Goal: Task Accomplishment & Management: Manage account settings

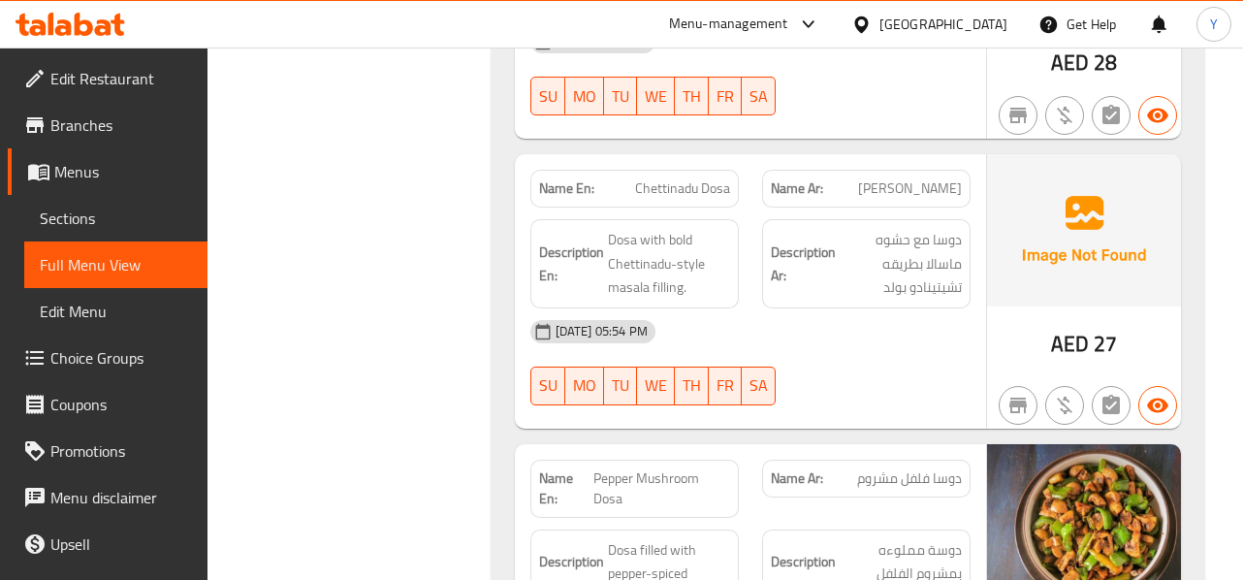
scroll to position [21535, 0]
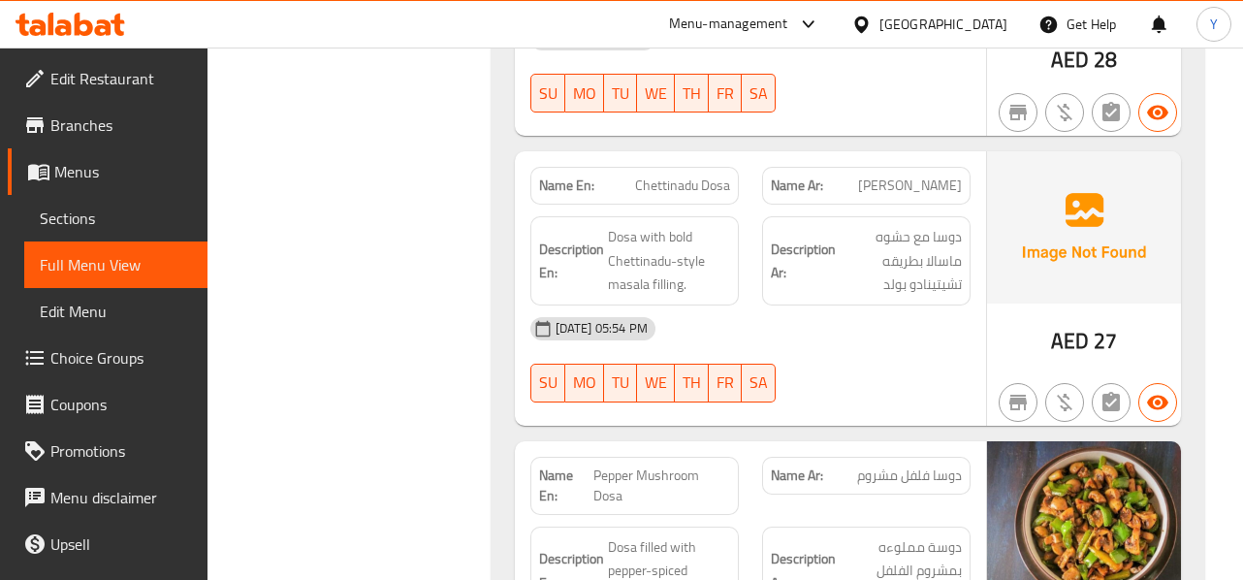
click at [670, 465] on span "Pepper Mushroom Dosa" at bounding box center [661, 485] width 137 height 41
copy span "Pepper Mushroom Dosa"
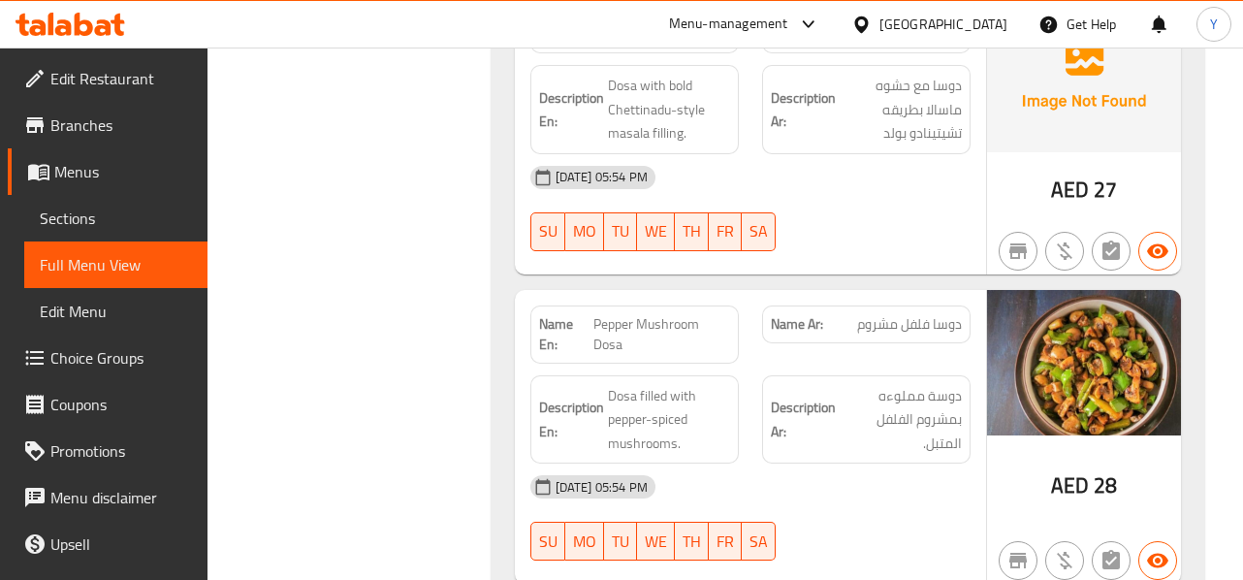
scroll to position [21690, 0]
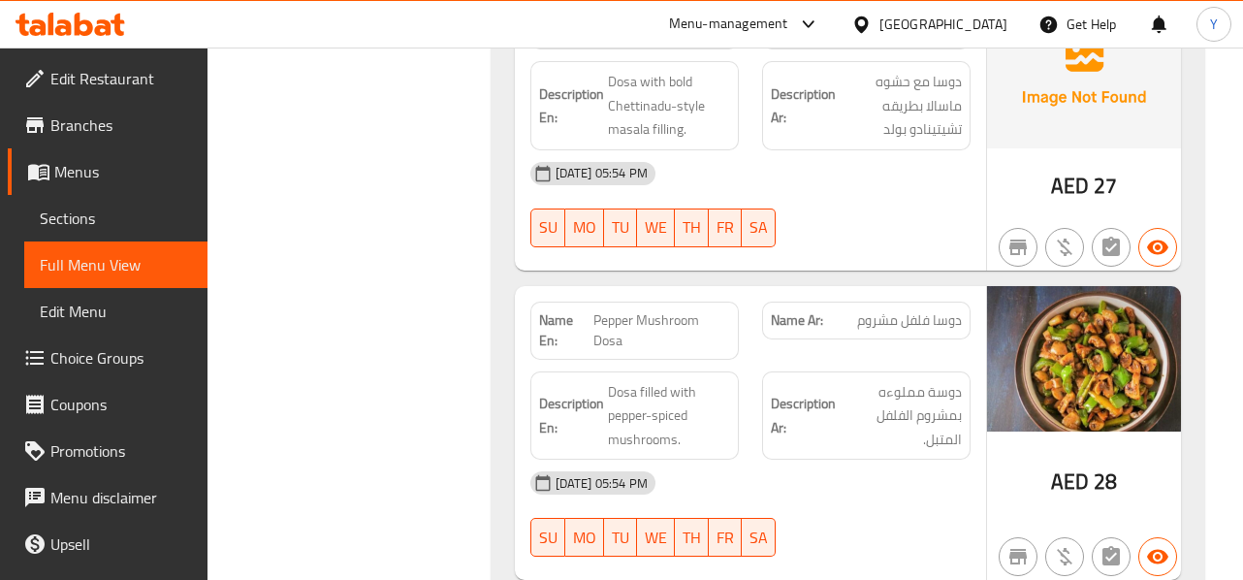
click at [892, 545] on div at bounding box center [866, 556] width 232 height 23
click at [1060, 286] on div "AED 28" at bounding box center [1084, 433] width 194 height 295
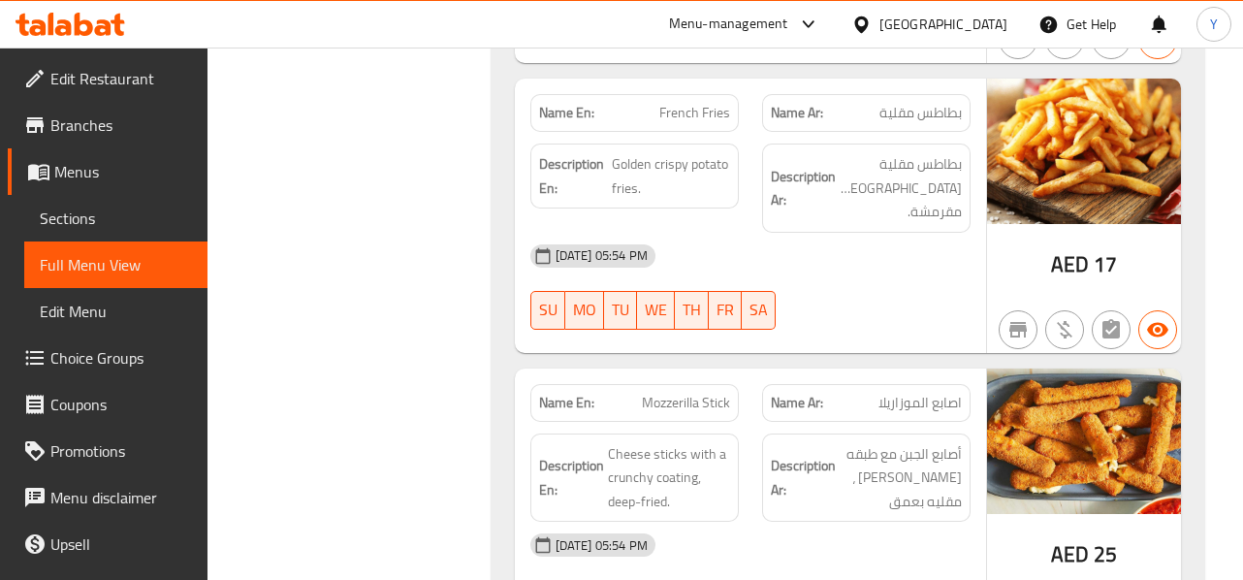
scroll to position [23590, 0]
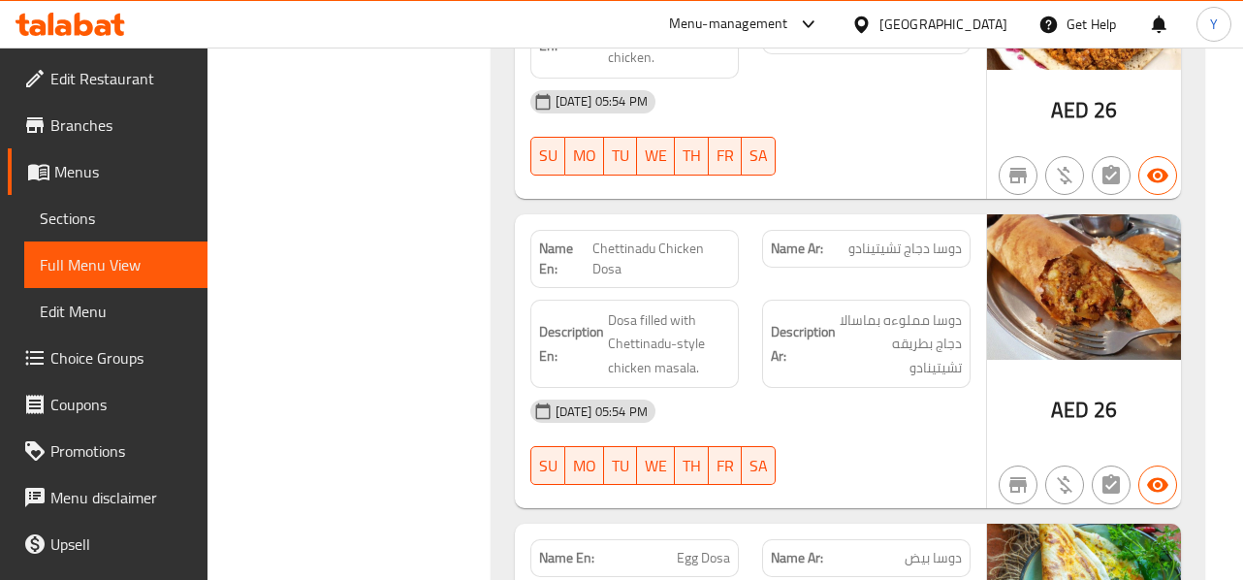
scroll to position [24524, 0]
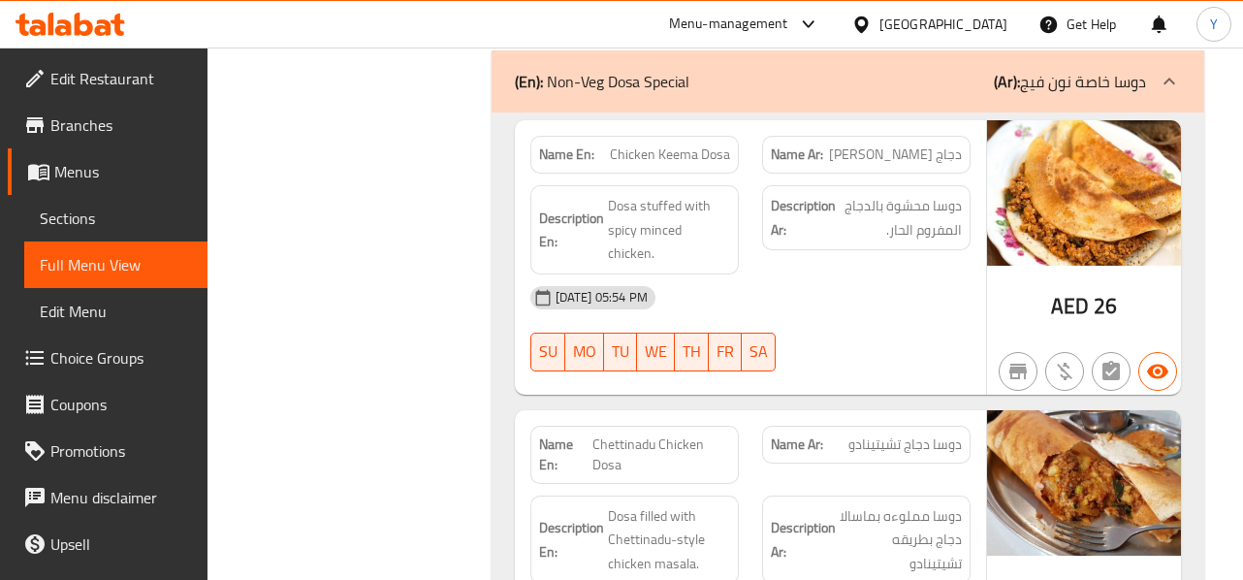
scroll to position [24291, 0]
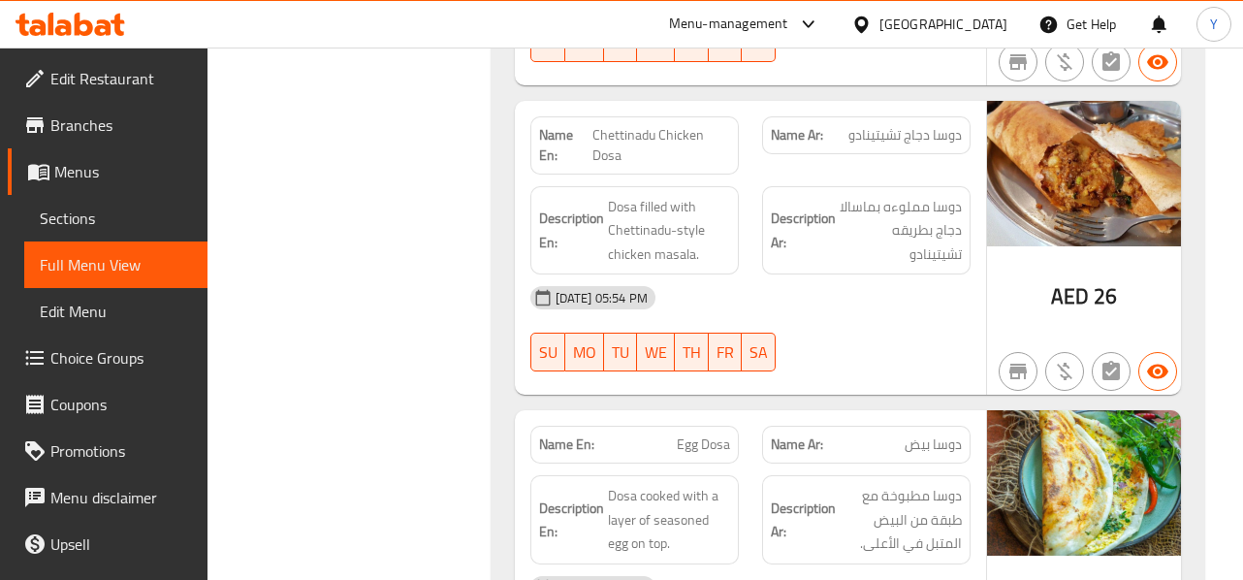
scroll to position [24601, 0]
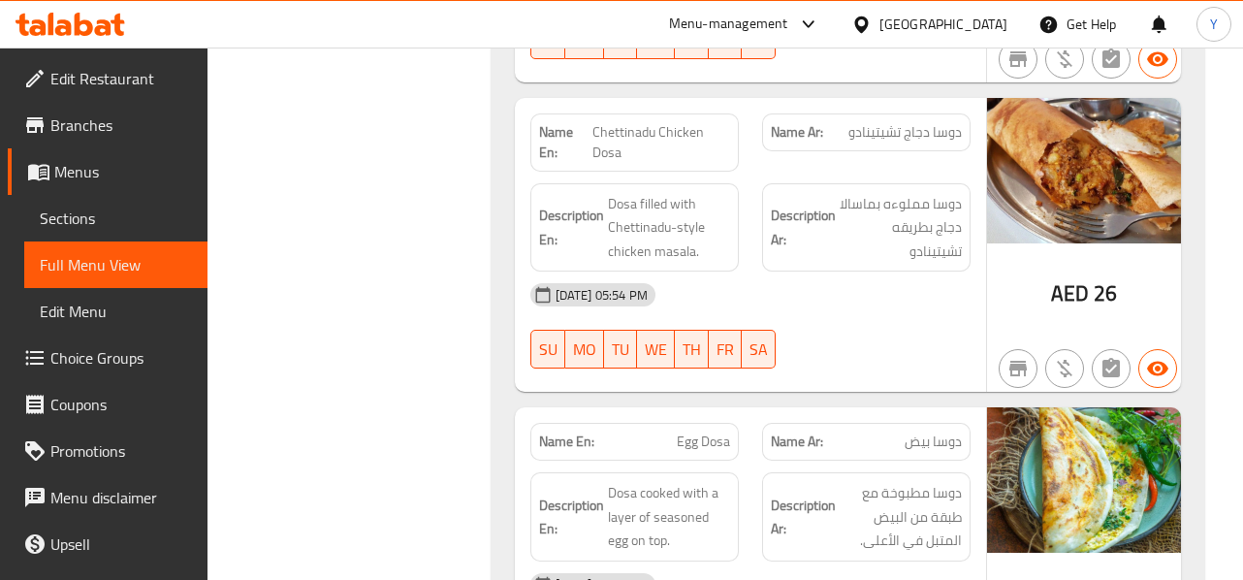
click at [1089, 407] on div "AED 25" at bounding box center [1084, 544] width 194 height 274
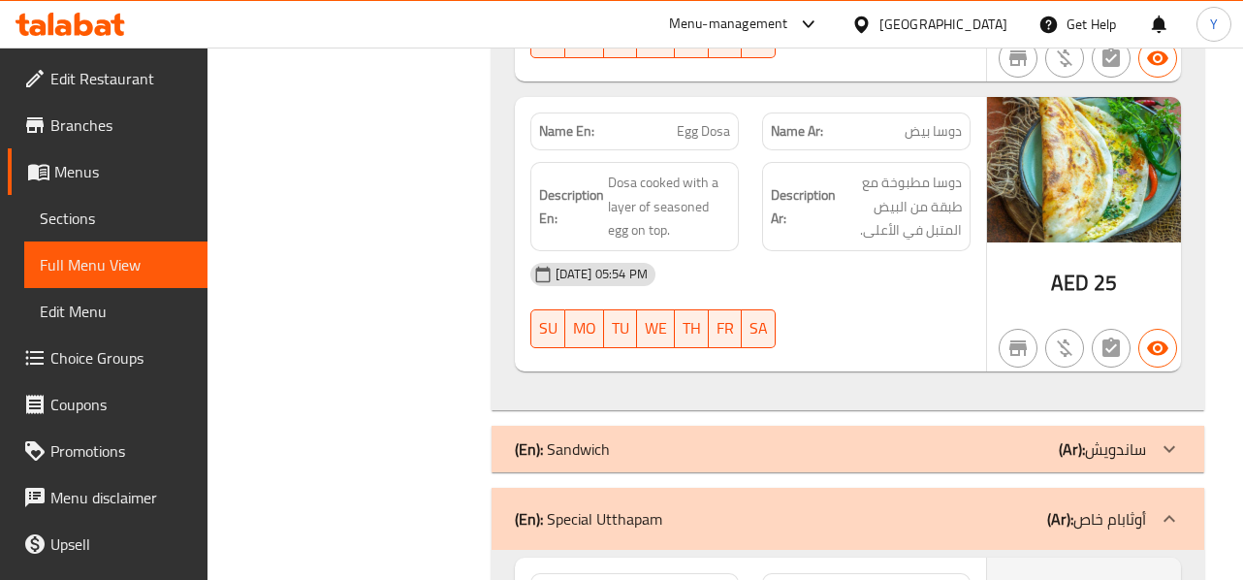
scroll to position [24950, 0]
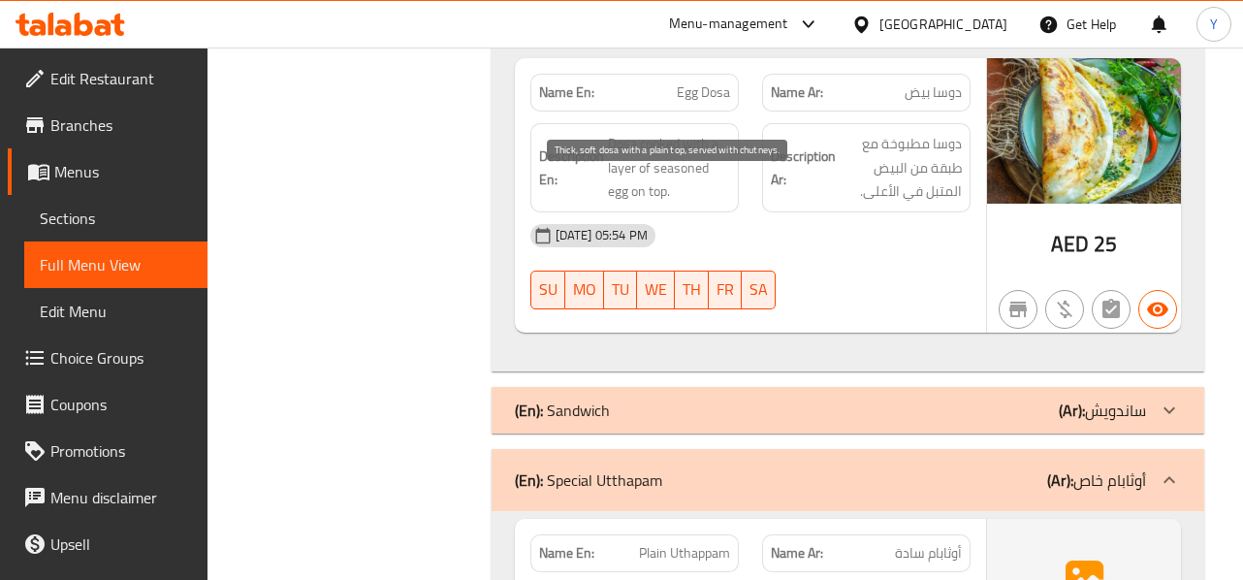
copy span "soft"
click at [714, 543] on span "Plain Uthappam" at bounding box center [684, 553] width 91 height 20
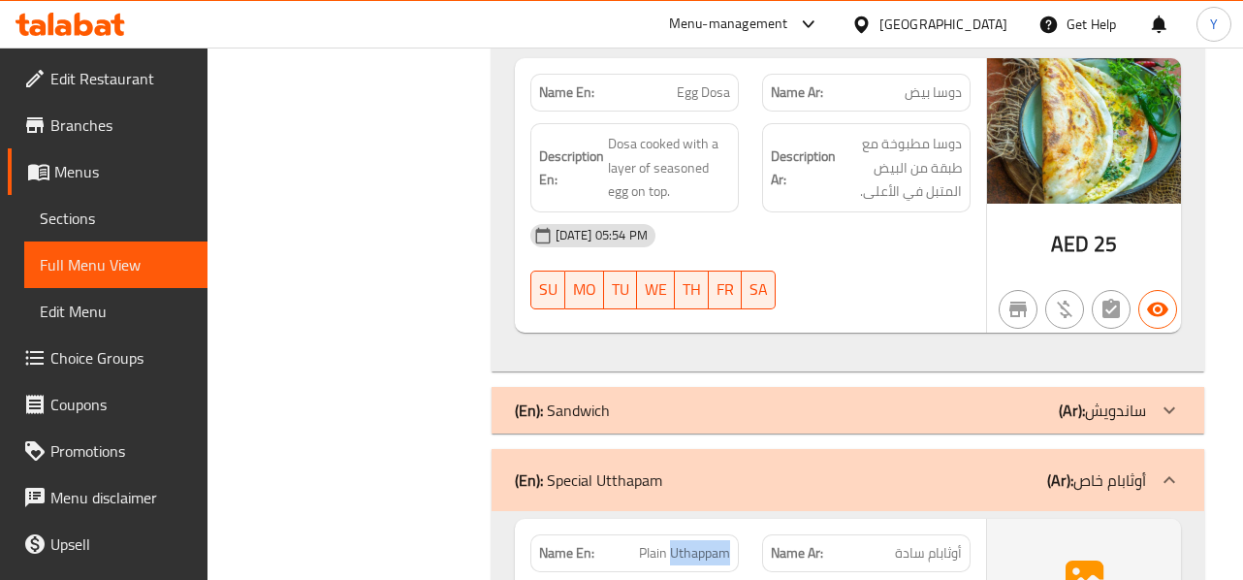
click at [714, 543] on span "Plain Uthappam" at bounding box center [684, 553] width 91 height 20
copy span "Plain Uthappam"
click at [714, 543] on span "Plain Uthappam" at bounding box center [684, 553] width 91 height 20
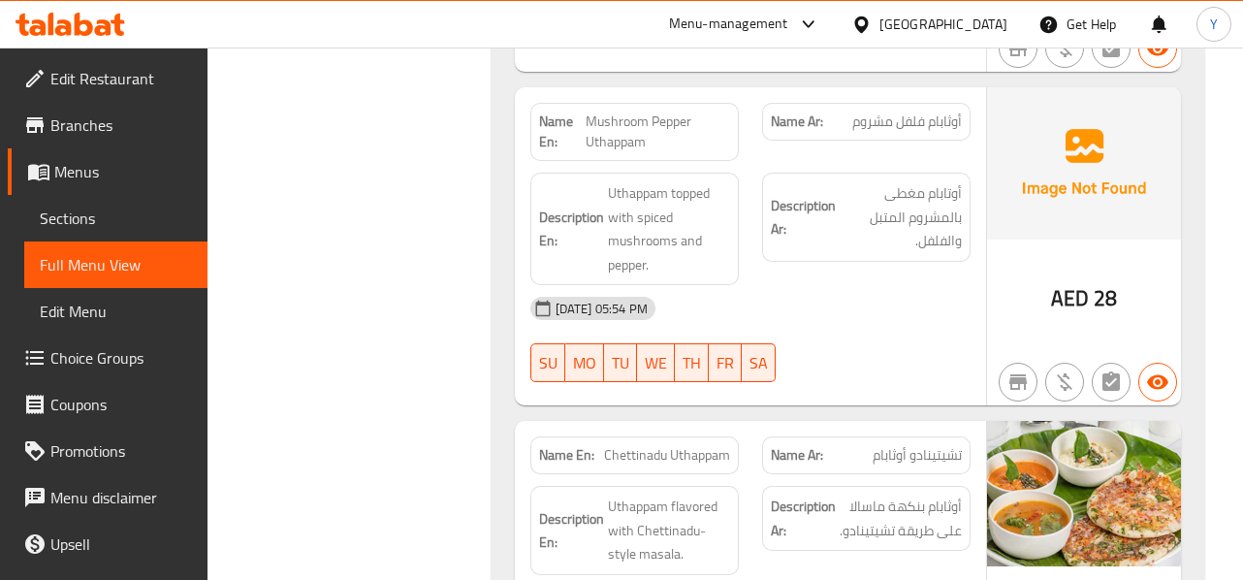
scroll to position [27486, 0]
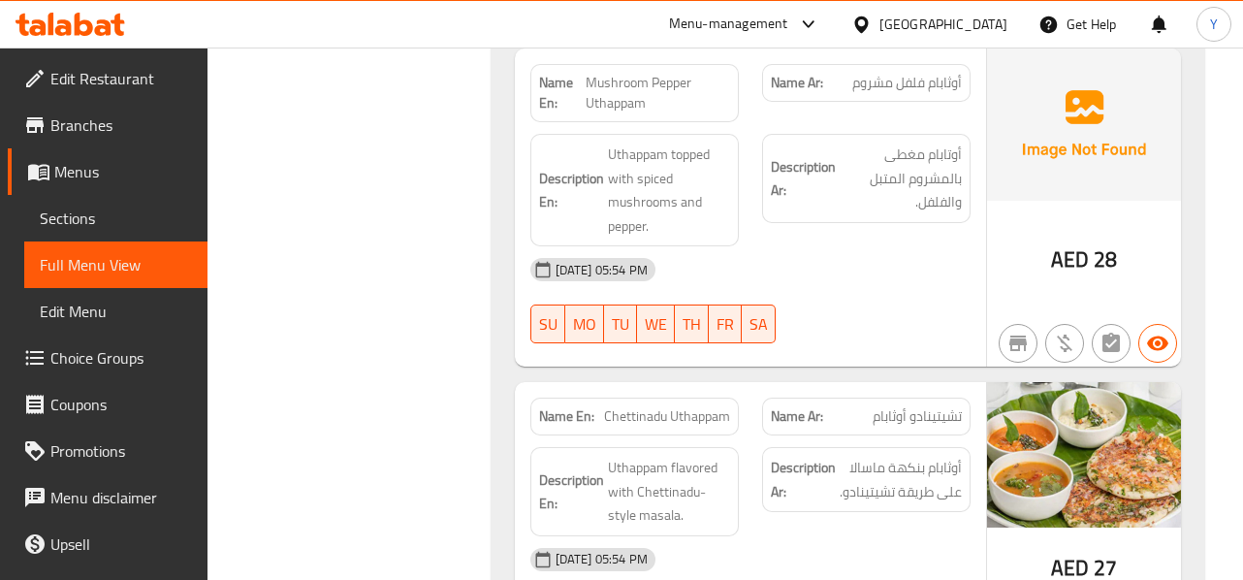
click at [1006, 382] on div "AED 27" at bounding box center [1084, 519] width 194 height 274
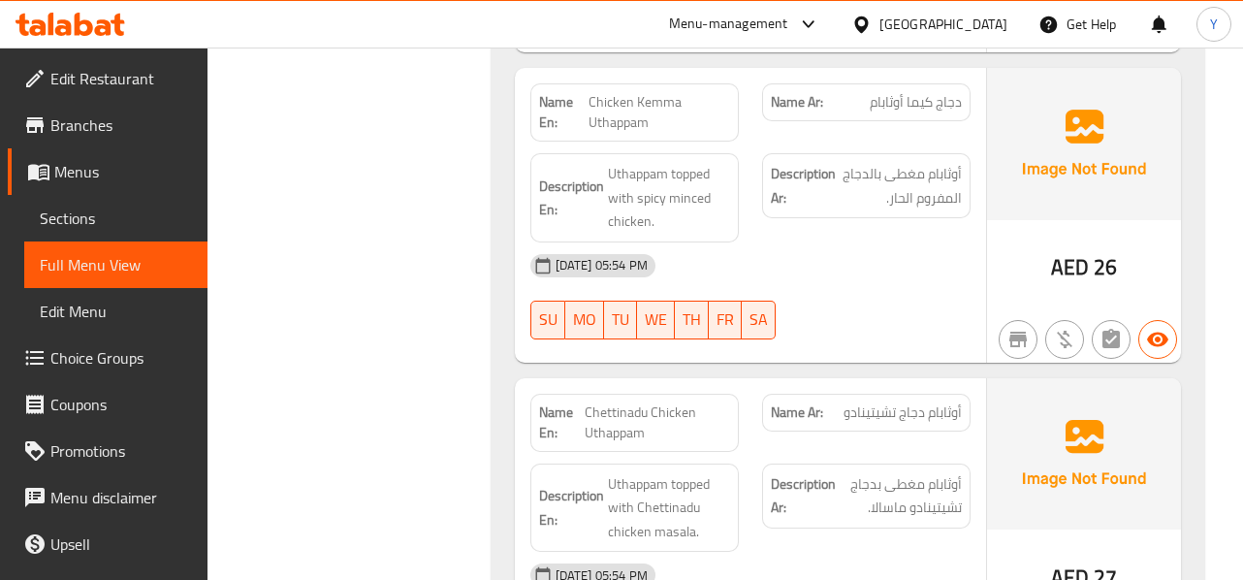
scroll to position [28551, 0]
click at [863, 451] on div "Description Ar: أوثابام مغطى بدجاج تشيتينادو ماسالا." at bounding box center [866, 507] width 232 height 112
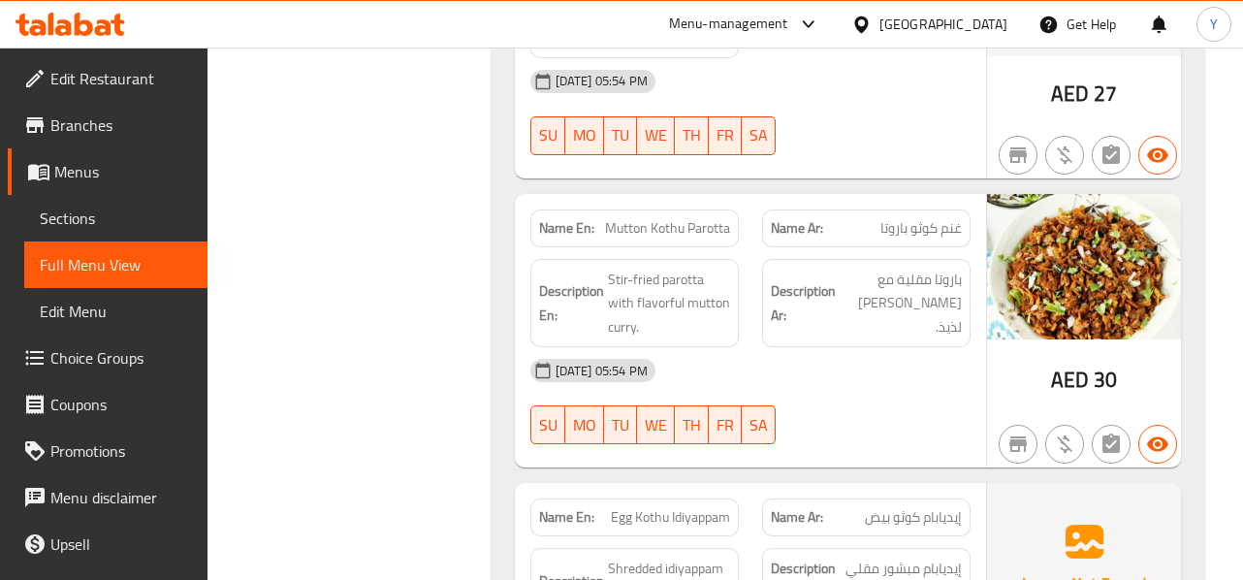
scroll to position [30024, 0]
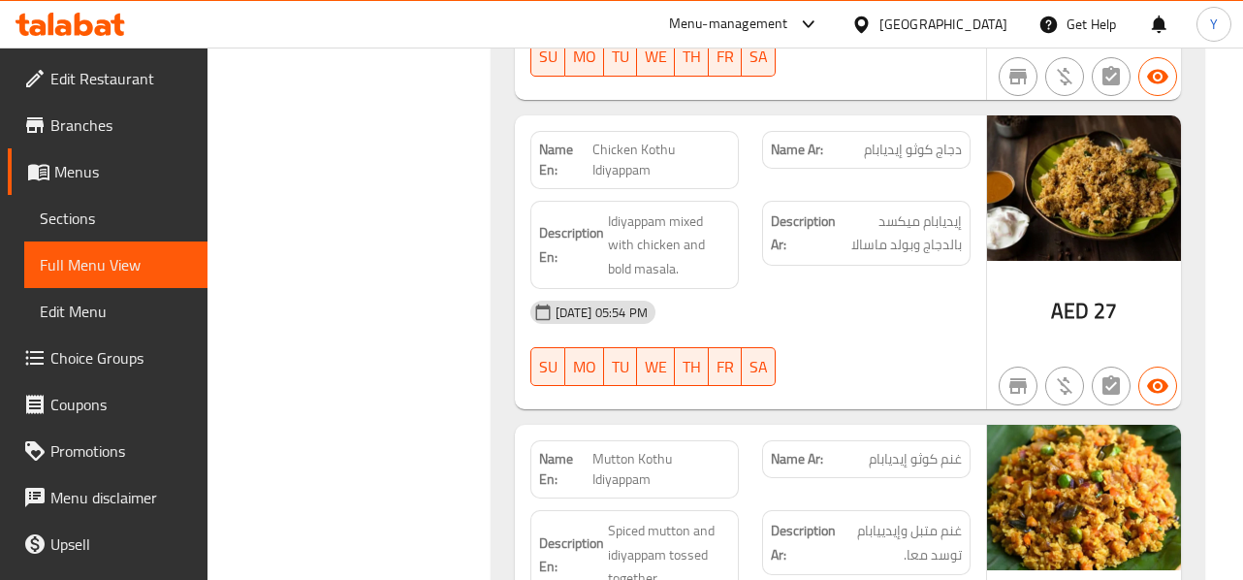
scroll to position [30679, 0]
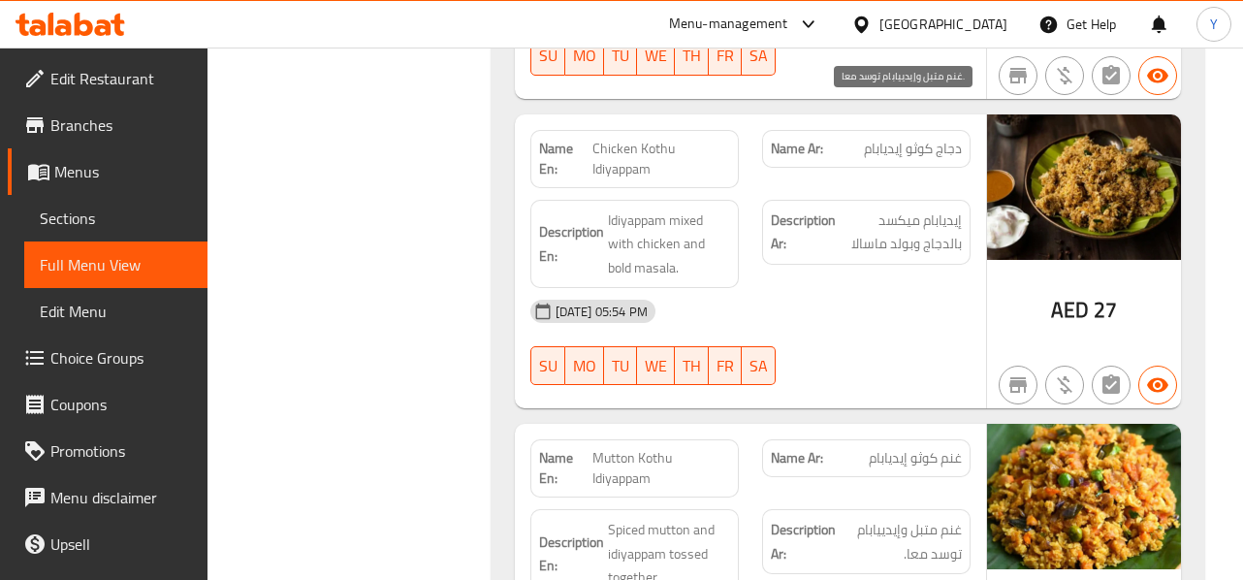
click at [911, 518] on span "غنم متبل وإيدييابام توسد معا." at bounding box center [901, 542] width 122 height 48
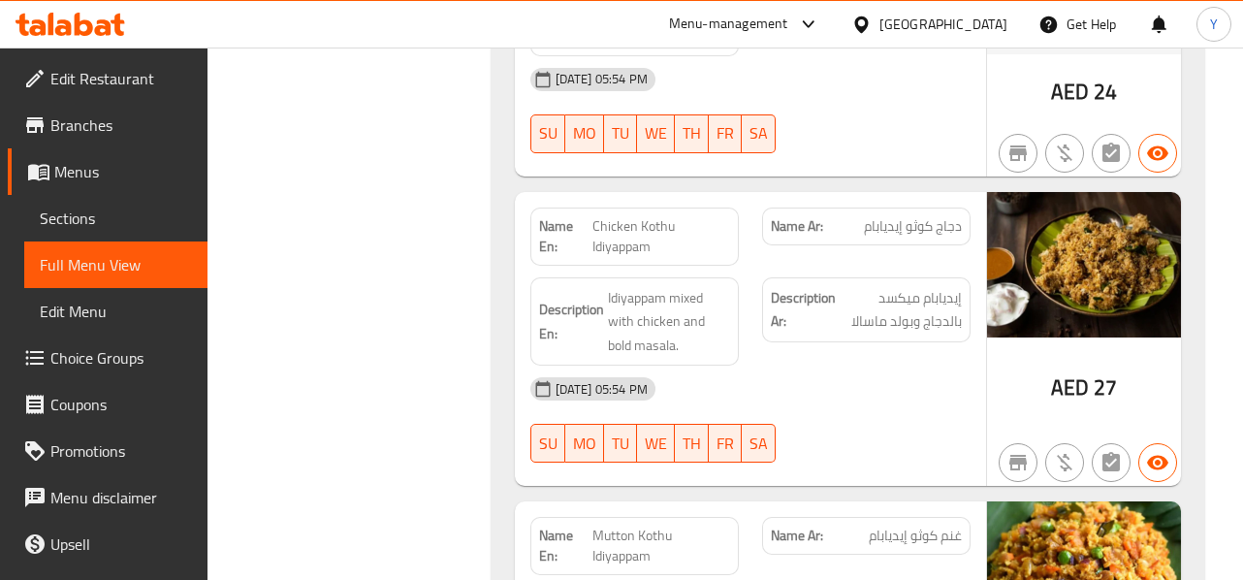
scroll to position [30563, 0]
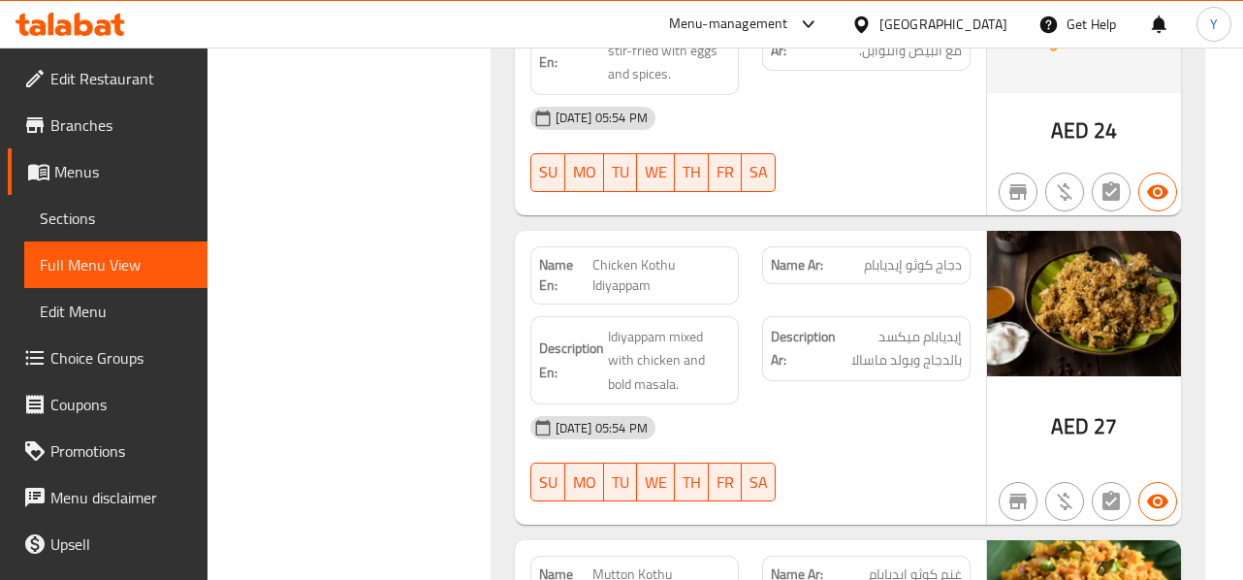
click at [904, 544] on div "Name Ar: غنم كوثو إيديابام" at bounding box center [866, 584] width 232 height 81
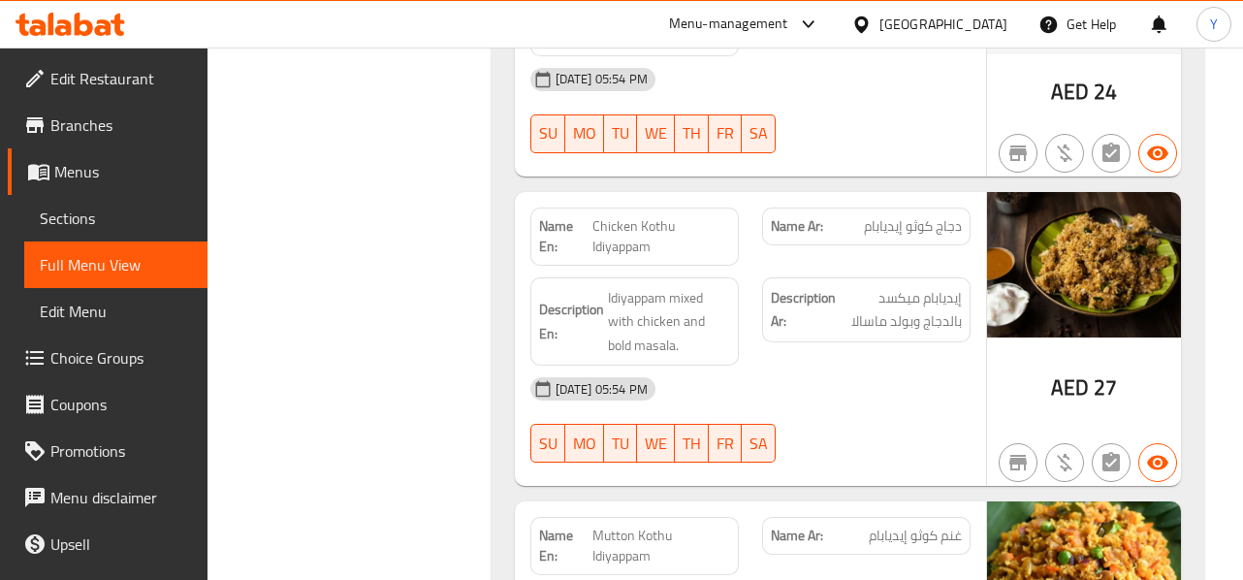
scroll to position [30679, 0]
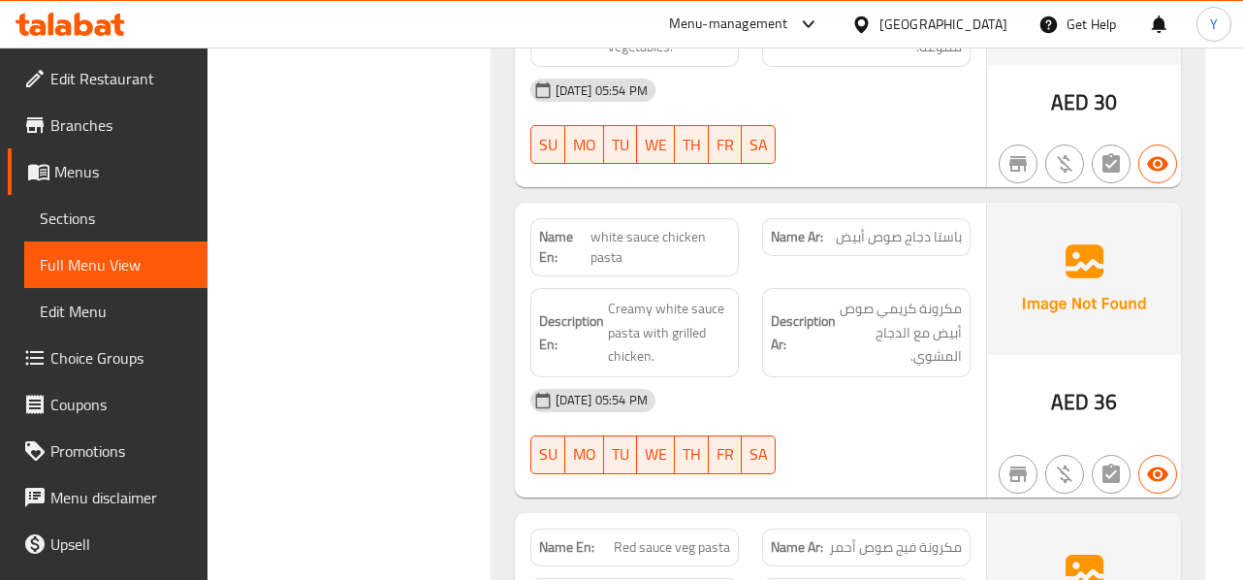
scroll to position [31606, 0]
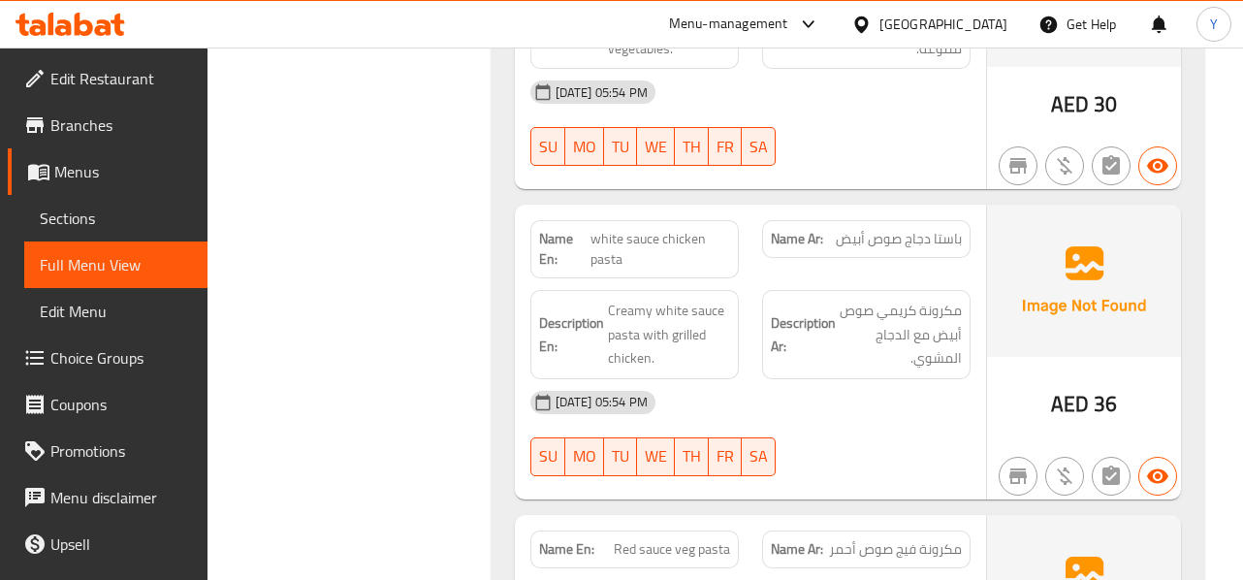
click at [903, 539] on span "مكرونة فيج صوص أحمر" at bounding box center [895, 549] width 133 height 20
copy span "فيج"
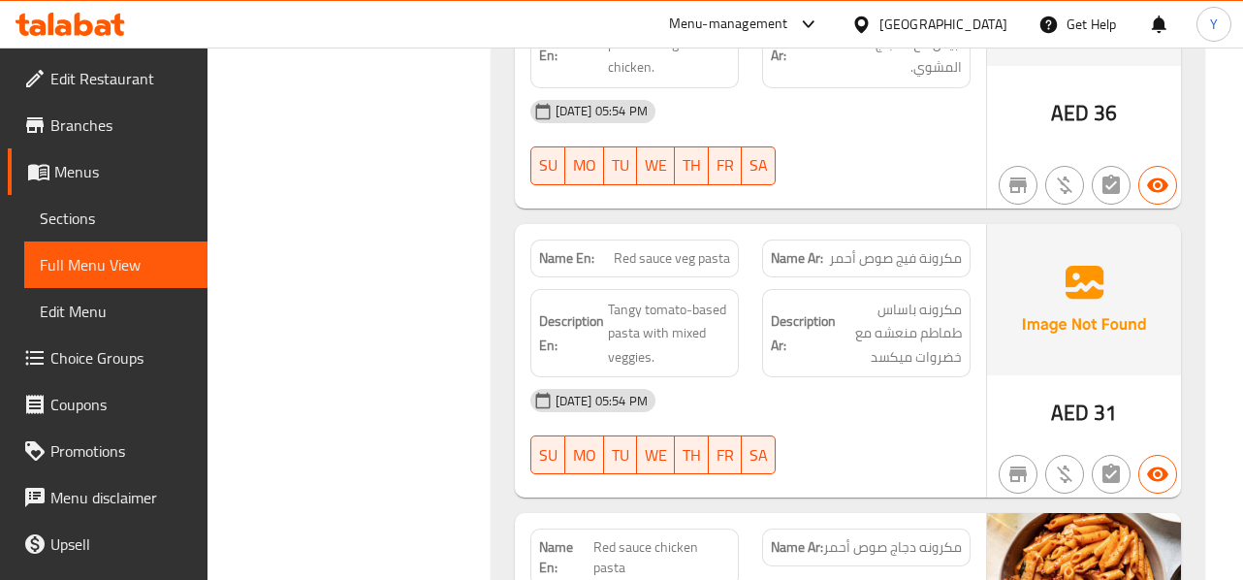
scroll to position [31916, 0]
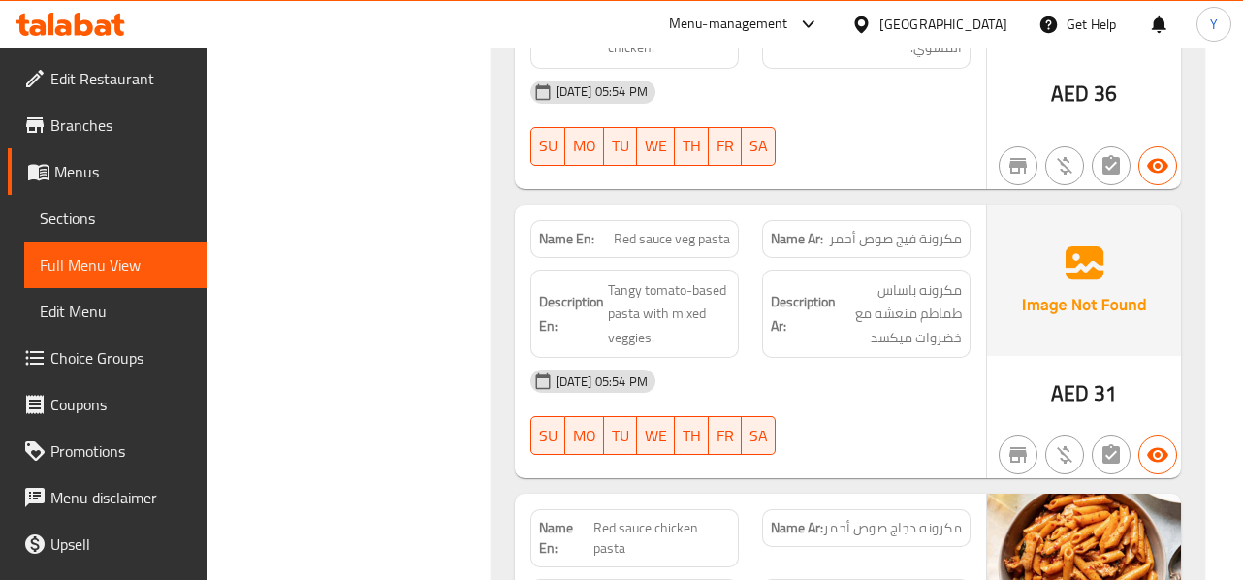
click at [895, 518] on span "مكرونه دجاج صوص أحمر" at bounding box center [892, 528] width 139 height 20
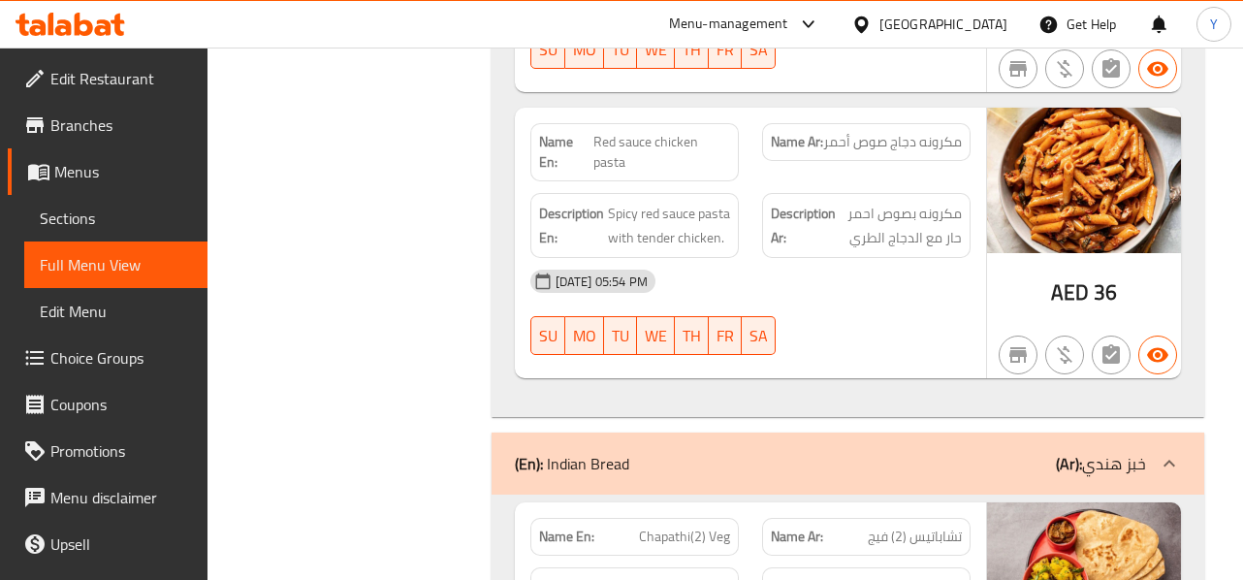
scroll to position [32304, 0]
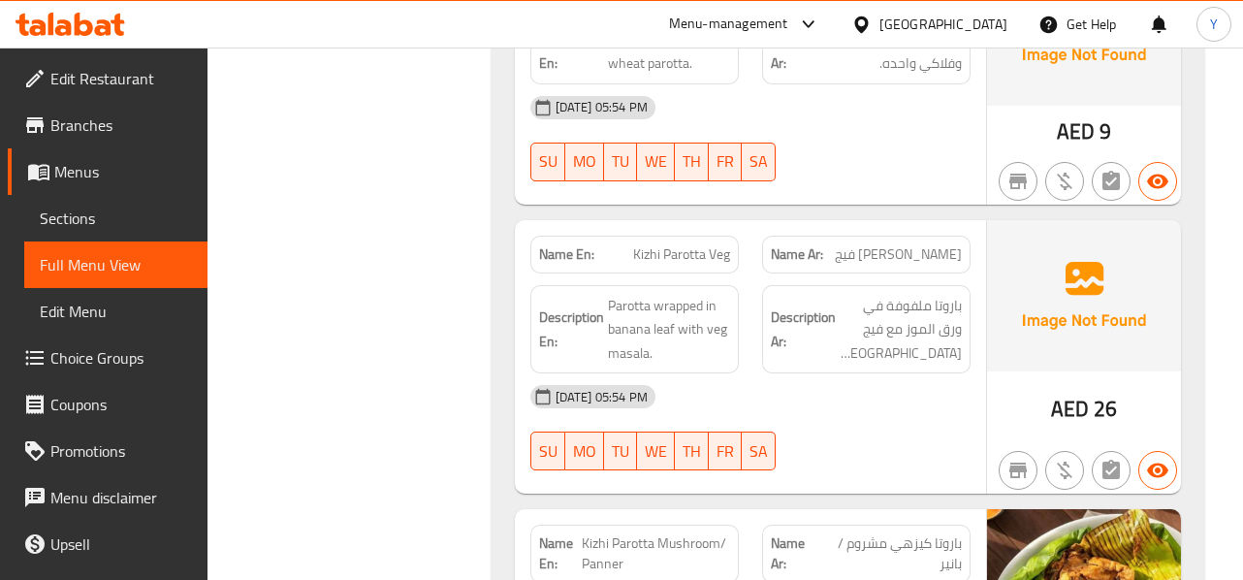
scroll to position [33777, 0]
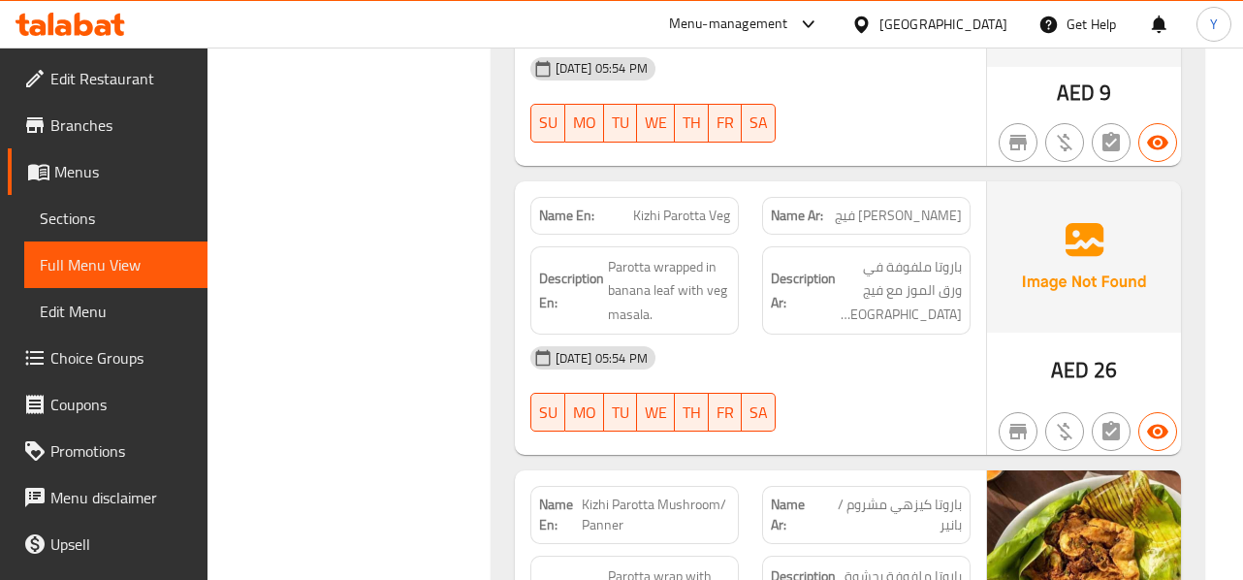
click at [637, 494] on span "Kizhi Parotta Mushroom/ Panner" at bounding box center [656, 514] width 148 height 41
copy span "Kizhi Parotta Mushroom/ Panner"
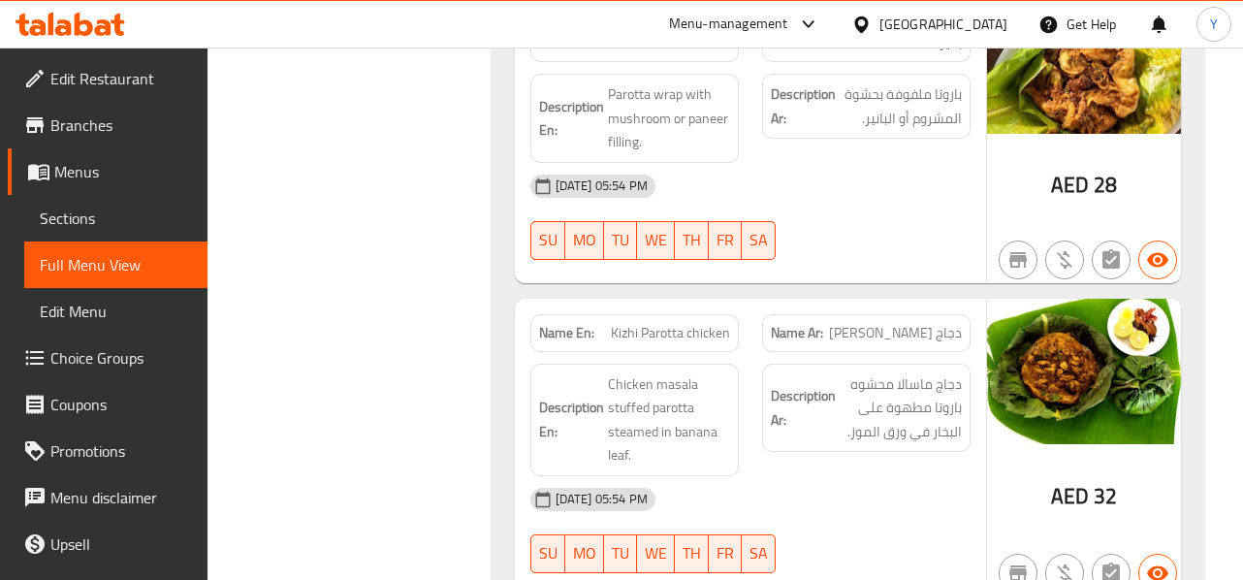
scroll to position [34281, 0]
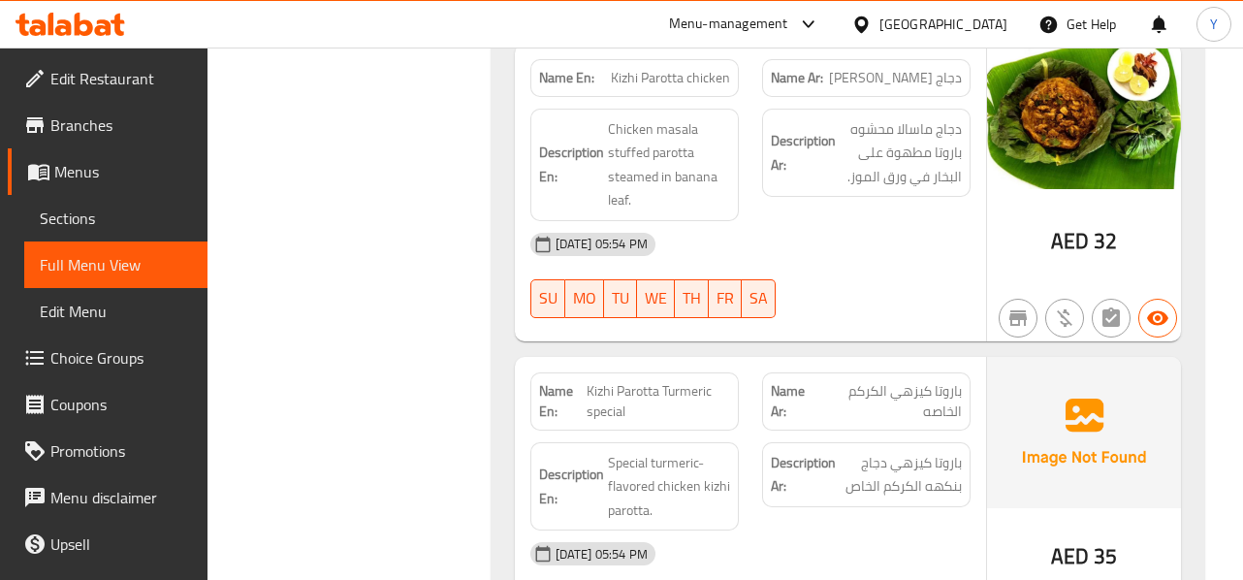
scroll to position [34623, 0]
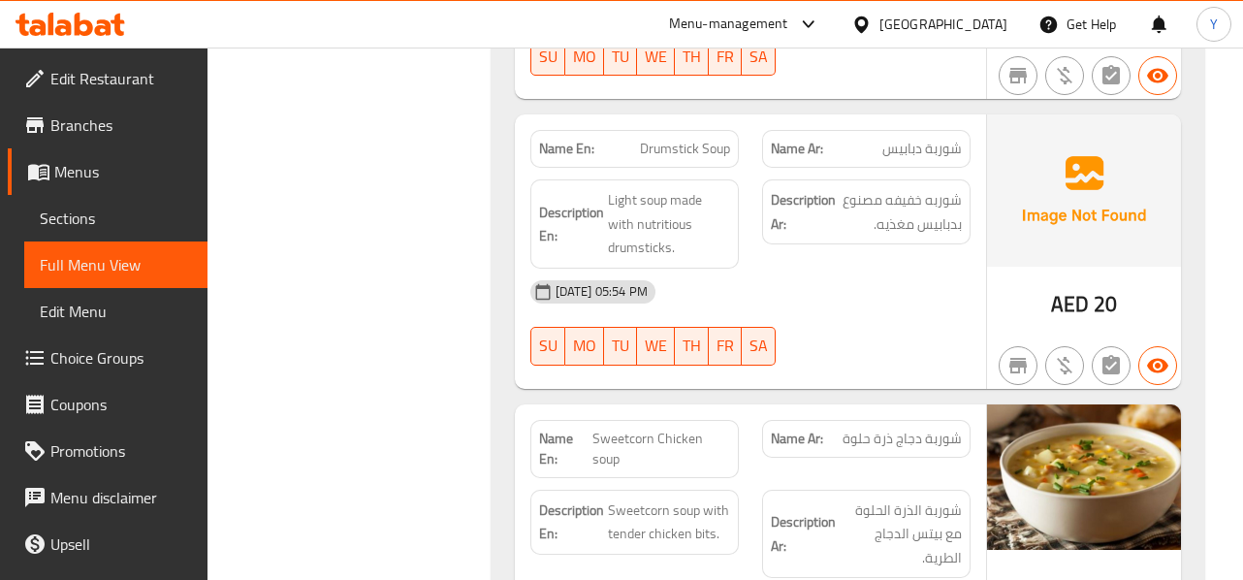
scroll to position [36058, 0]
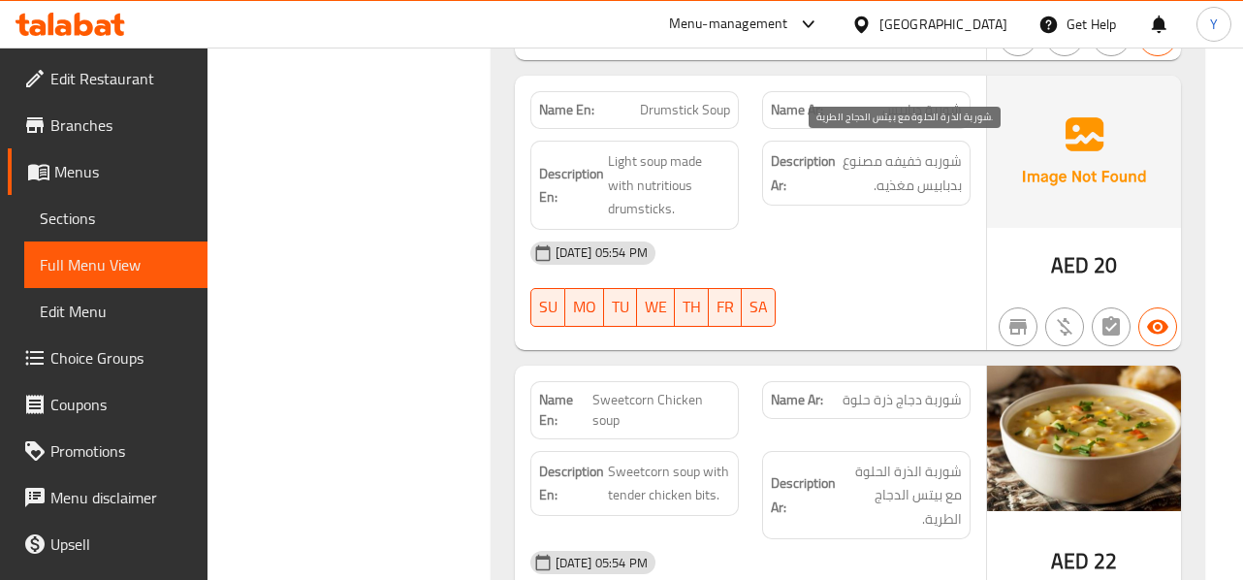
click at [934, 460] on span "شوربة الذرة الحلوة مع بيتس الدجاج الطرية." at bounding box center [901, 496] width 122 height 72
copy span "بيتس"
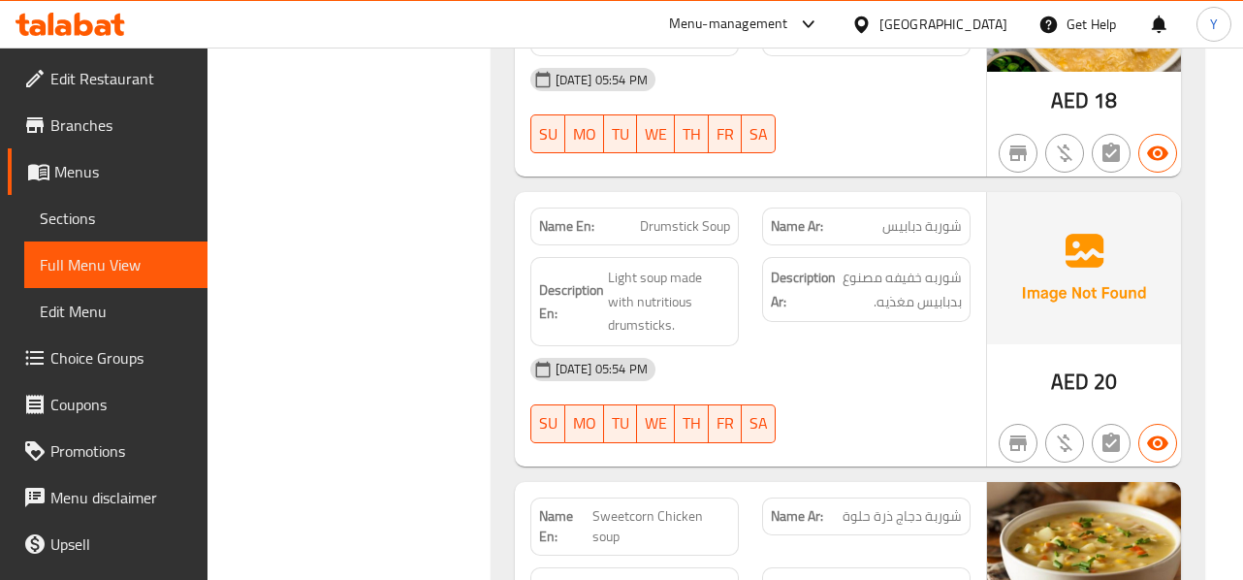
scroll to position [35902, 0]
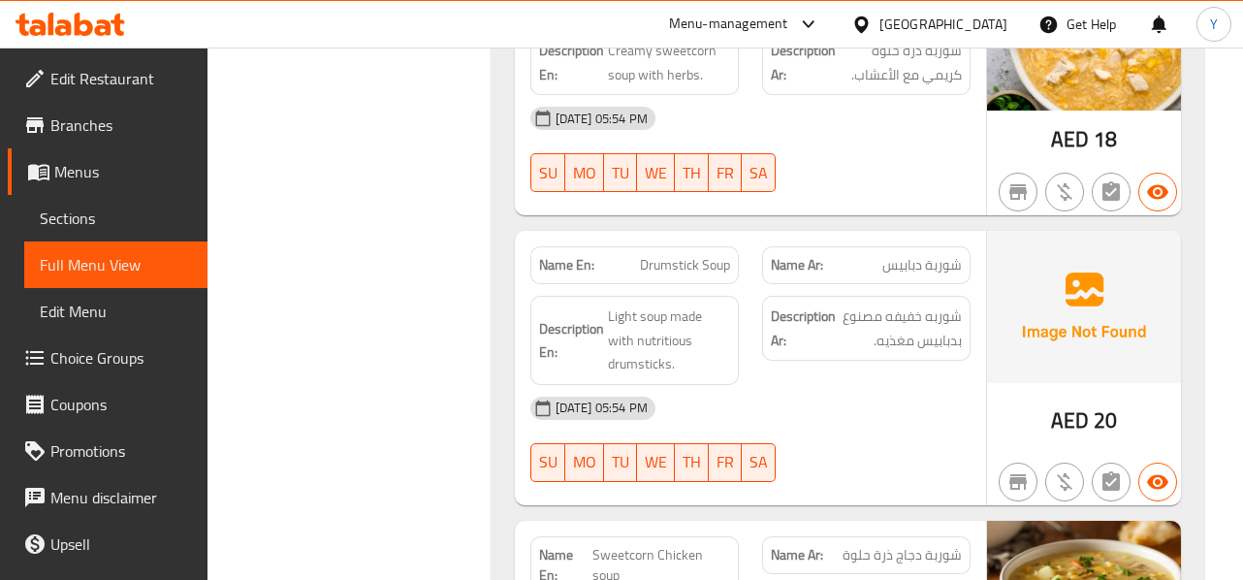
copy span "Chicken Mancha soup"
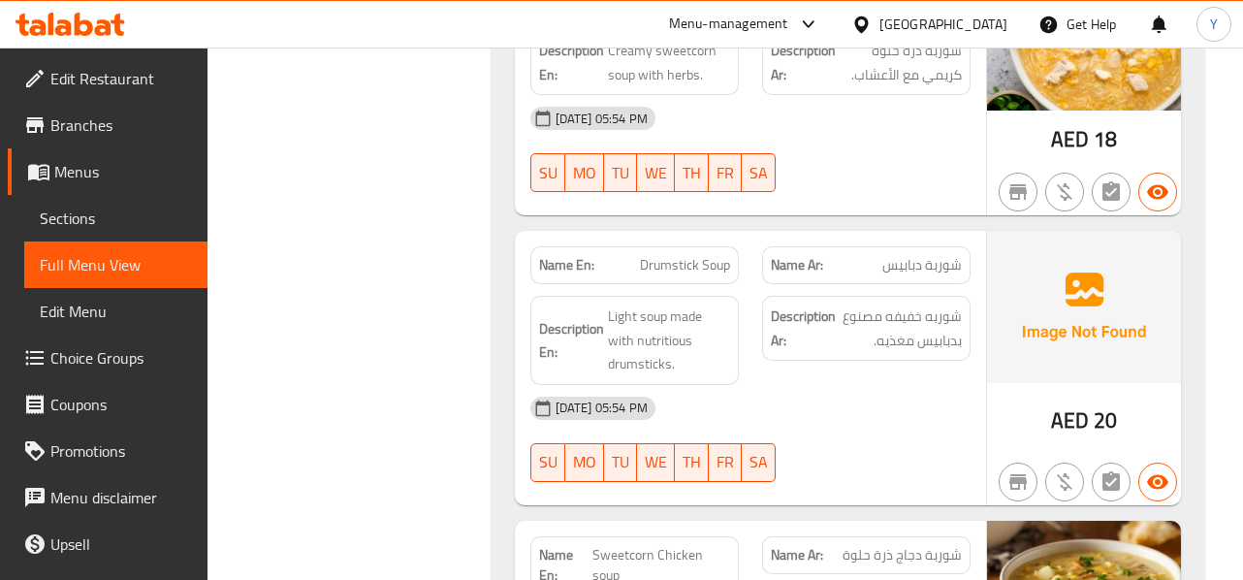
copy span "شوربة مانتشا ذرة حلوة"
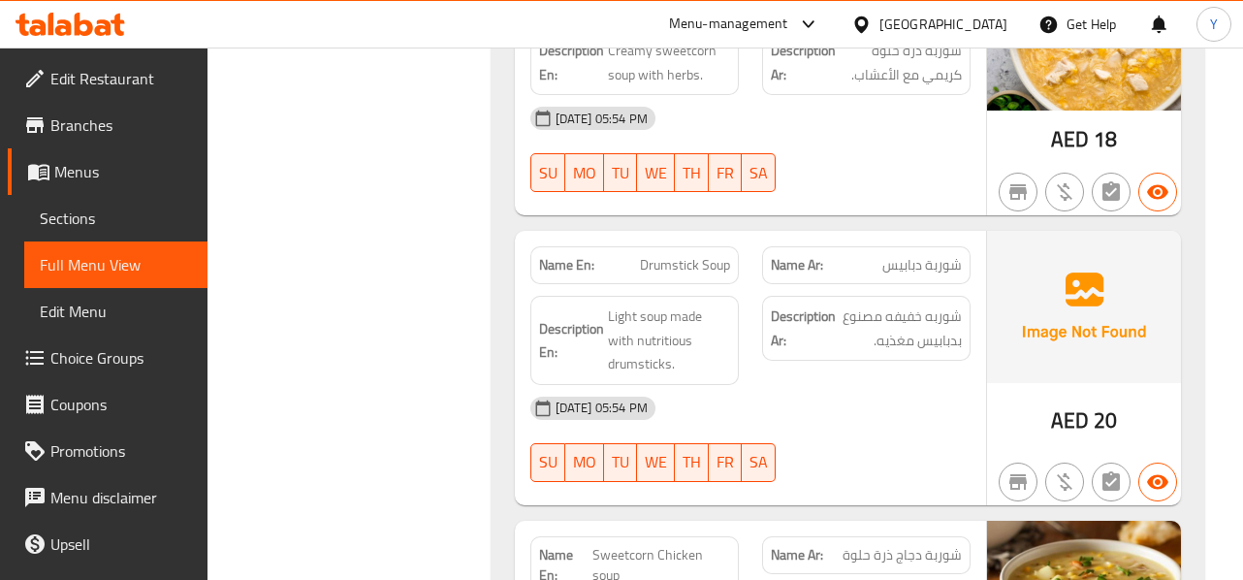
copy span "Chicken Mancha soup"
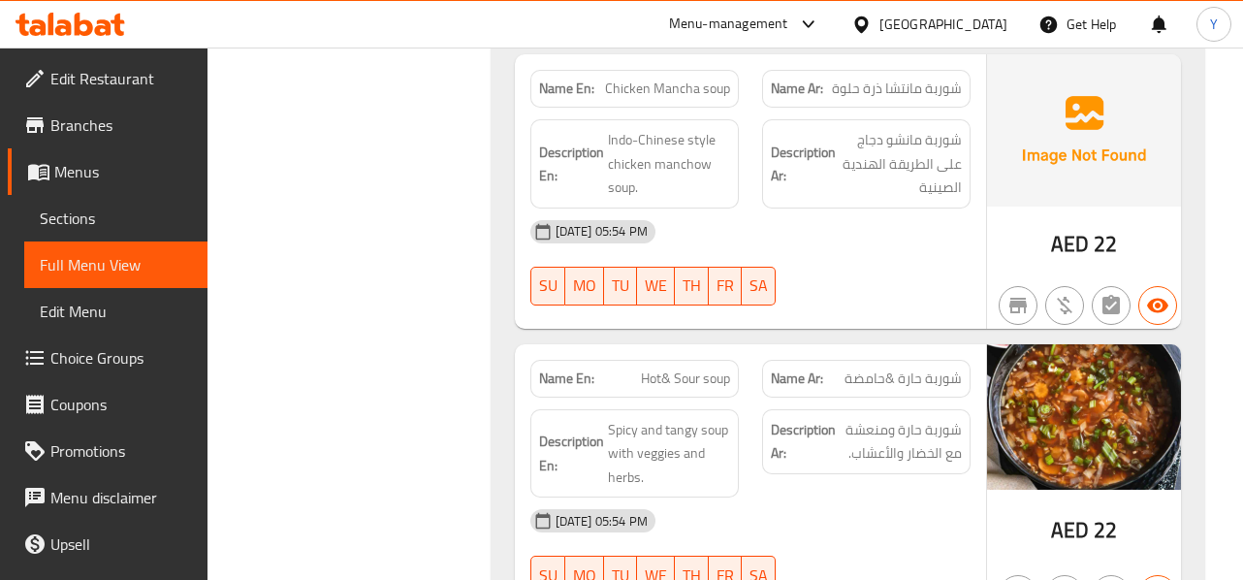
scroll to position [36717, 0]
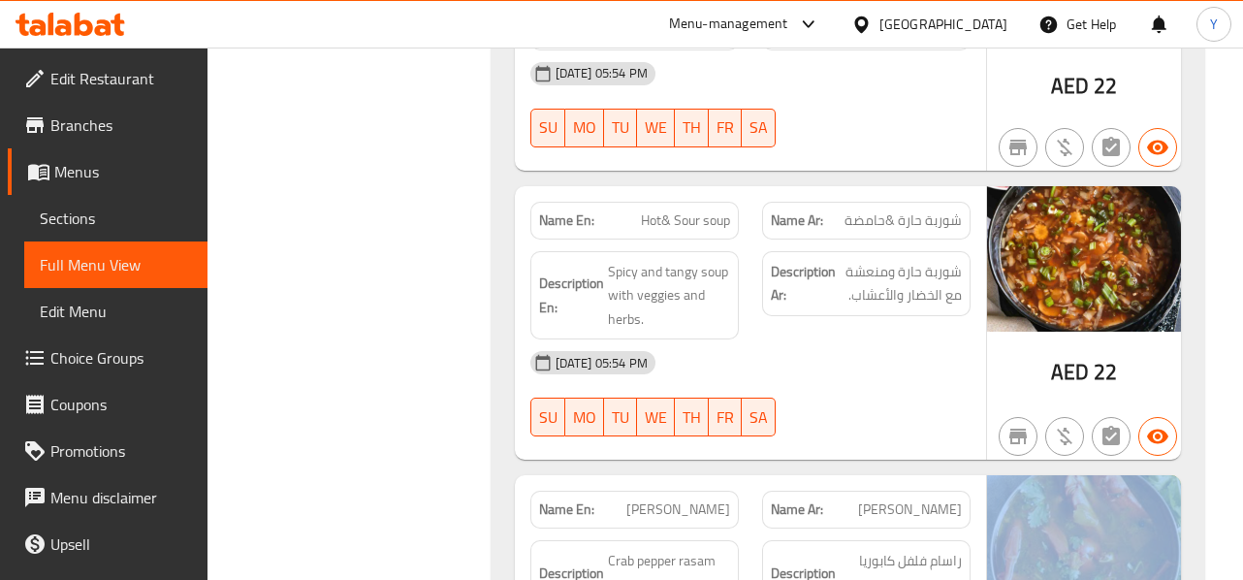
scroll to position [36833, 0]
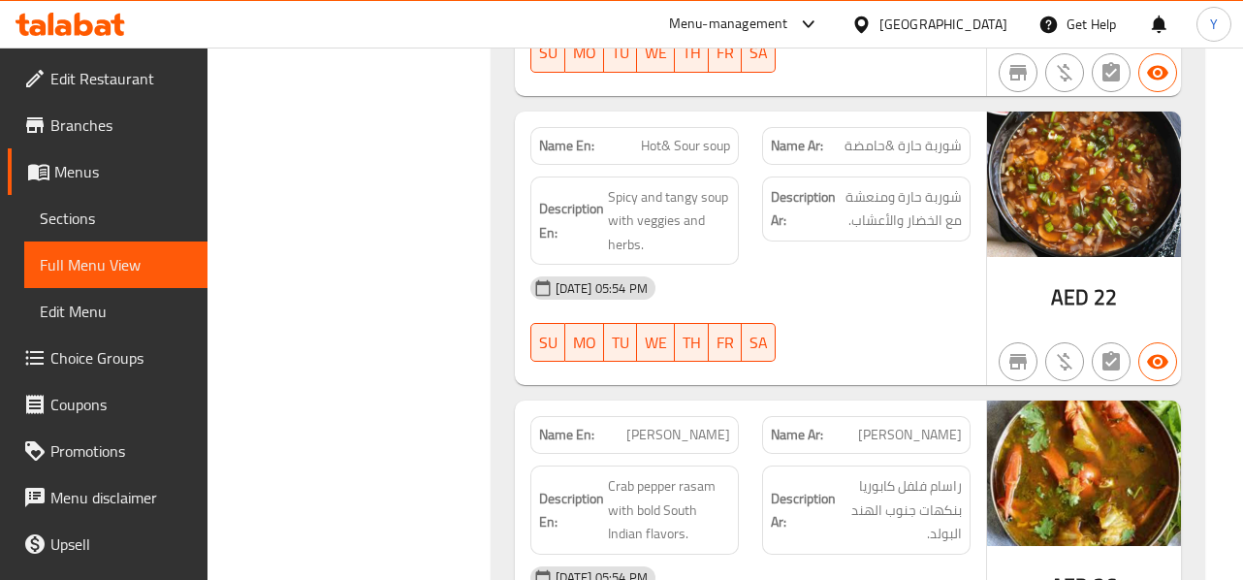
scroll to position [36949, 0]
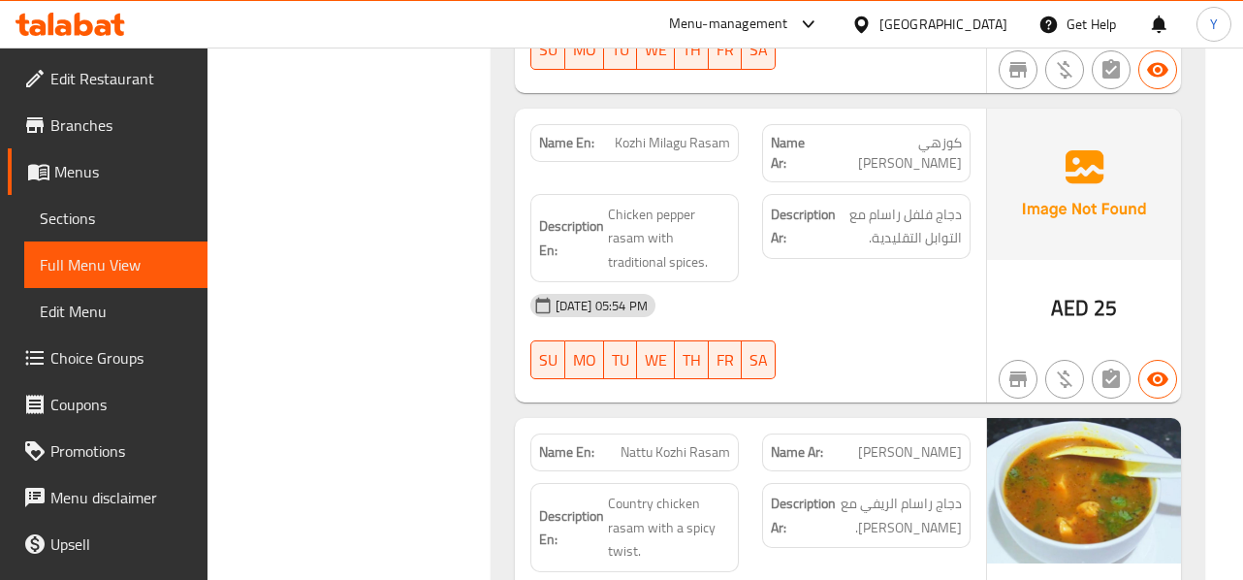
scroll to position [37531, 0]
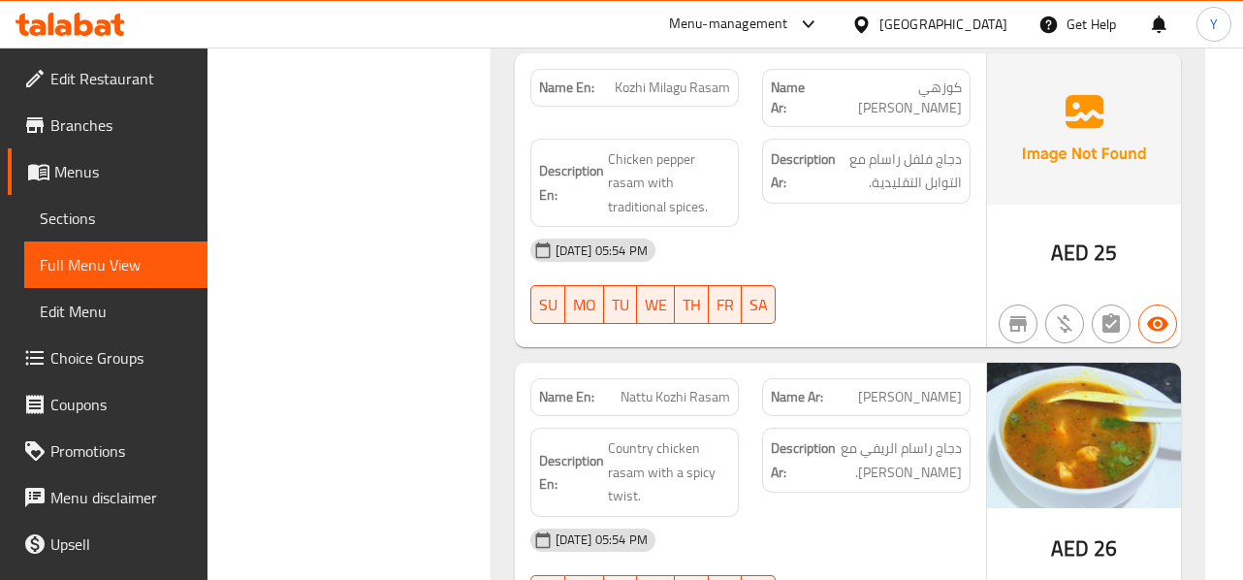
scroll to position [37551, 0]
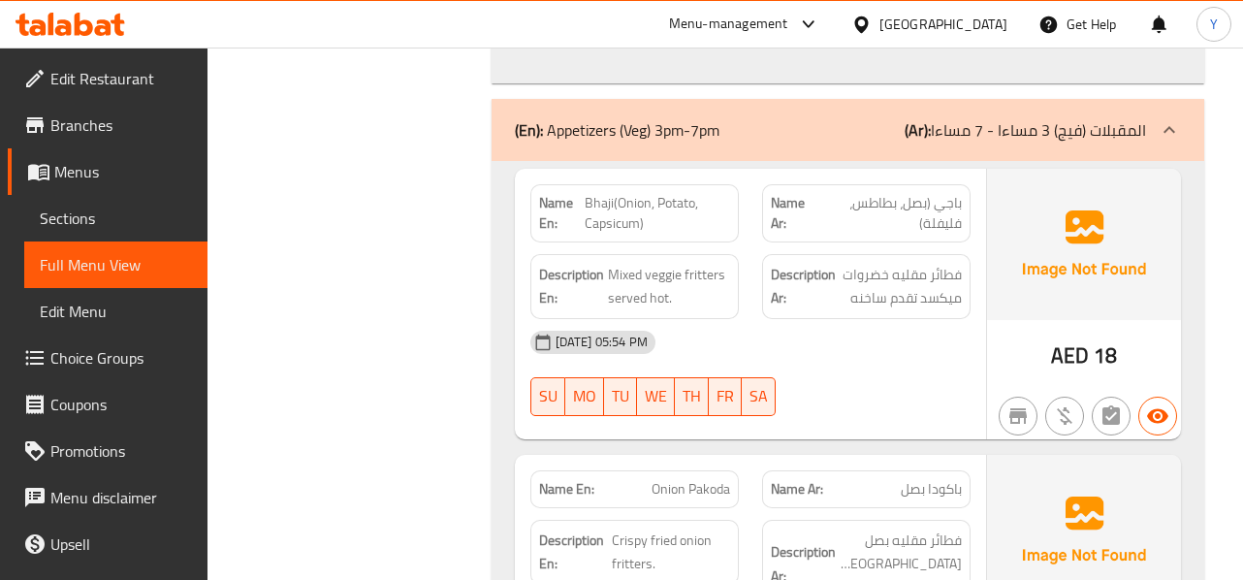
scroll to position [38439, 0]
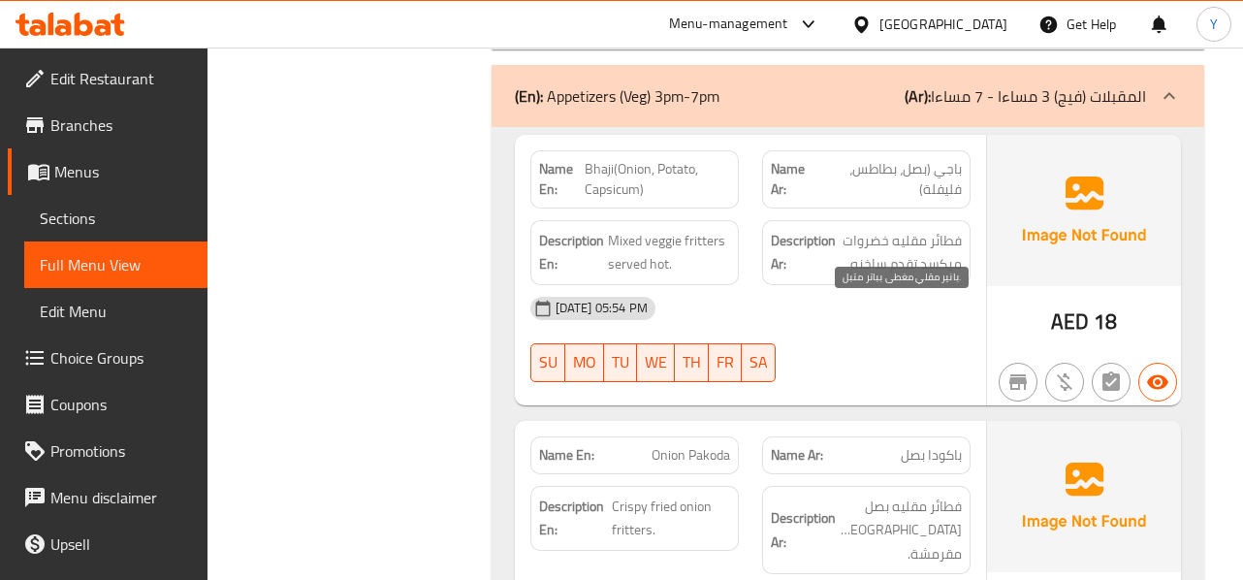
drag, startPoint x: 919, startPoint y: 325, endPoint x: 855, endPoint y: 307, distance: 66.3
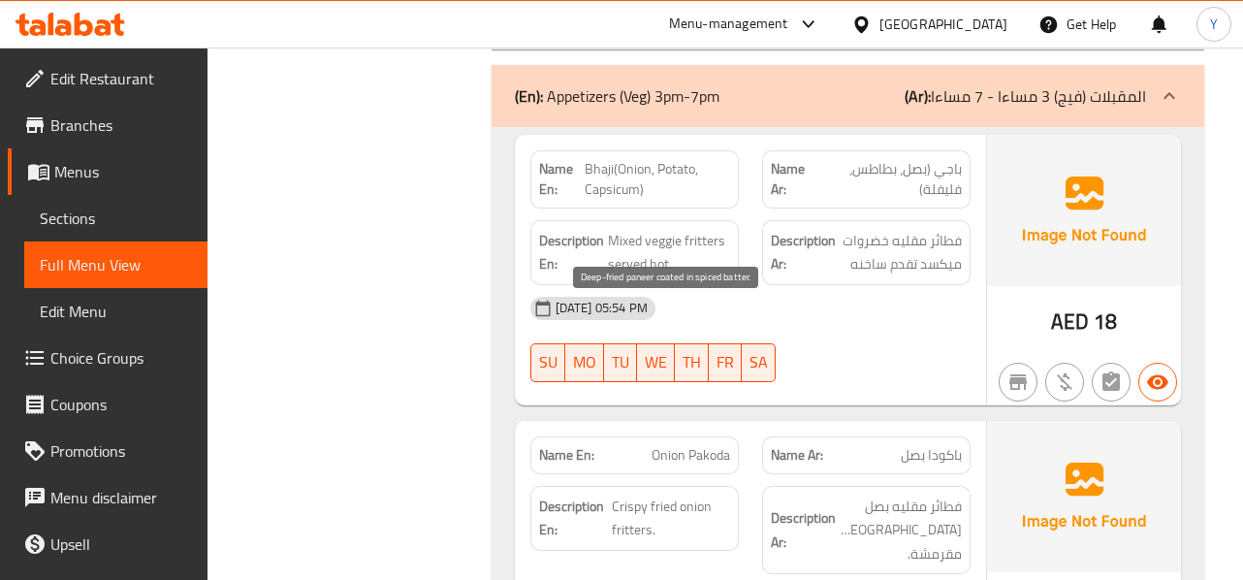
copy span "batter"
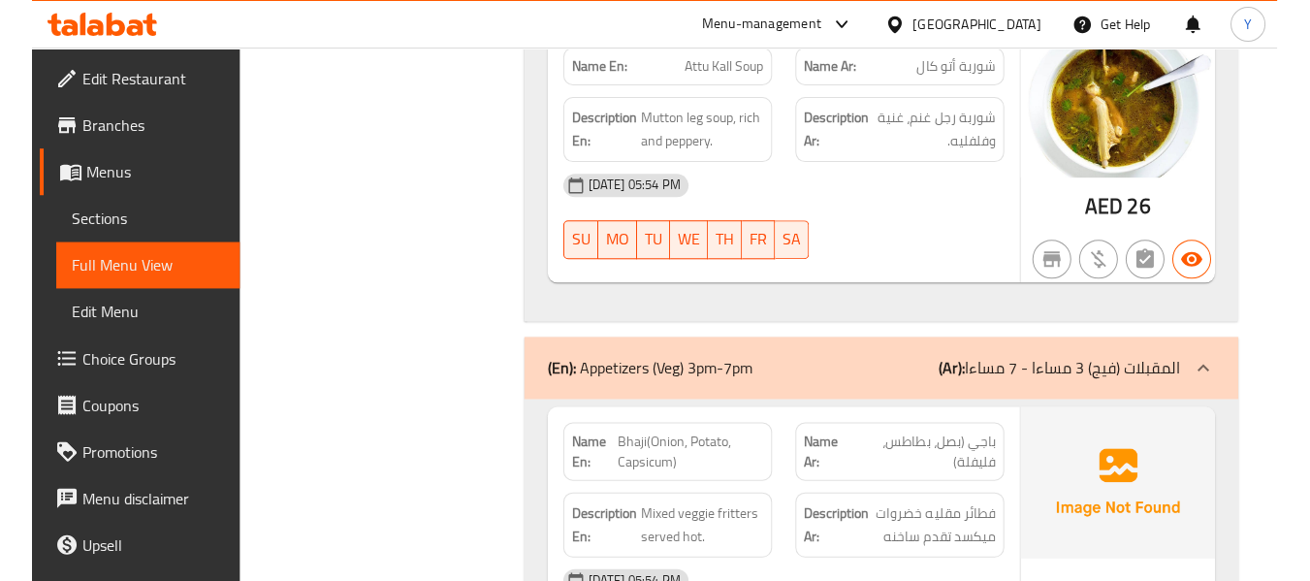
scroll to position [37048, 0]
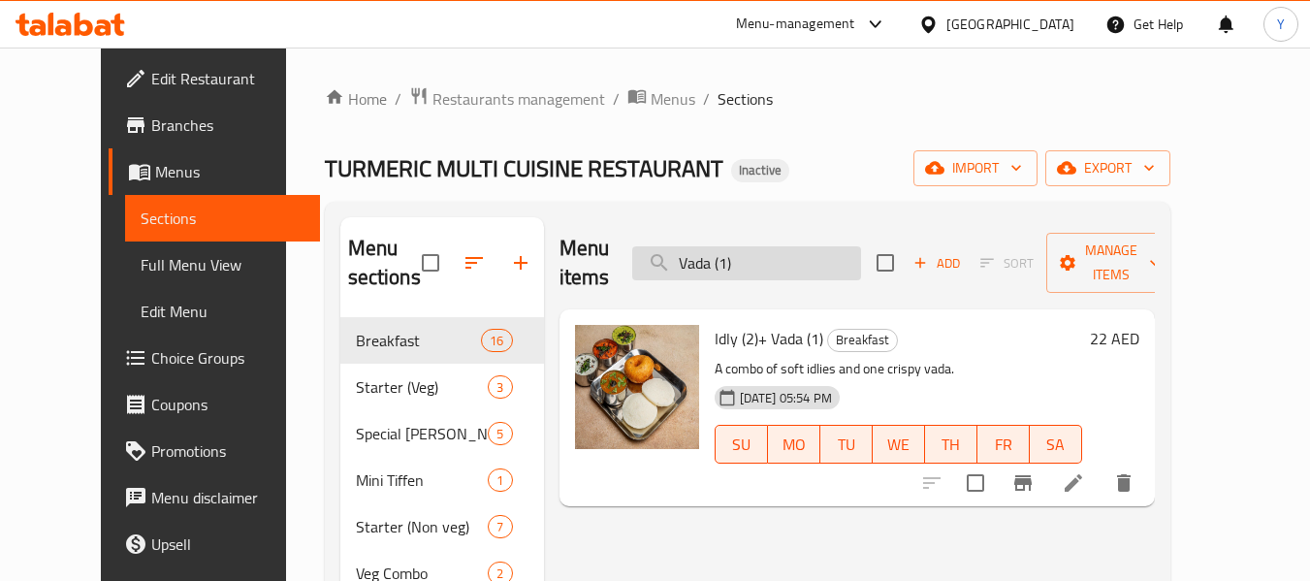
click at [795, 246] on input "Vada (1)" at bounding box center [746, 263] width 229 height 34
paste input "Pepper Mushroom Dosa"
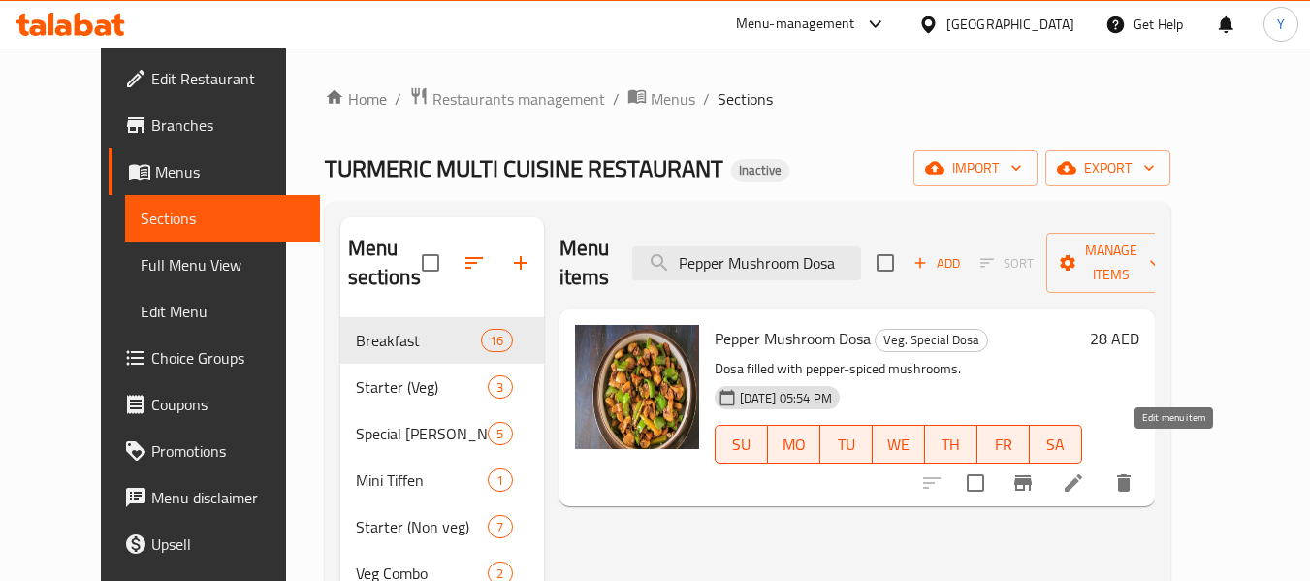
type input "Pepper Mushroom Dosa"
click at [1085, 471] on icon at bounding box center [1073, 482] width 23 height 23
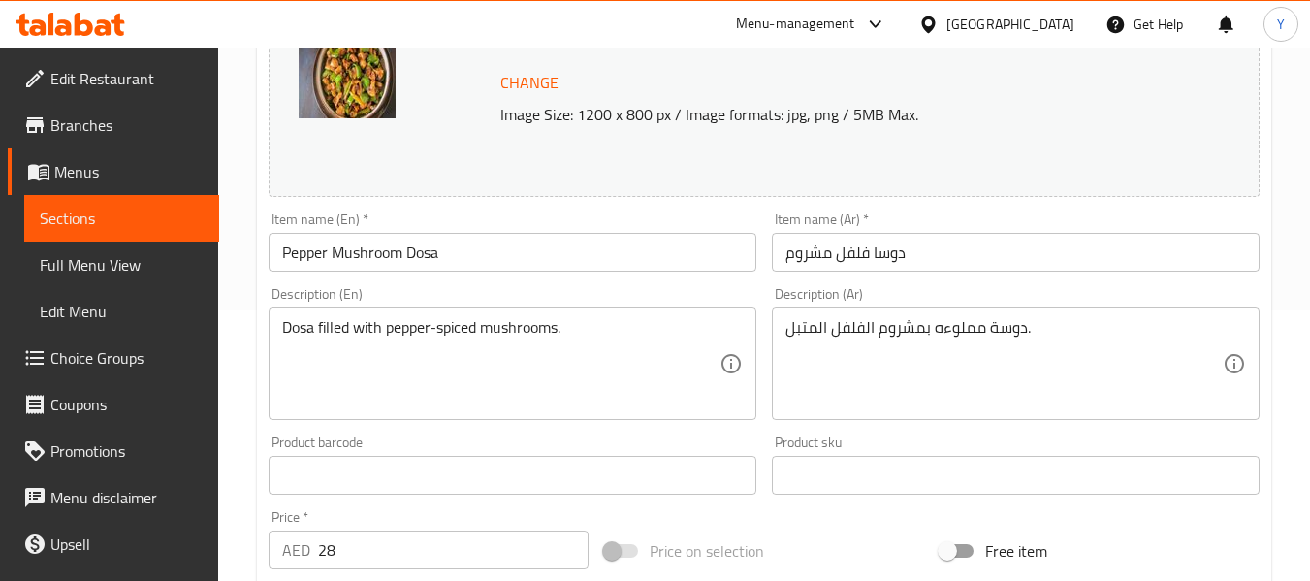
scroll to position [273, 0]
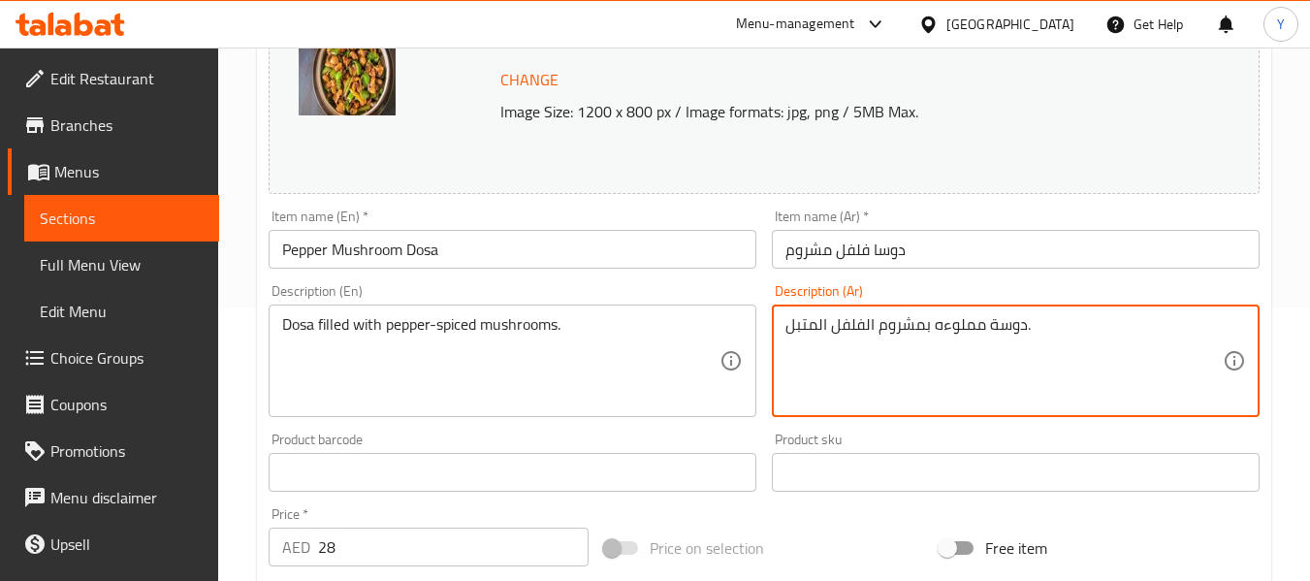
click at [861, 329] on textarea "دوسة مملوءه بمشروم الفلفل المتبل." at bounding box center [1003, 361] width 437 height 92
click at [879, 325] on textarea "دوسة مملوءه بمشروم المتبل." at bounding box center [1003, 361] width 437 height 92
paste textarea "الفلفل"
type textarea "دوسة مملوءه بالفلفل والمشروم المتبل."
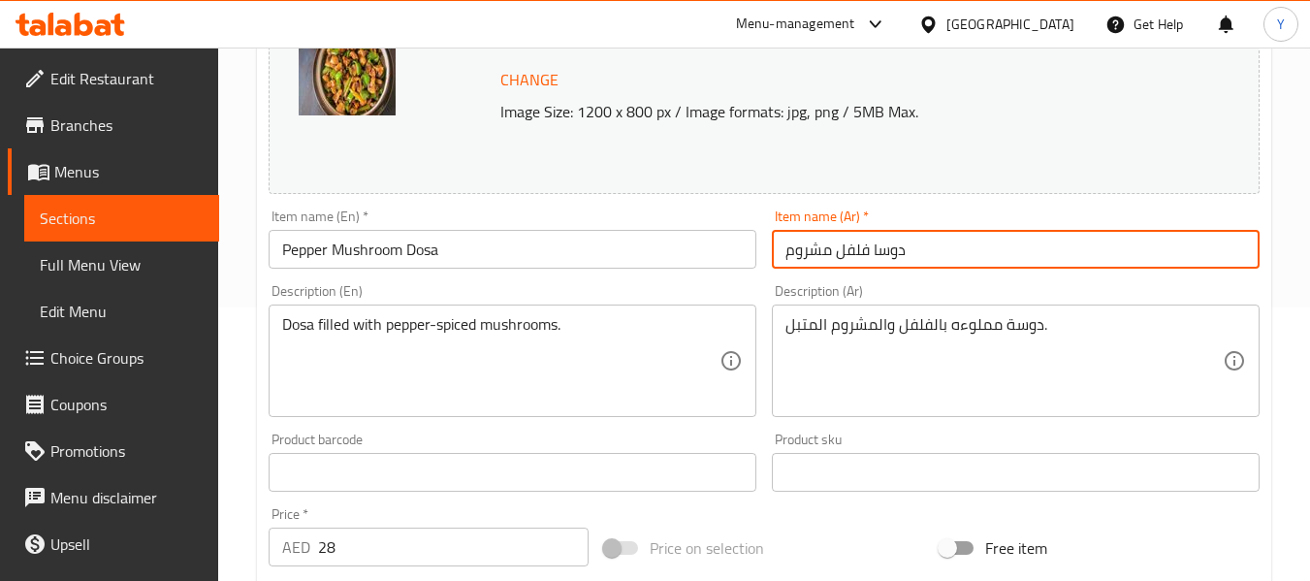
click at [975, 256] on input "دوسا فلفل مشروم" at bounding box center [1016, 249] width 488 height 39
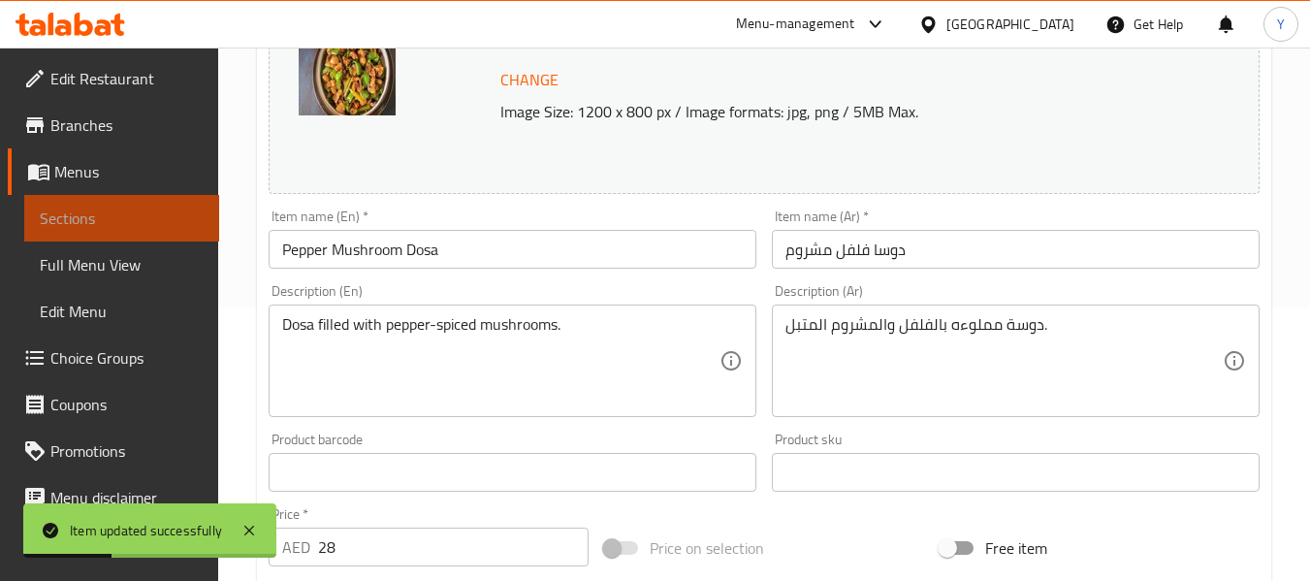
click at [165, 219] on span "Sections" at bounding box center [122, 217] width 164 height 23
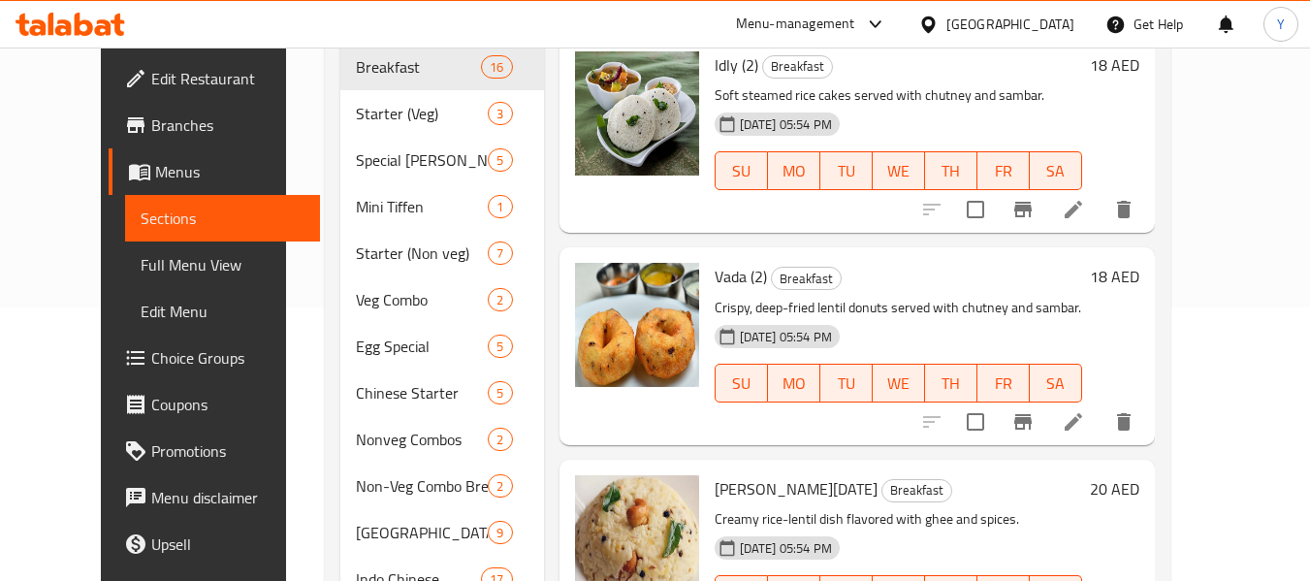
click at [864, 420] on div "02-09-2025 05:54 PM SU MO TU WE TH FR SA" at bounding box center [898, 369] width 383 height 105
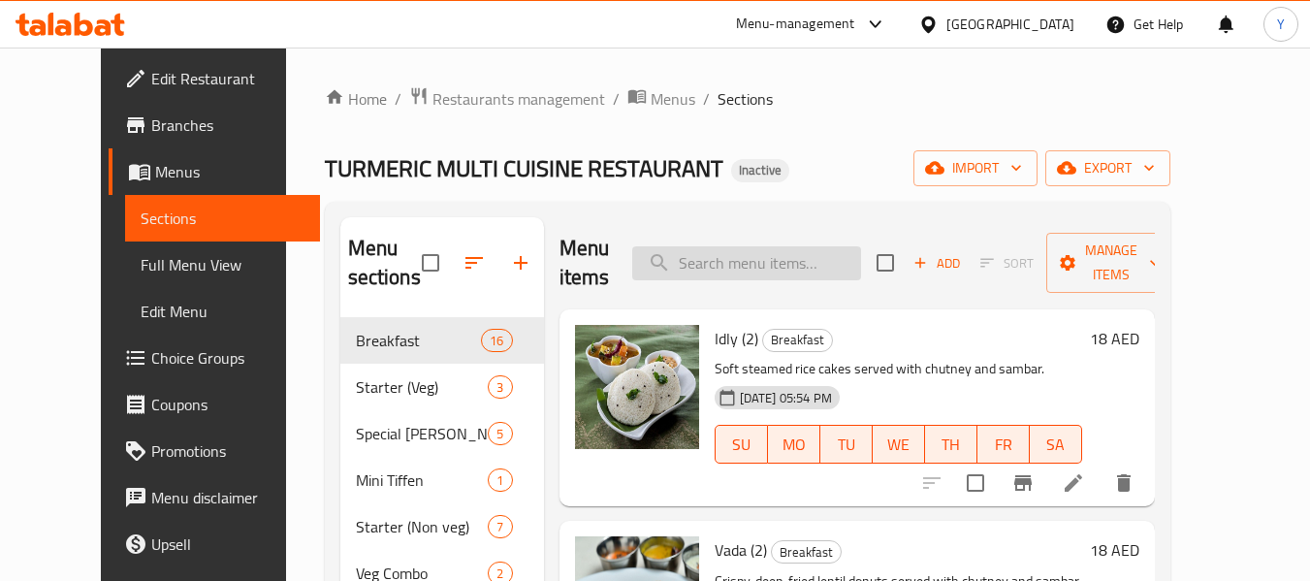
paste input "Plain Uthappam"
click at [810, 269] on input "Plain Uthappam" at bounding box center [746, 263] width 229 height 34
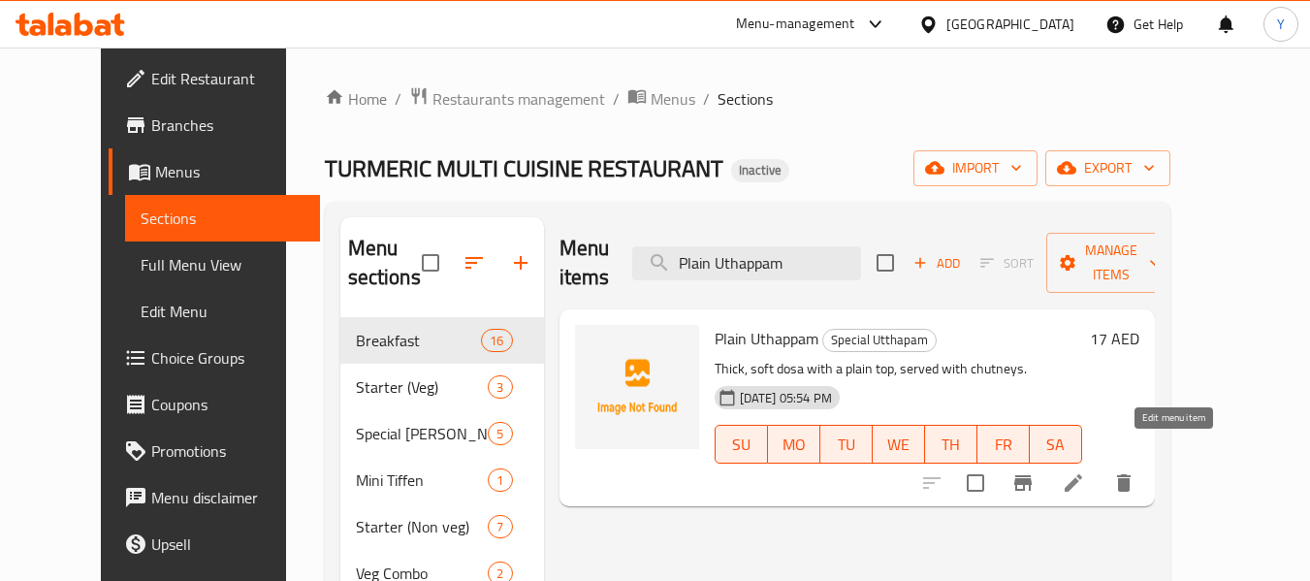
type input "Plain Uthappam"
click at [1085, 471] on icon at bounding box center [1073, 482] width 23 height 23
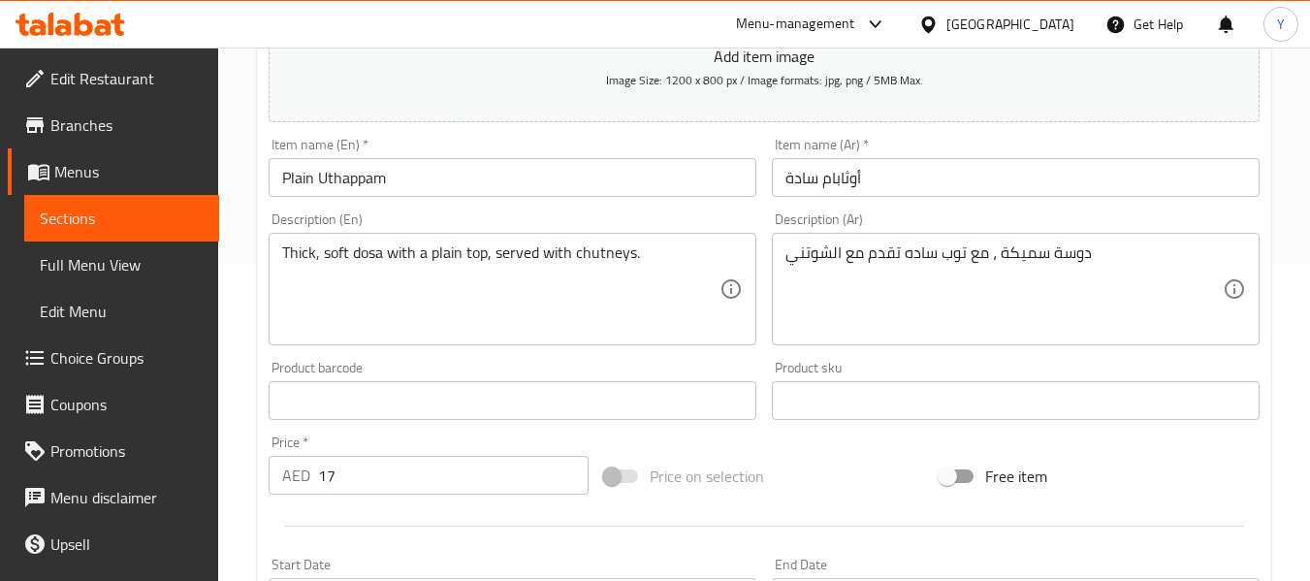
scroll to position [314, 0]
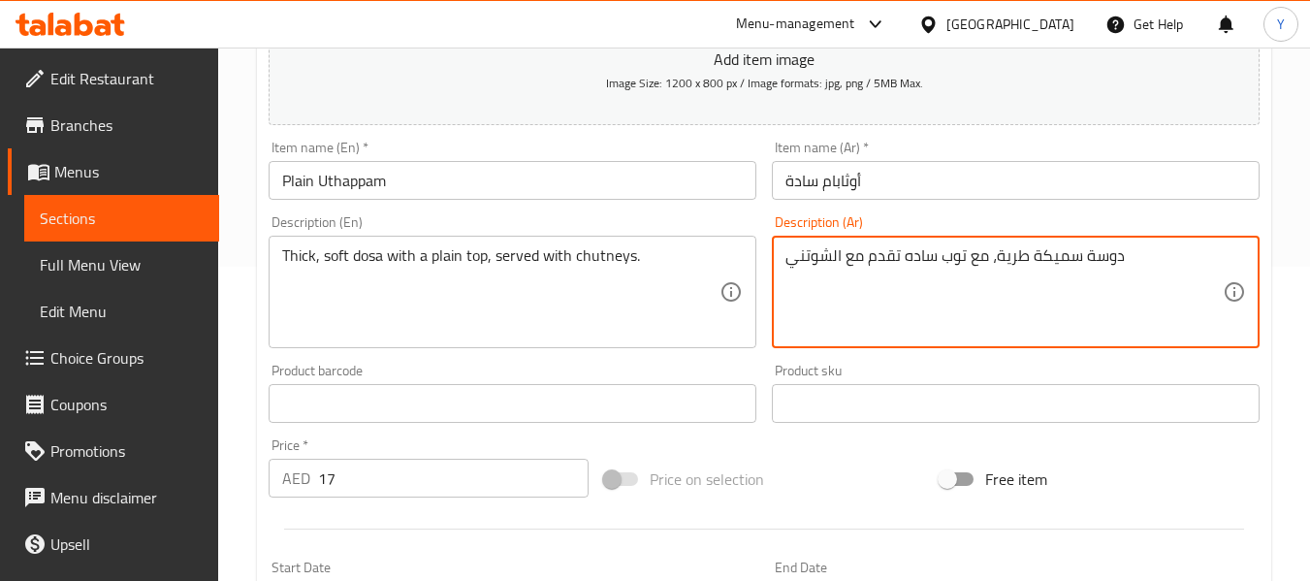
type textarea "دوسة سميكة طرية، مع توب ساده تقدم مع الشوتني"
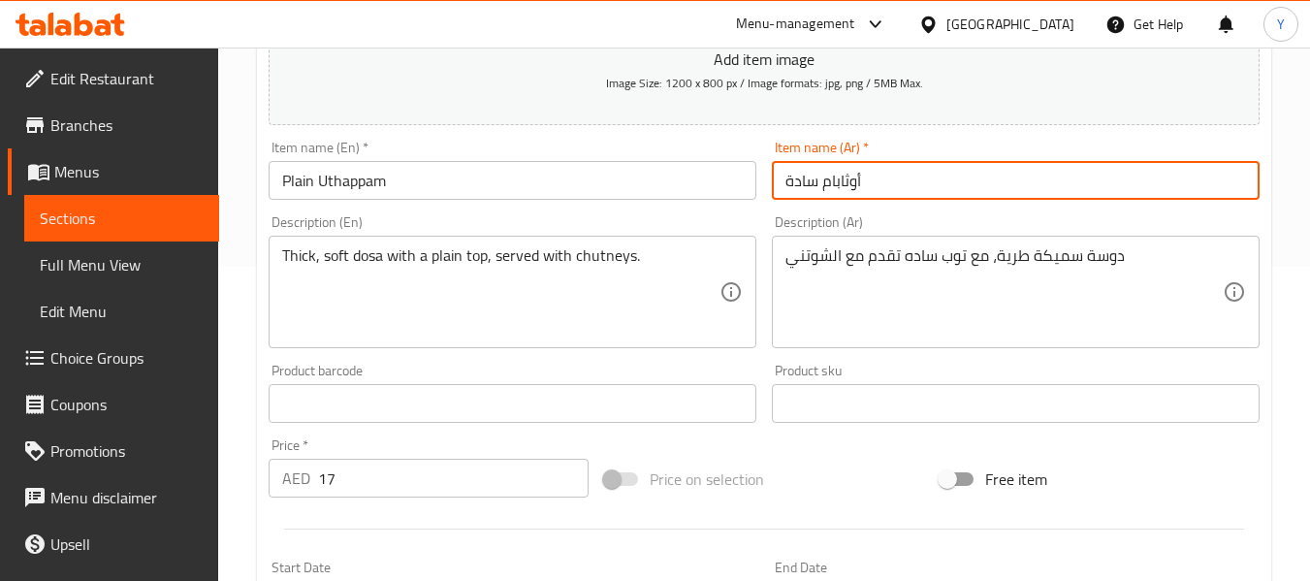
click at [1079, 192] on input "أوثابام سادة" at bounding box center [1016, 180] width 488 height 39
click at [848, 187] on input "أوثابام سادة" at bounding box center [1016, 180] width 488 height 39
type input "أوتابام سادة"
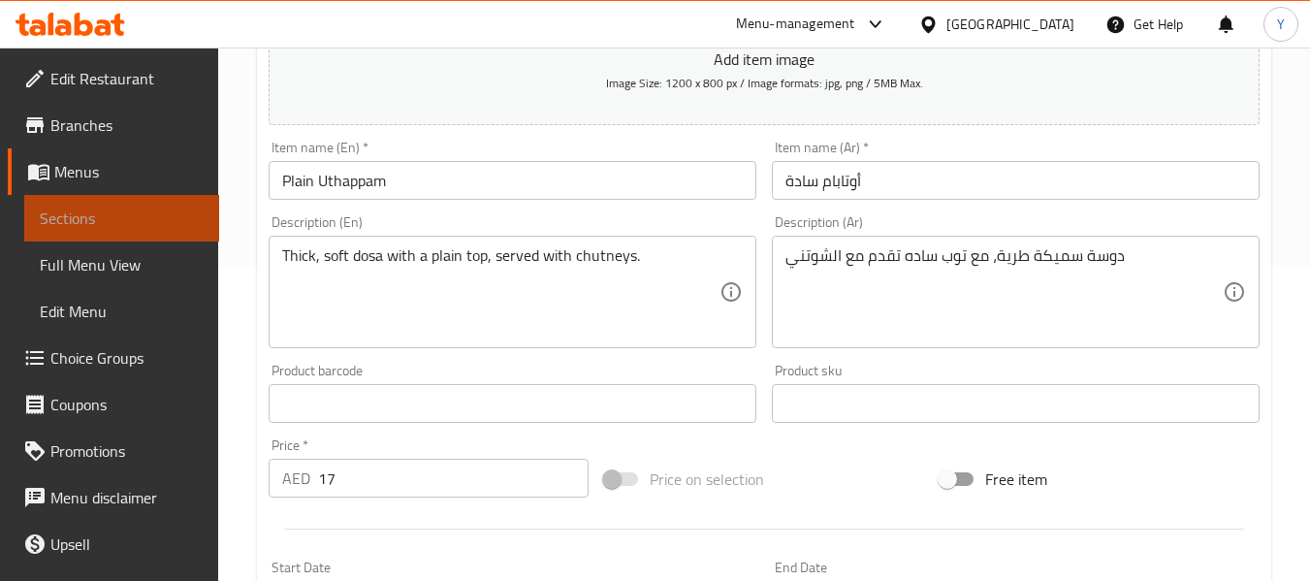
click at [140, 221] on span "Sections" at bounding box center [122, 217] width 164 height 23
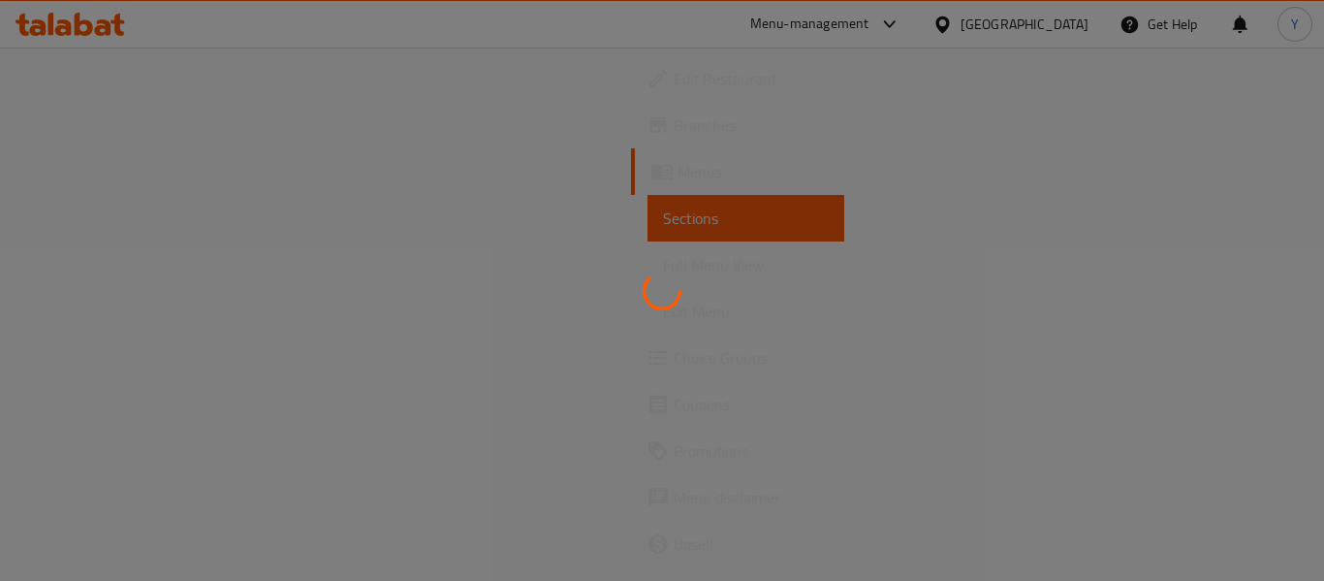
click at [979, 491] on div at bounding box center [662, 290] width 1324 height 581
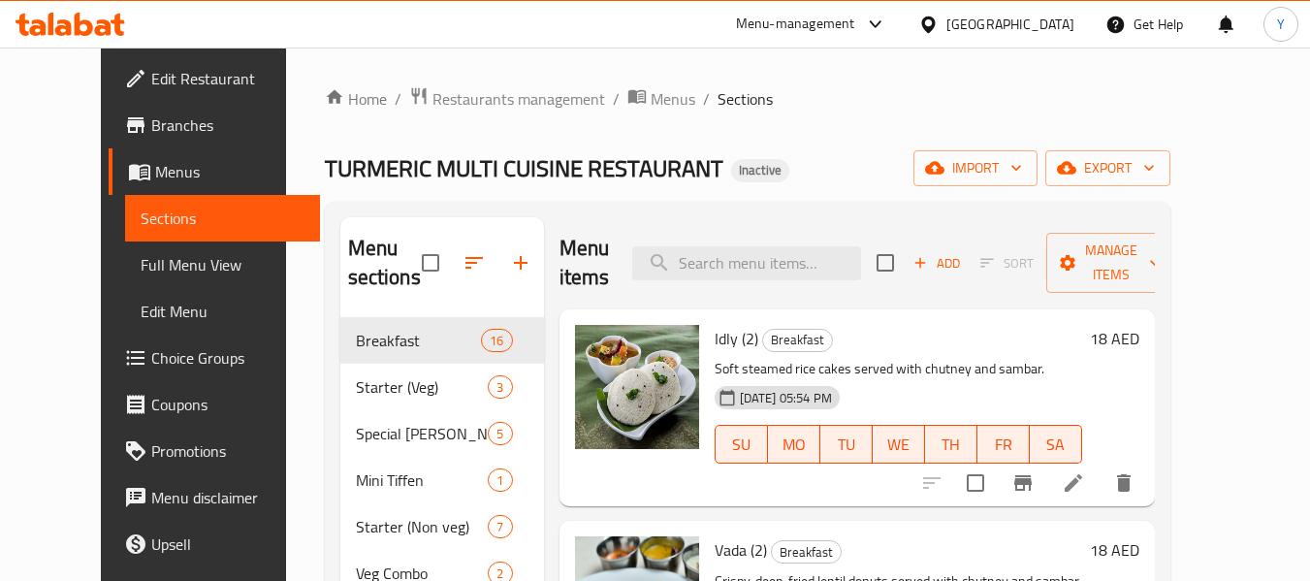
drag, startPoint x: 767, startPoint y: 481, endPoint x: 947, endPoint y: 626, distance: 231.7
click at [947, 580] on html "​ Menu-management United Arab Emirates Get Help Y Edit Restaurant Branches Menu…" at bounding box center [655, 290] width 1310 height 581
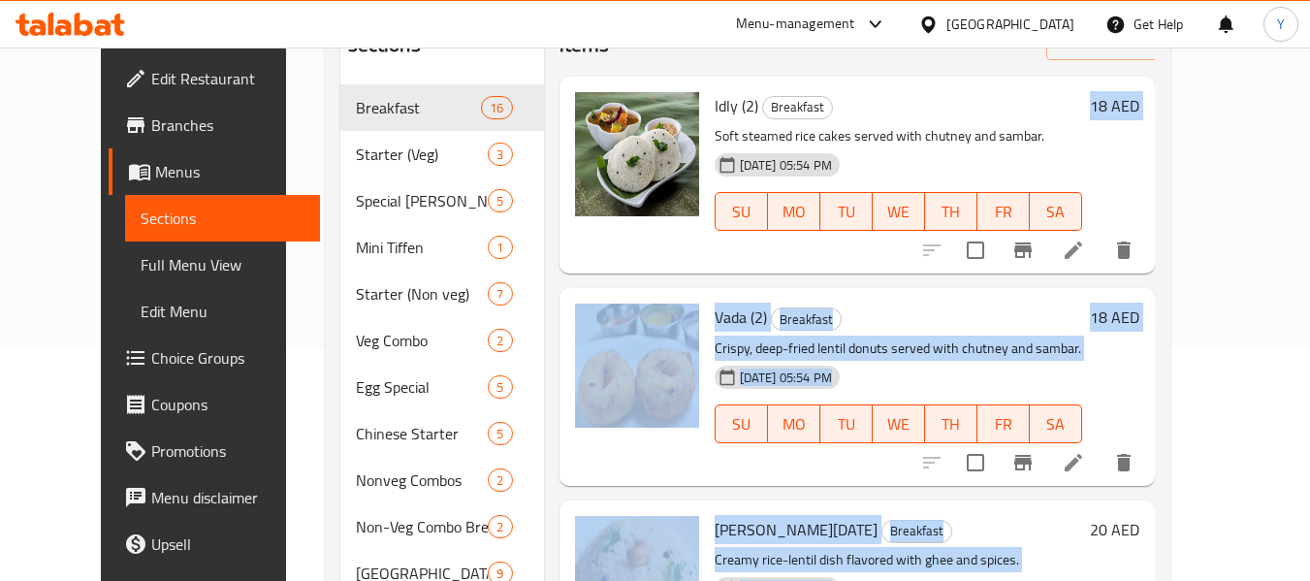
click at [1000, 533] on h6 "Ghee Pongal Breakfast" at bounding box center [897, 529] width 367 height 27
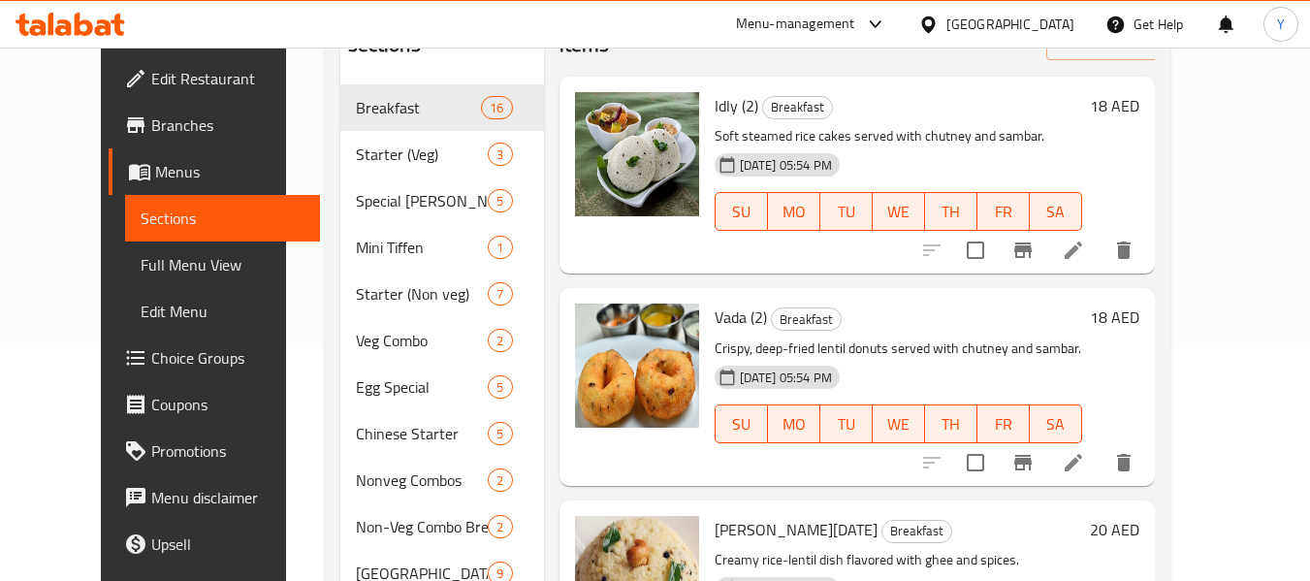
click at [892, 345] on p "Crispy, deep-fried lentil donuts served with chutney and sambar." at bounding box center [897, 348] width 367 height 24
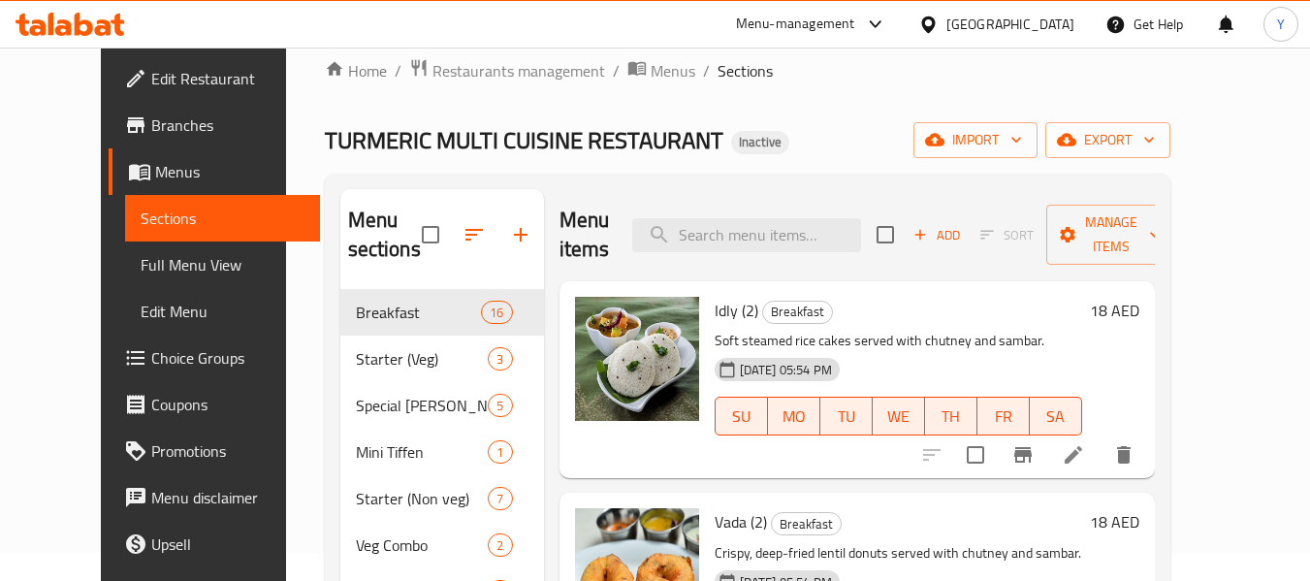
scroll to position [32, 0]
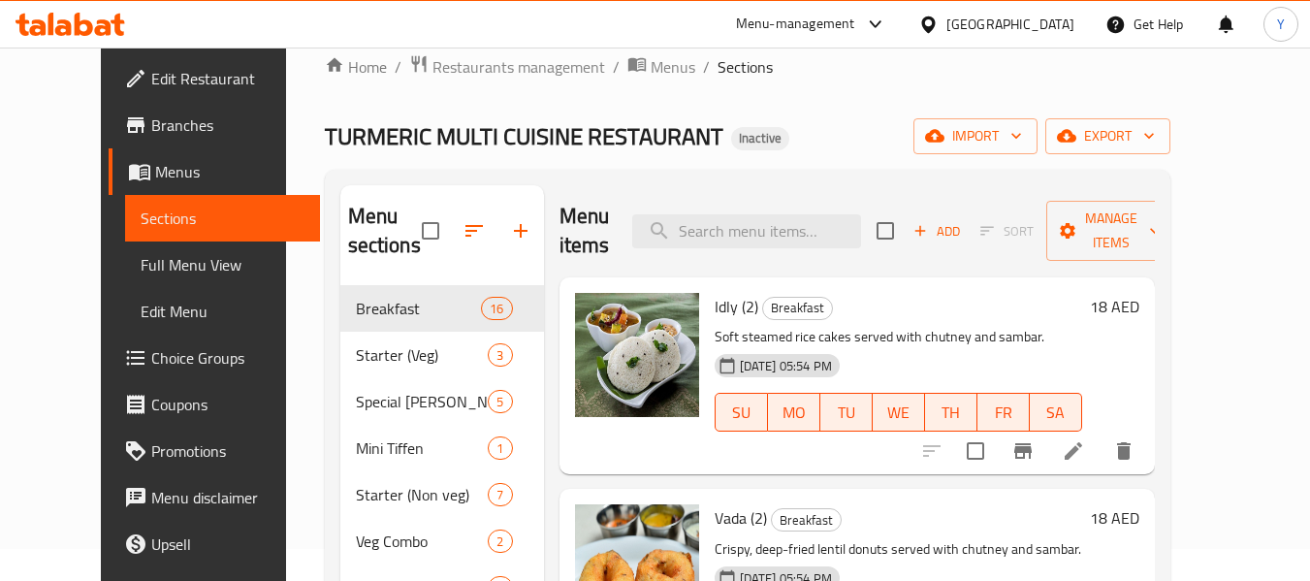
click at [365, 155] on span "TURMERIC MULTI CUISINE RESTAURANT" at bounding box center [524, 136] width 398 height 44
click at [769, 235] on input "search" at bounding box center [746, 231] width 229 height 34
paste input "Kizhi Parotta Mushroom/ Panne"
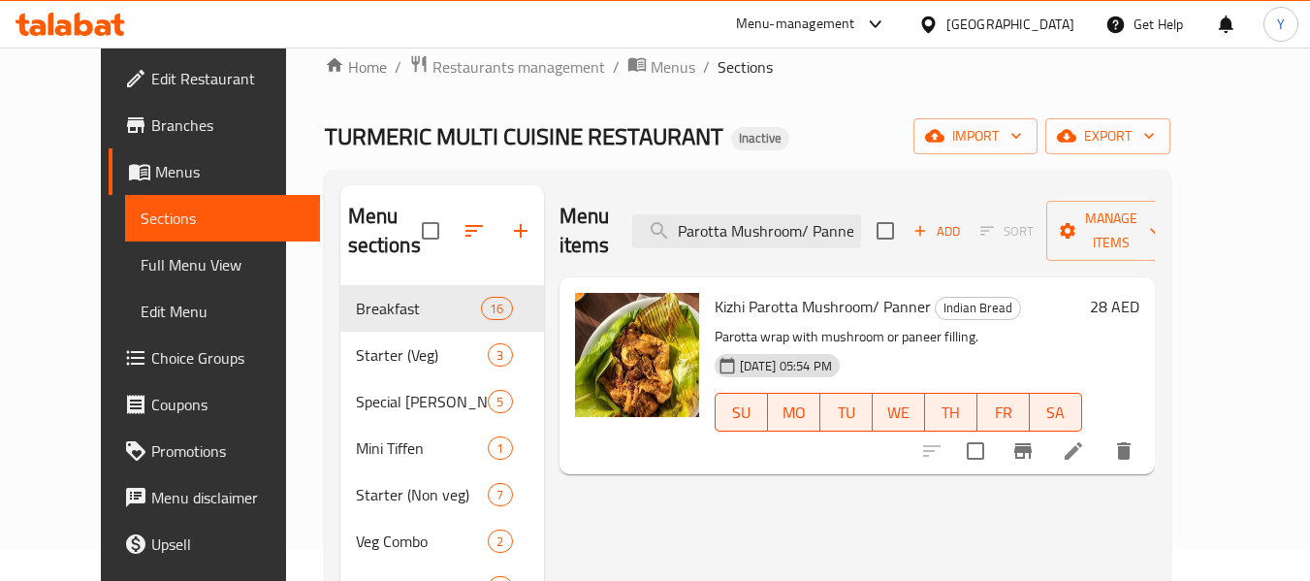
type input "Kizhi Parotta Mushroom/ Panne"
click at [151, 360] on span "Choice Groups" at bounding box center [227, 357] width 153 height 23
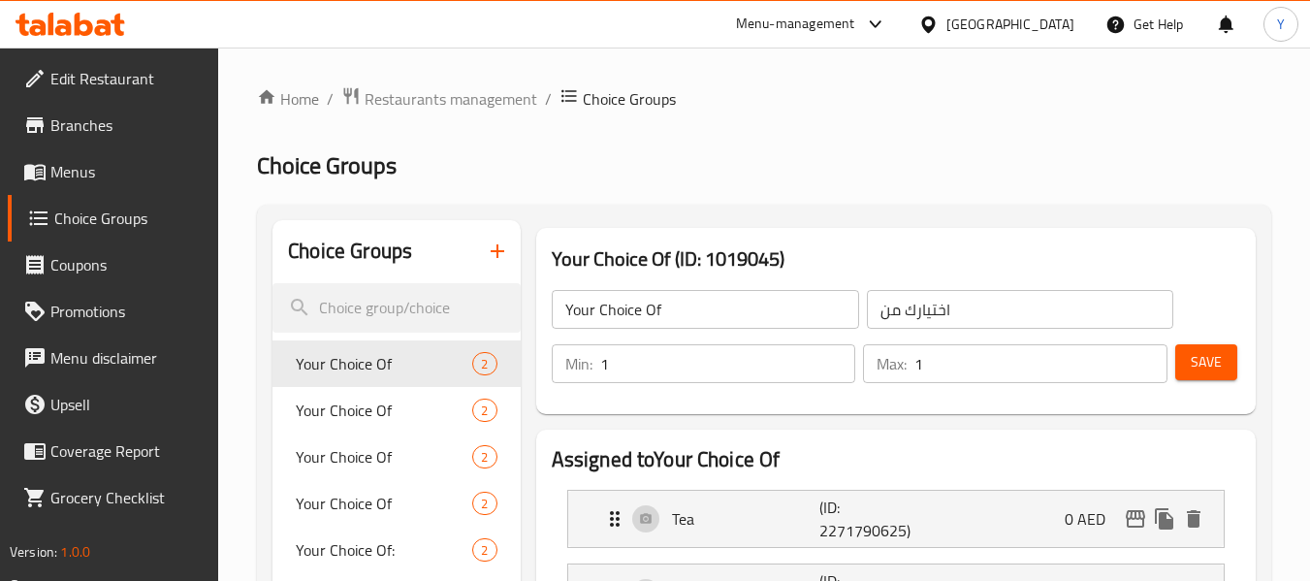
click at [499, 242] on icon "button" at bounding box center [497, 250] width 23 height 23
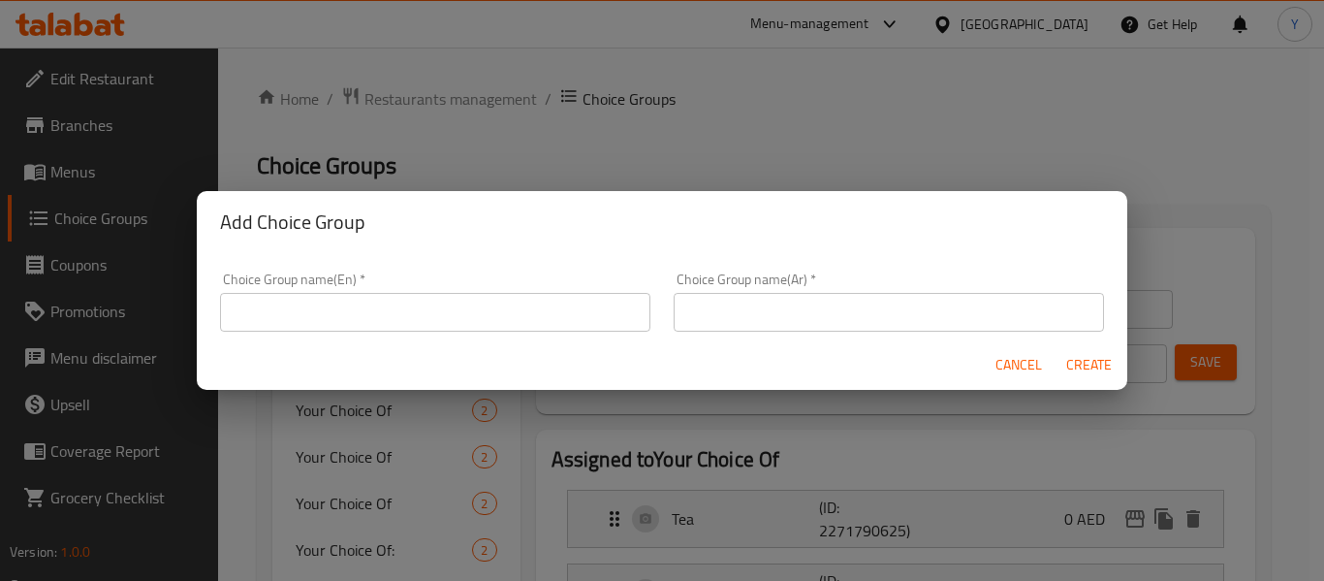
click at [498, 325] on input "text" at bounding box center [435, 312] width 430 height 39
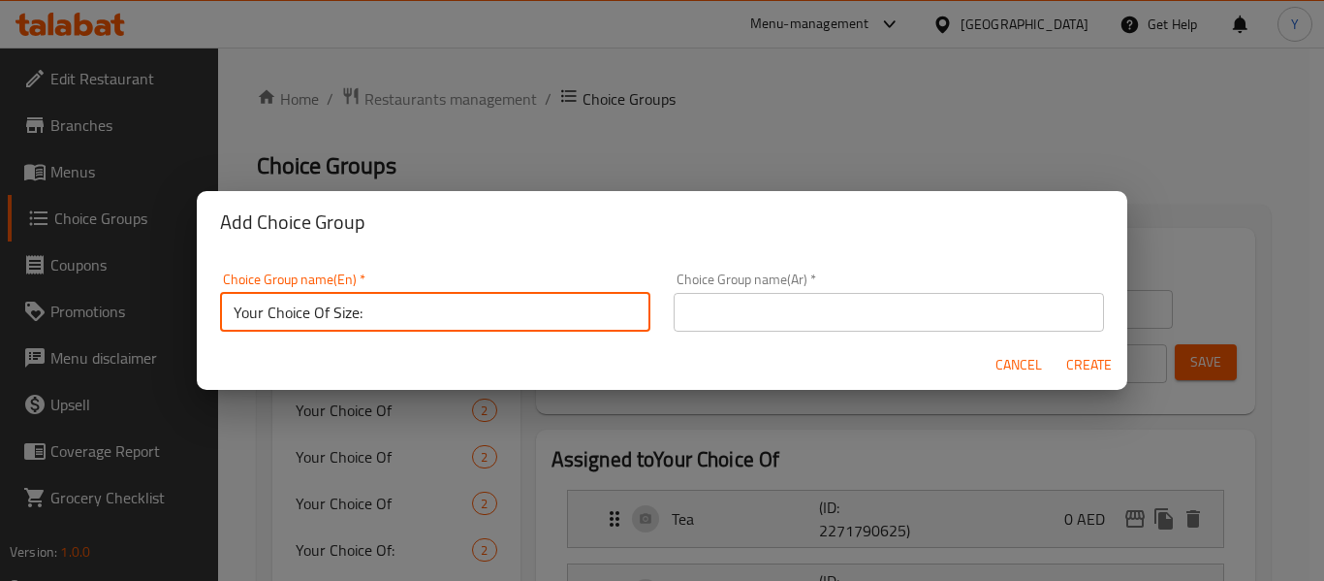
click at [337, 312] on input "Your Choice Of Size:" at bounding box center [435, 312] width 430 height 39
type input "Your Choice Of Filling:"
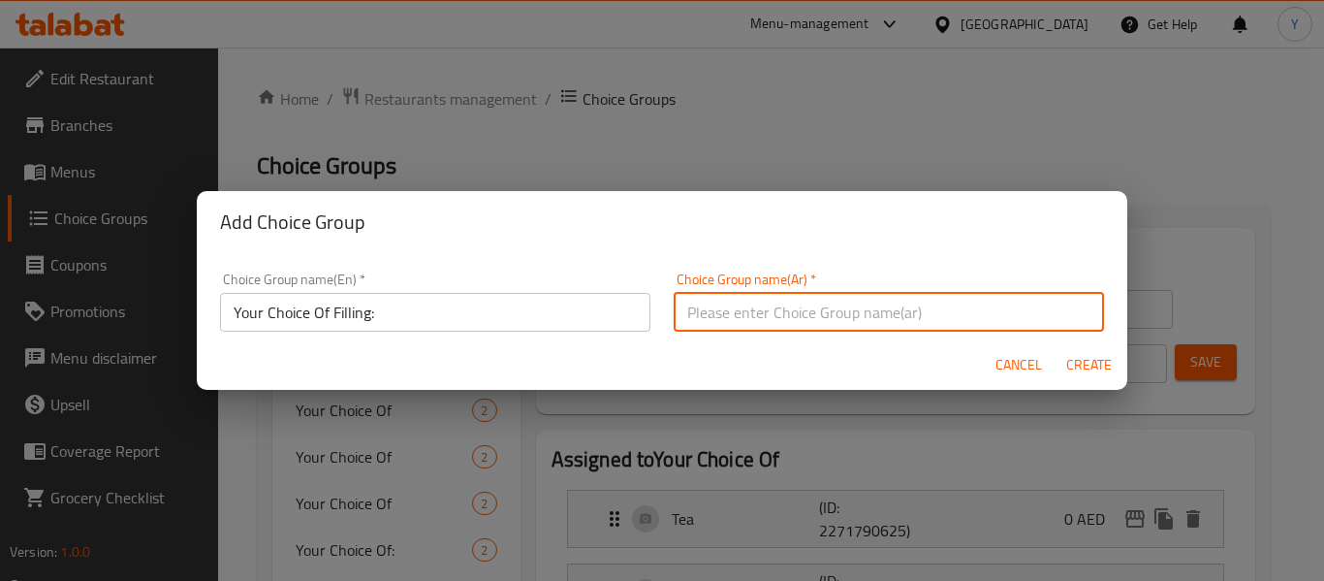
click at [769, 316] on input "text" at bounding box center [889, 312] width 430 height 39
type input "إختيارك من الحشوة:"
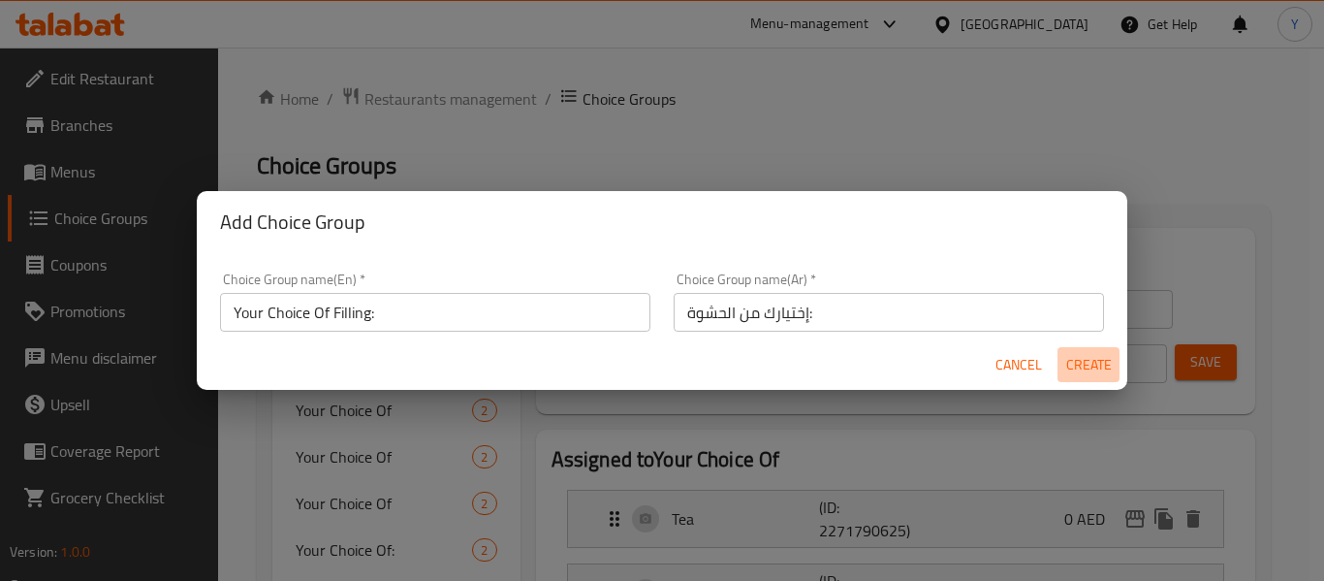
click at [1077, 365] on span "Create" at bounding box center [1088, 365] width 47 height 24
type input "Your Choice Of Filling:"
type input "إختيارك من الحشوة:"
type input "0"
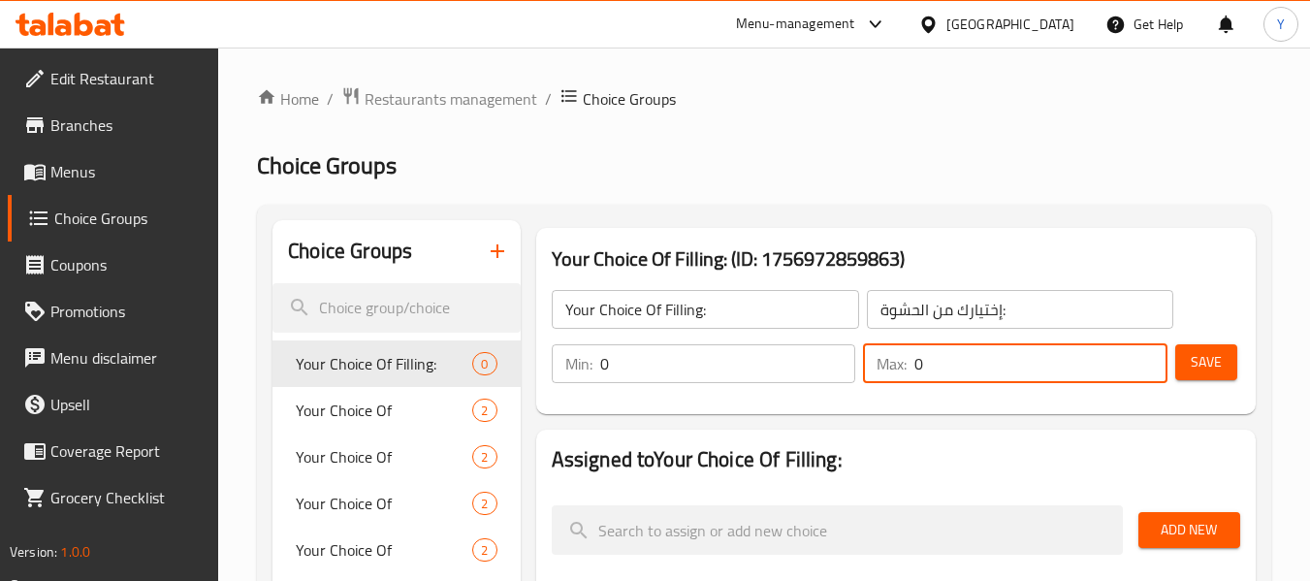
drag, startPoint x: 998, startPoint y: 365, endPoint x: 806, endPoint y: 351, distance: 192.5
click at [806, 351] on div "Min: 0 ​ Max: 0 ​" at bounding box center [859, 363] width 631 height 54
type input "1"
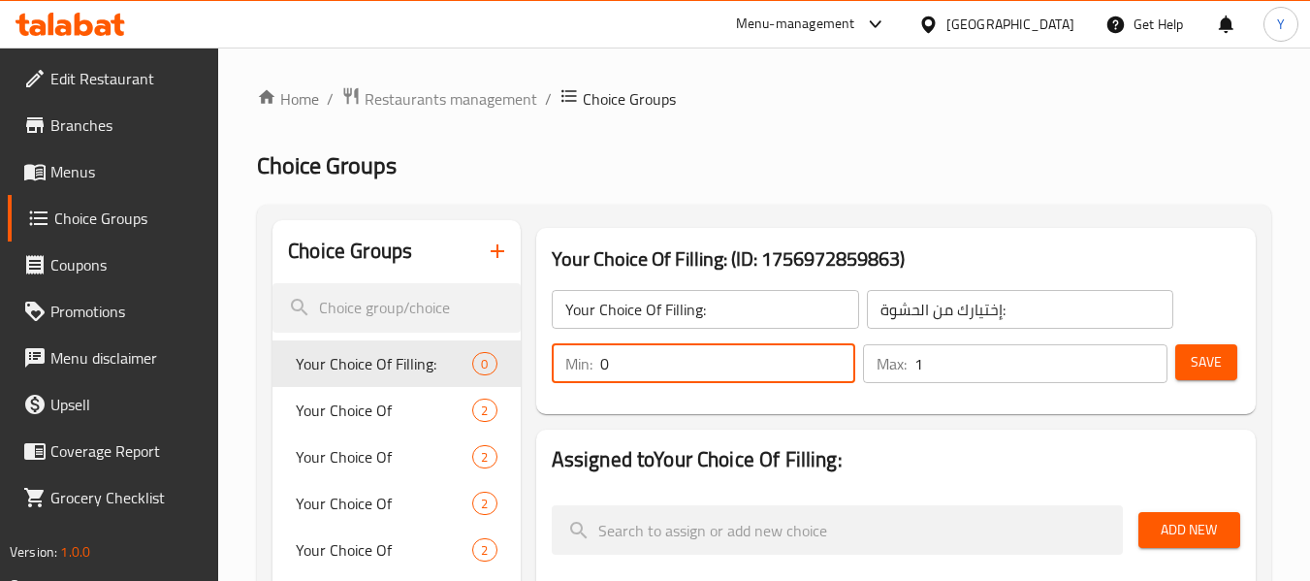
drag, startPoint x: 616, startPoint y: 366, endPoint x: 528, endPoint y: 386, distance: 89.4
click at [528, 386] on div "Your Choice Of Filling: (ID: 1756972859863) Your Choice Of Filling: ​ إختيارك م…" at bounding box center [895, 321] width 735 height 202
type input "1"
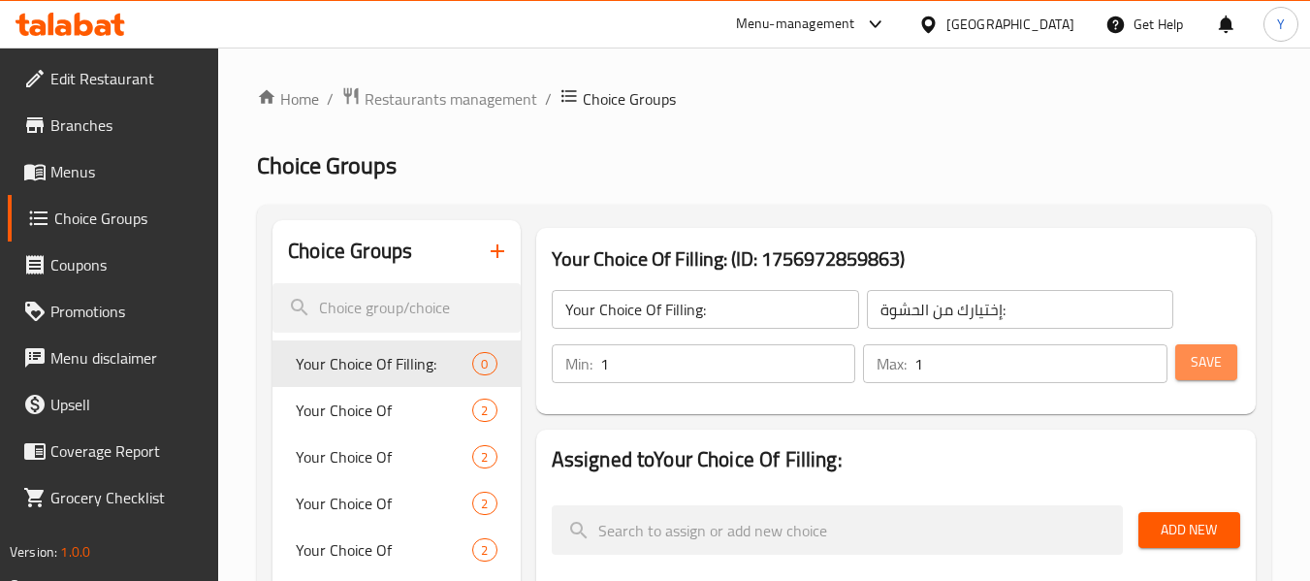
click at [1209, 362] on span "Save" at bounding box center [1206, 362] width 31 height 24
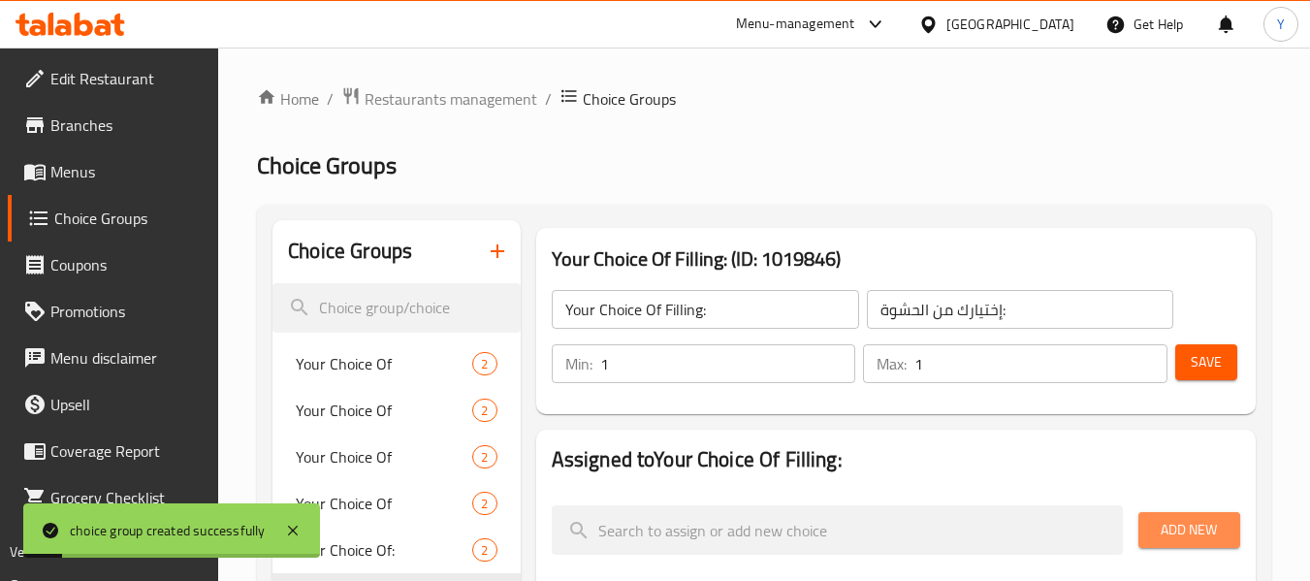
click at [1202, 526] on span "Add New" at bounding box center [1189, 530] width 71 height 24
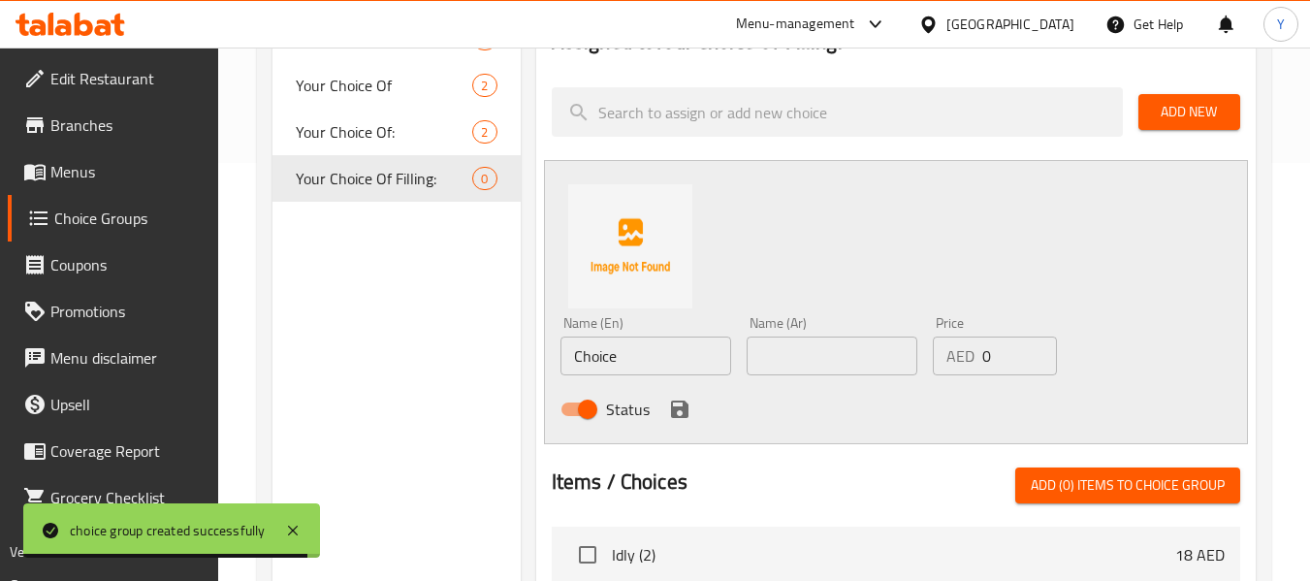
scroll to position [458, 0]
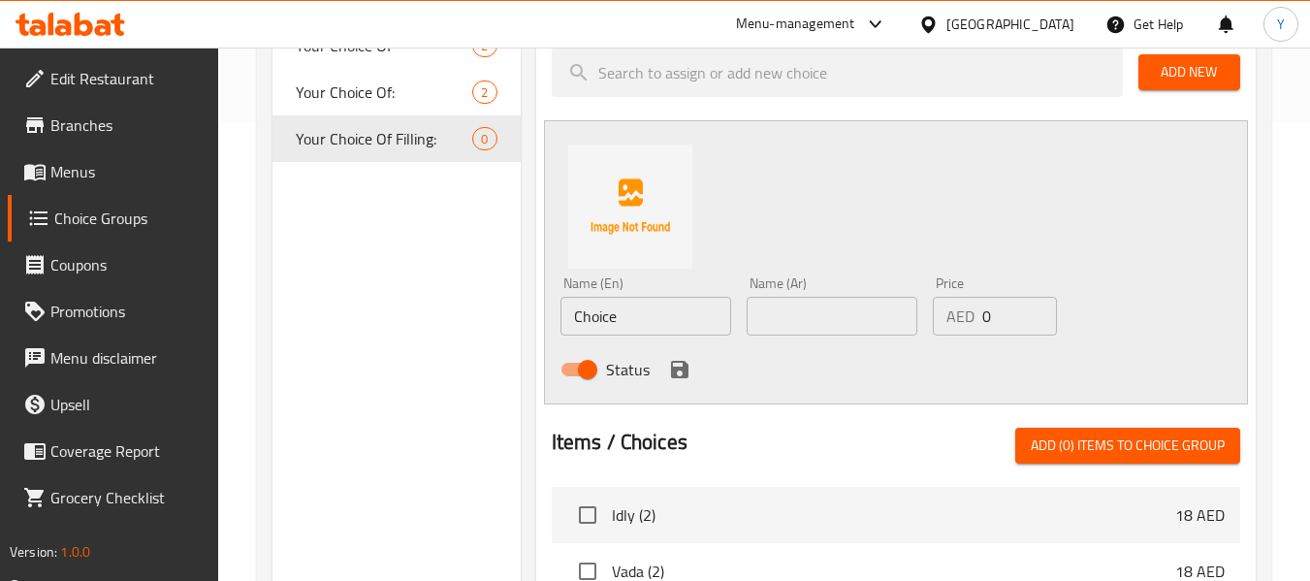
click at [1275, 307] on div "Home / Restaurants management / Choice Groups Choice Groups Choice Groups Your …" at bounding box center [764, 315] width 1092 height 1450
click at [621, 328] on input "Choice" at bounding box center [645, 316] width 171 height 39
paste input "Mushroom"
type input "Mushroom"
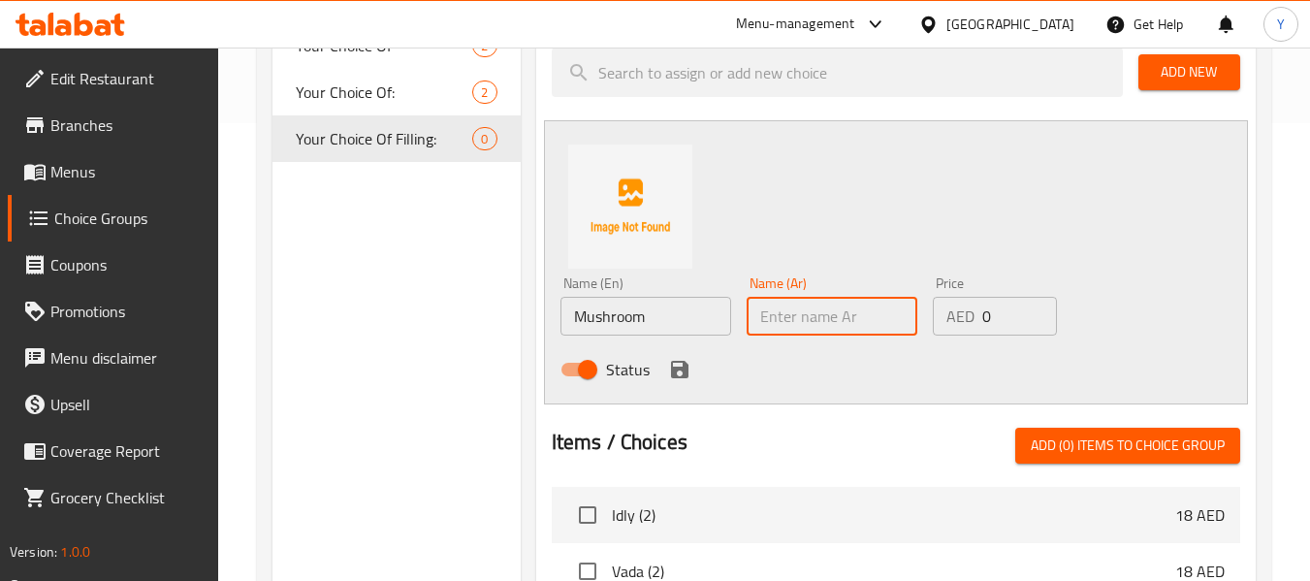
click at [816, 312] on input "text" at bounding box center [831, 316] width 171 height 39
type input "l"
type input "مشروم"
click at [680, 367] on icon "save" at bounding box center [679, 369] width 17 height 17
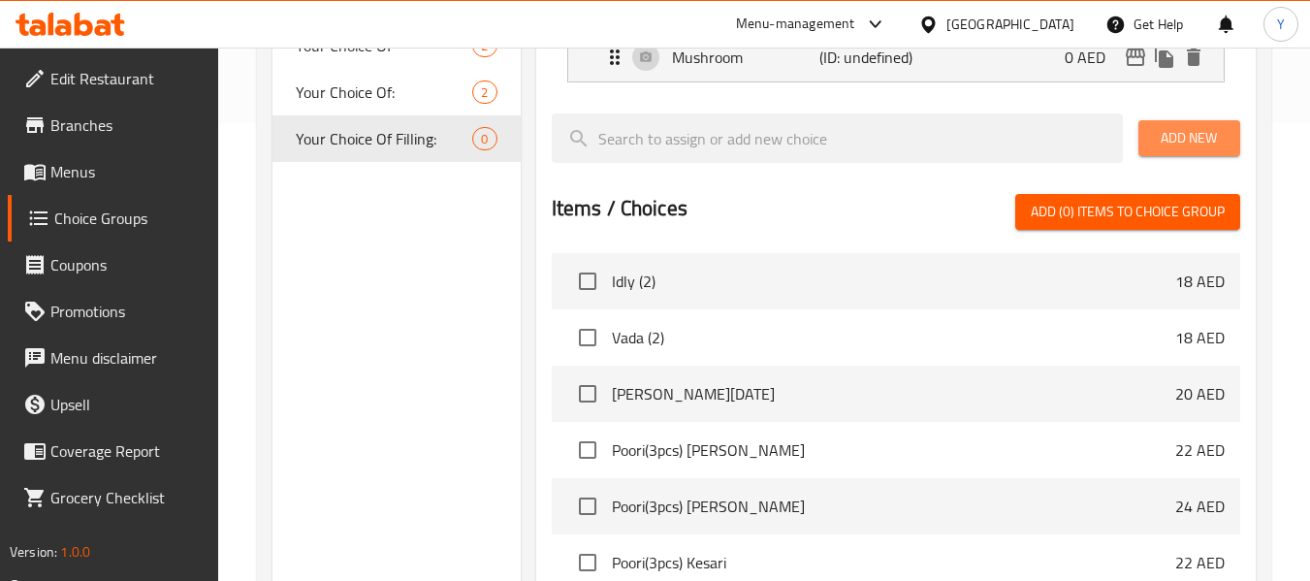
click at [1218, 144] on span "Add New" at bounding box center [1189, 138] width 71 height 24
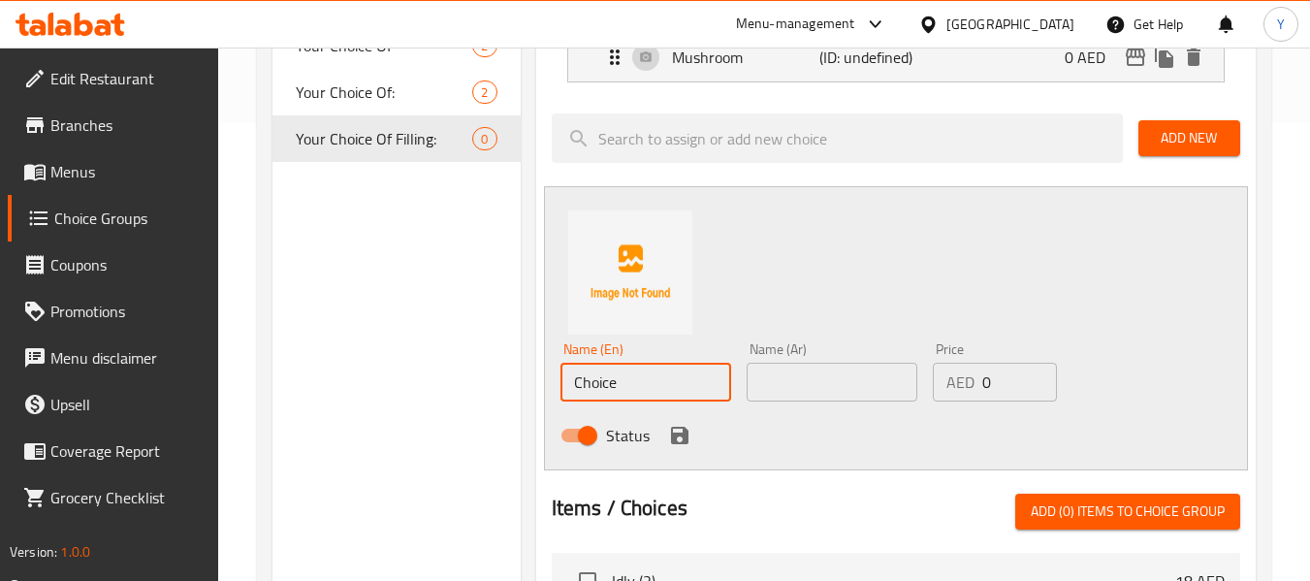
click at [696, 381] on input "Choice" at bounding box center [645, 382] width 171 height 39
type input "؛"
type input "Paneer"
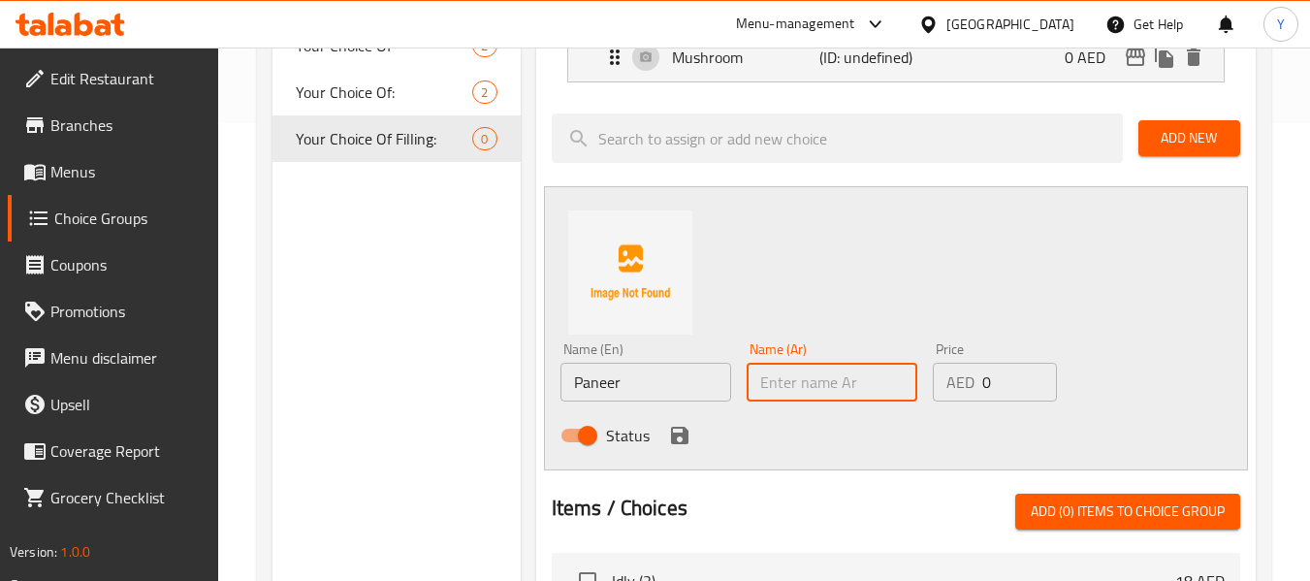
click at [882, 384] on input "text" at bounding box center [831, 382] width 171 height 39
type input "بانير"
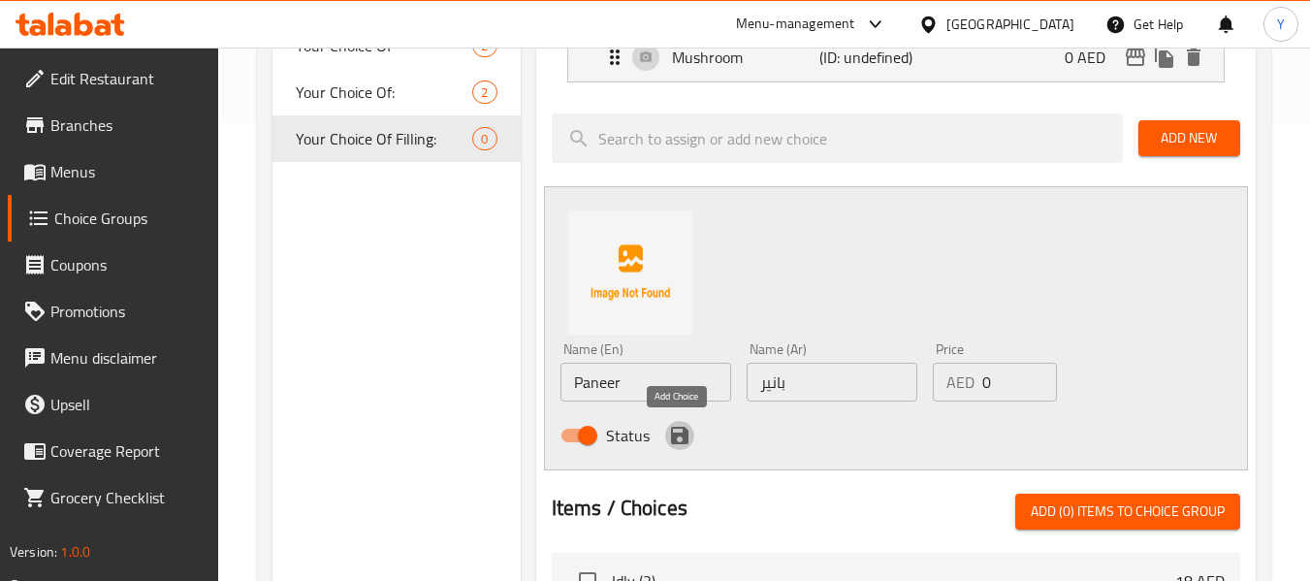
click at [679, 432] on icon "save" at bounding box center [679, 435] width 17 height 17
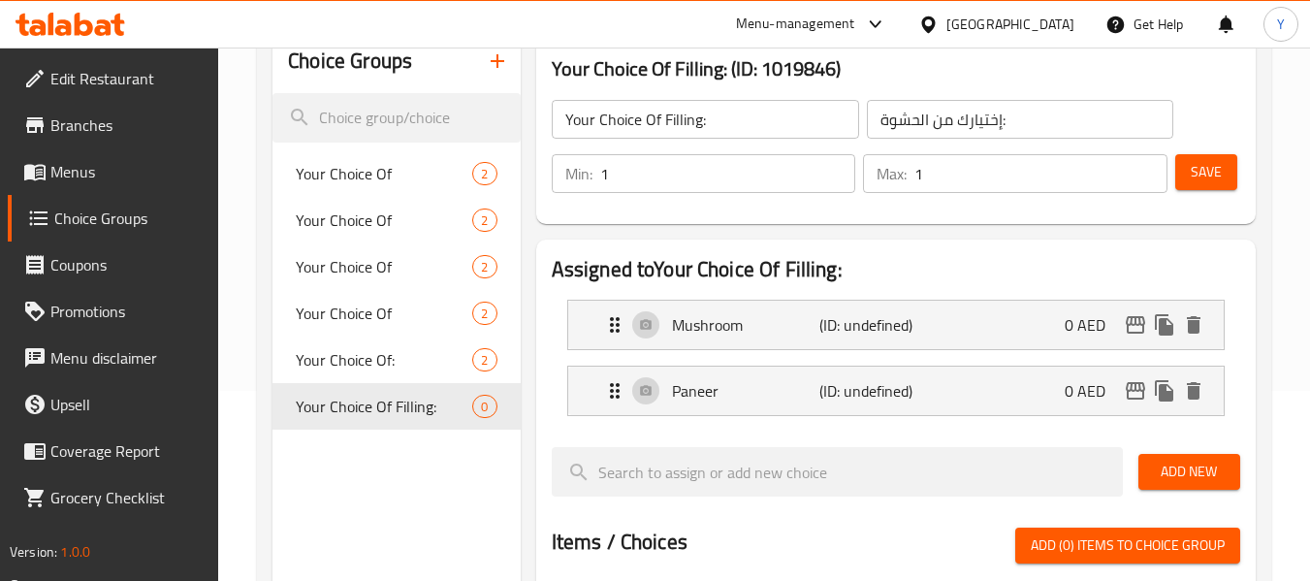
scroll to position [103, 0]
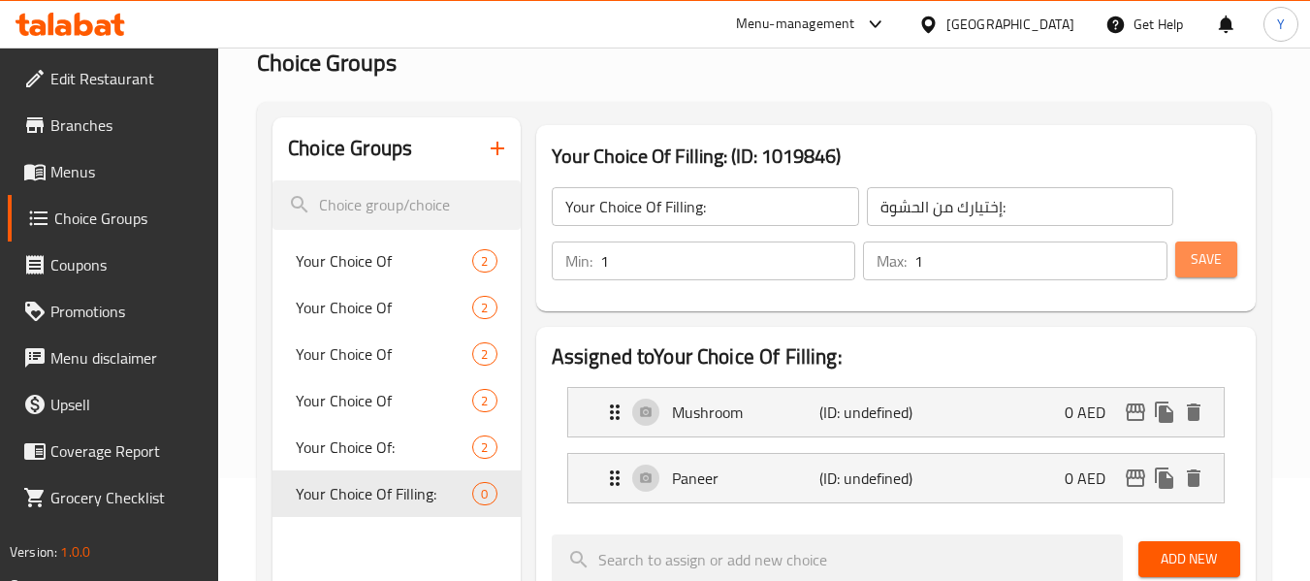
click at [1209, 254] on span "Save" at bounding box center [1206, 259] width 31 height 24
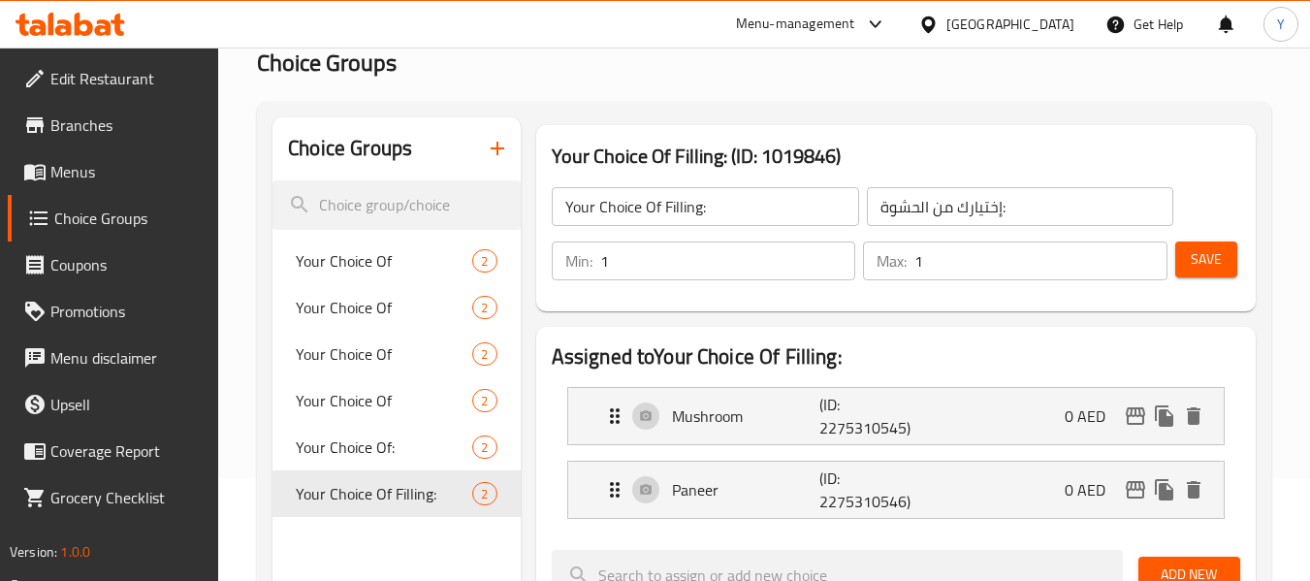
click at [91, 183] on span "Menus" at bounding box center [126, 171] width 153 height 23
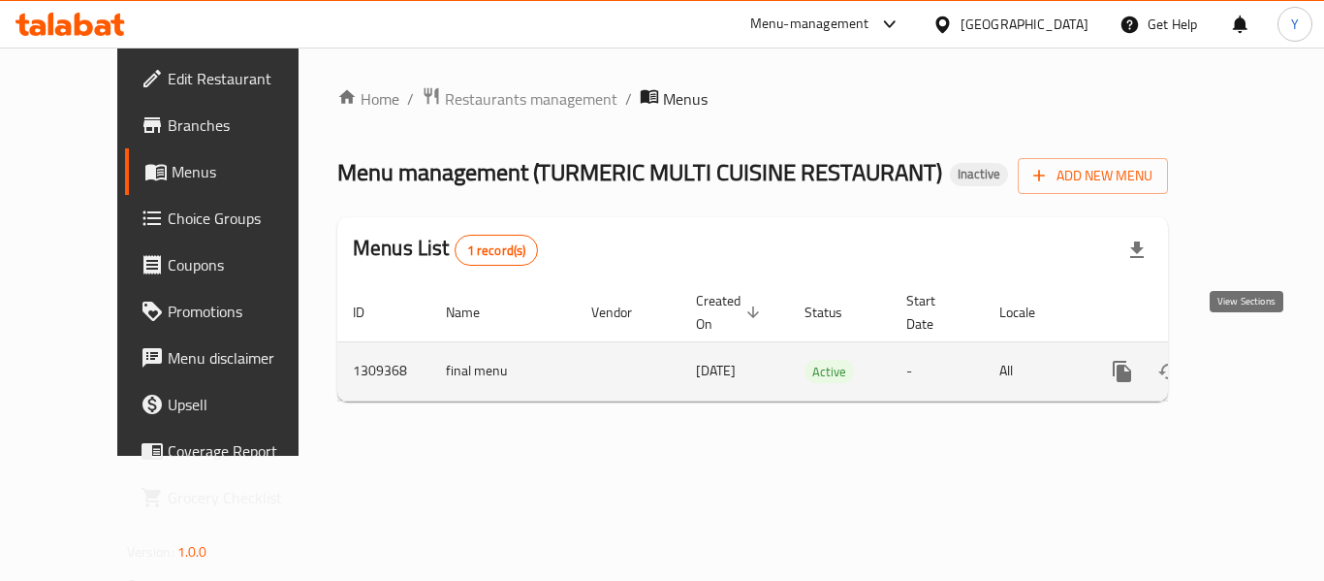
click at [1255, 360] on icon "enhanced table" at bounding box center [1262, 371] width 23 height 23
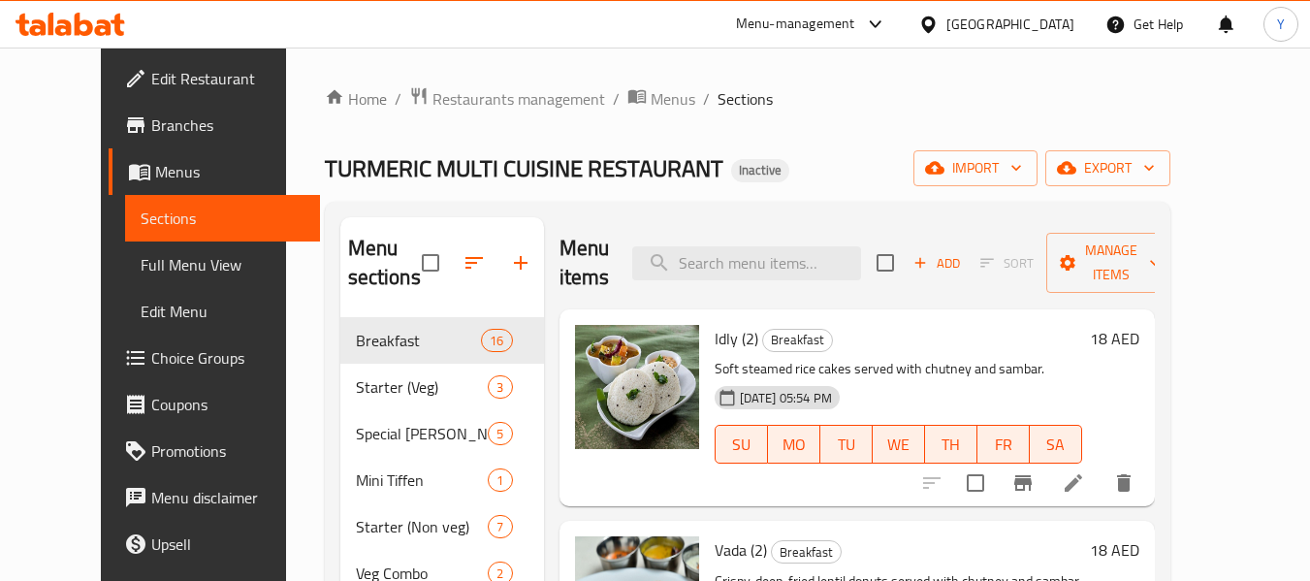
click at [758, 267] on input "search" at bounding box center [746, 263] width 229 height 34
paste input "Kizhi Parotta Mushroom/ Panner"
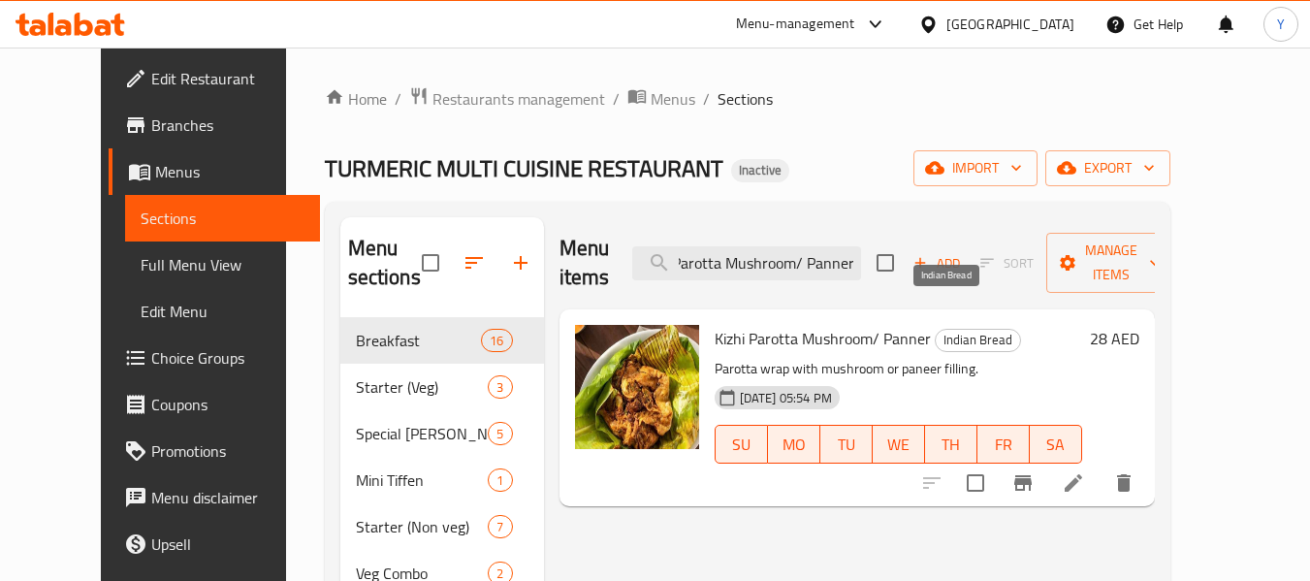
type input "Kizhi Parotta Mushroom/ Panner"
click at [945, 329] on span "Indian Bread" at bounding box center [978, 340] width 84 height 22
copy span "Indian Bread"
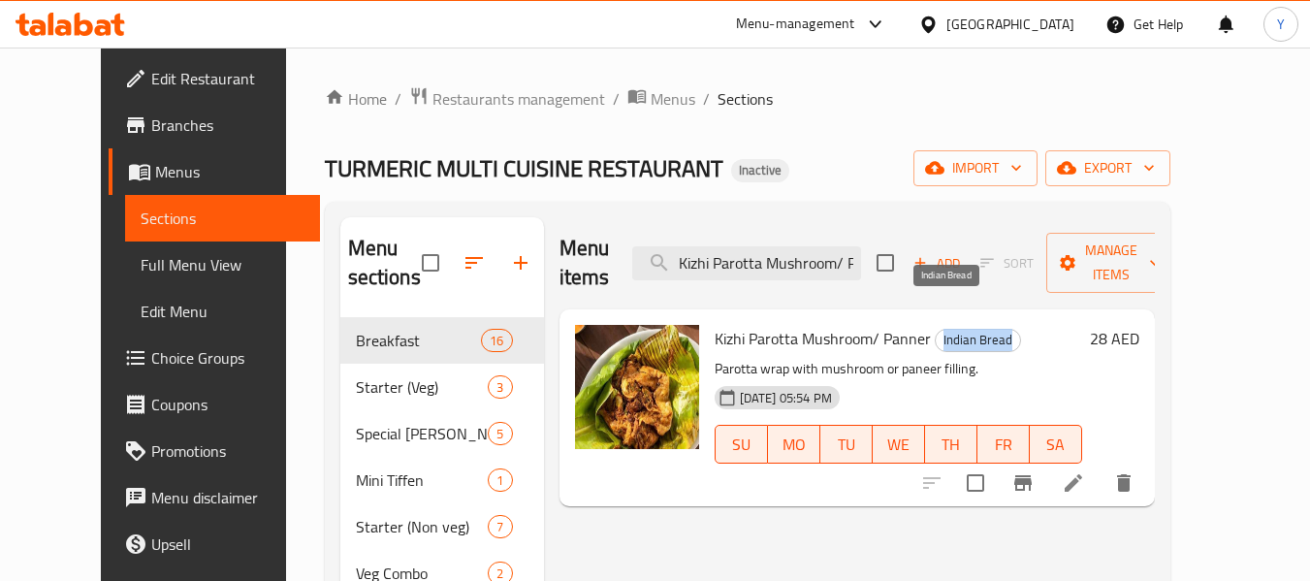
click at [945, 329] on span "Indian Bread" at bounding box center [978, 340] width 84 height 22
click at [936, 178] on div "TURMERIC MULTI CUISINE RESTAURANT Inactive import export" at bounding box center [747, 168] width 845 height 36
click at [1085, 471] on icon at bounding box center [1073, 482] width 23 height 23
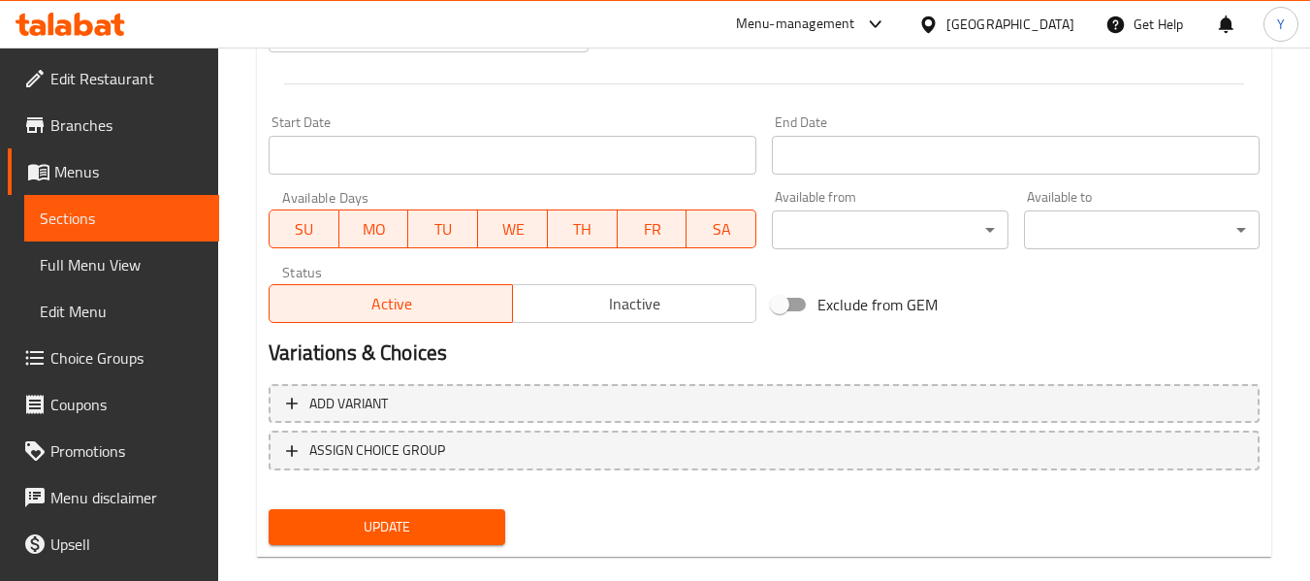
scroll to position [817, 0]
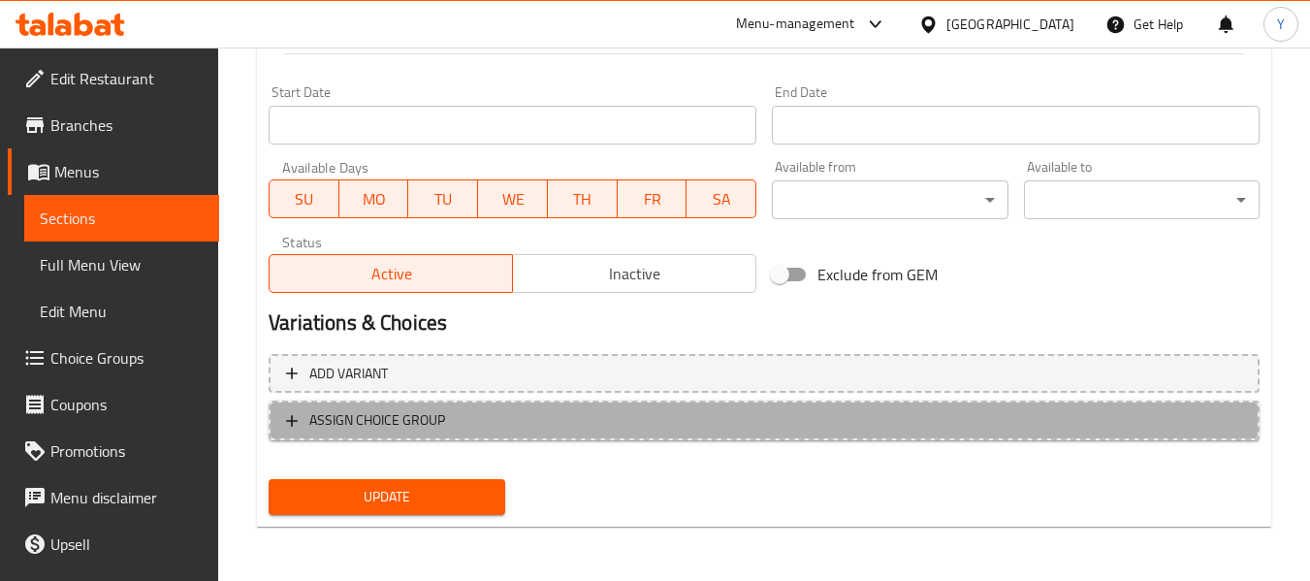
click at [392, 421] on span "ASSIGN CHOICE GROUP" at bounding box center [377, 420] width 136 height 24
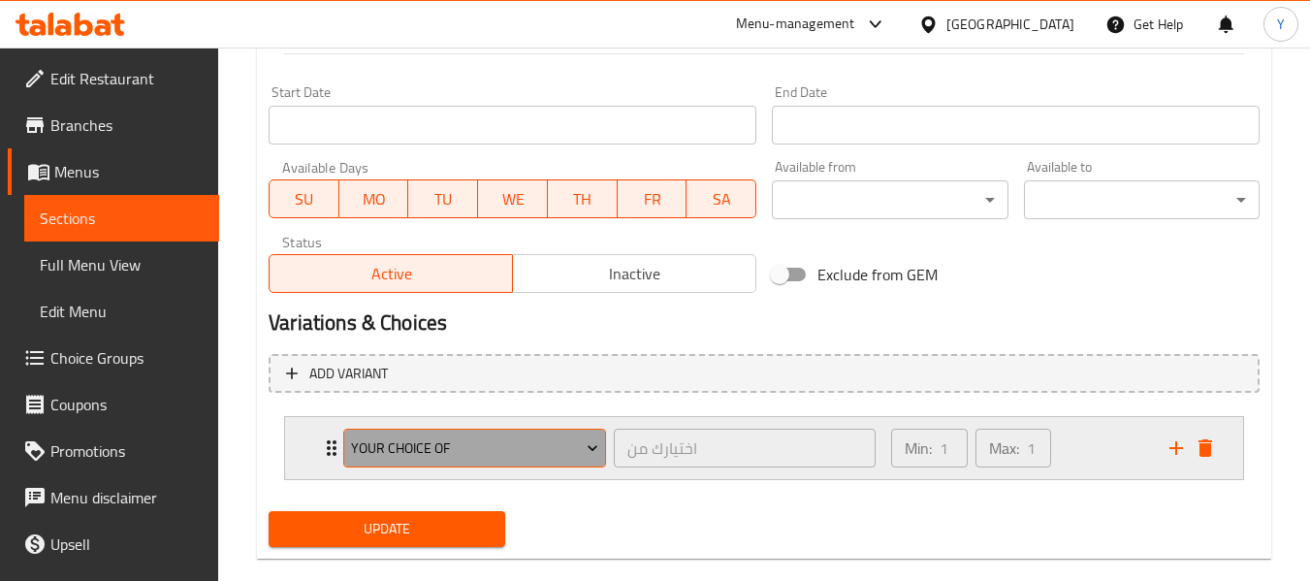
click at [413, 438] on span "Your Choice Of" at bounding box center [475, 448] width 248 height 24
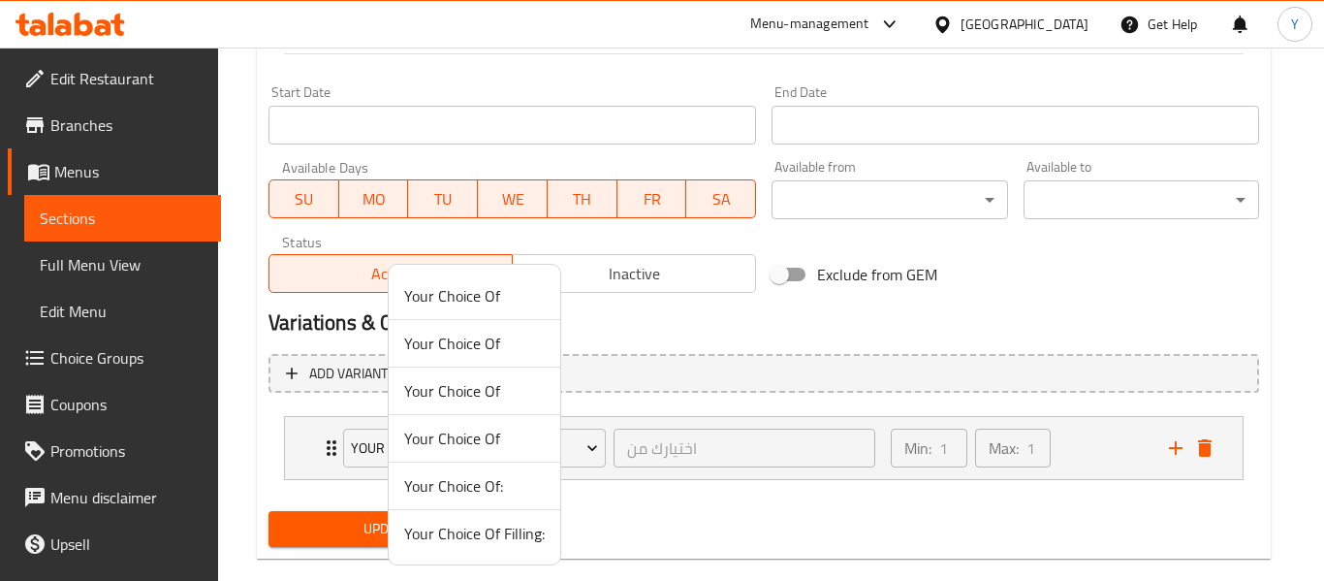
click at [488, 544] on span "Your Choice Of Filling:" at bounding box center [474, 533] width 141 height 23
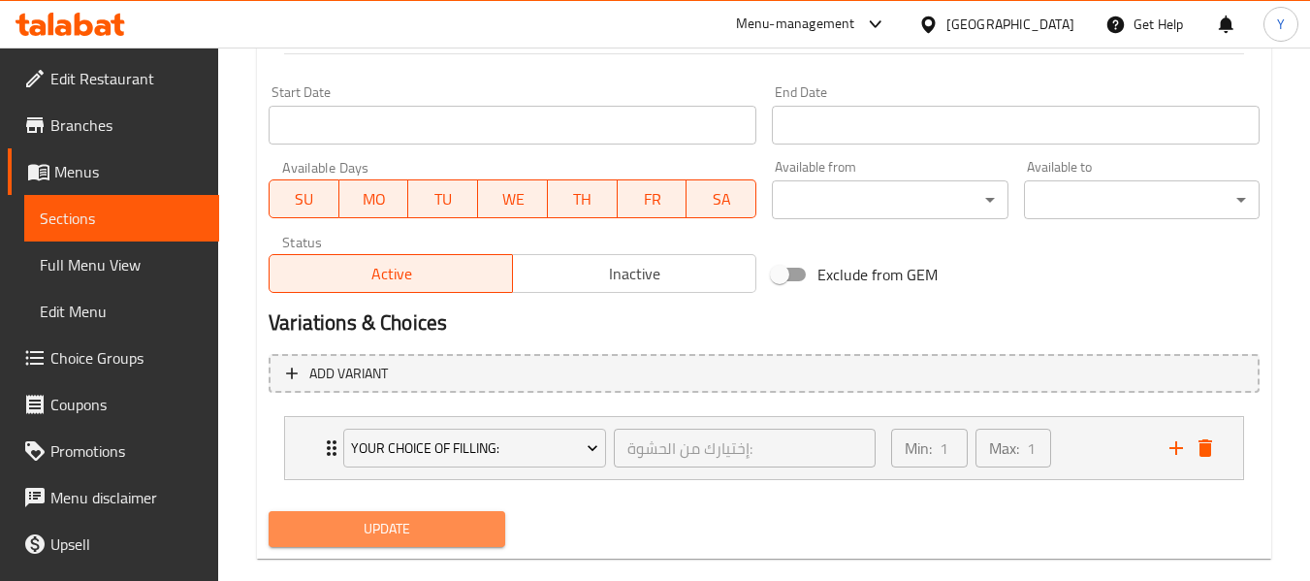
click at [440, 530] on span "Update" at bounding box center [386, 529] width 205 height 24
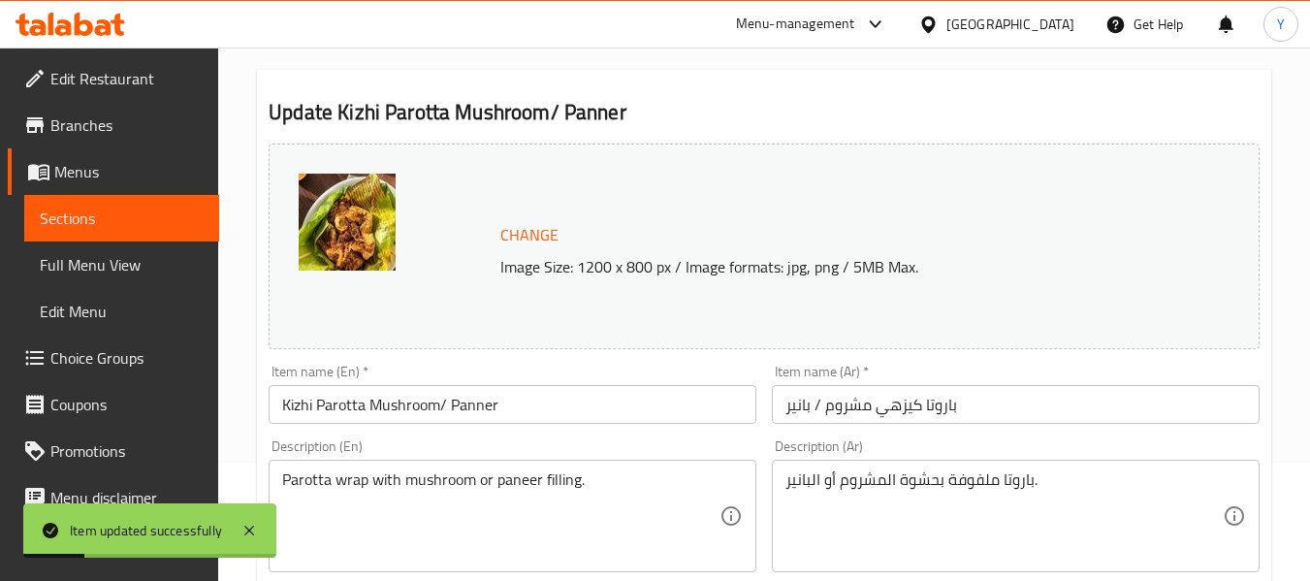
scroll to position [116, 0]
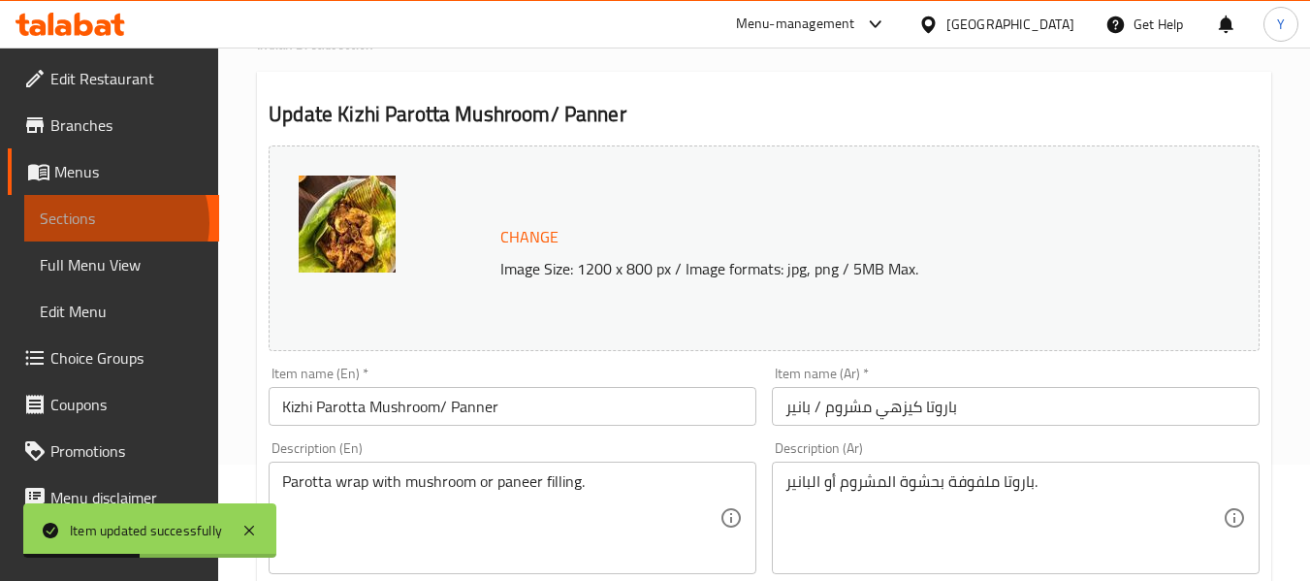
click at [104, 223] on span "Sections" at bounding box center [122, 217] width 164 height 23
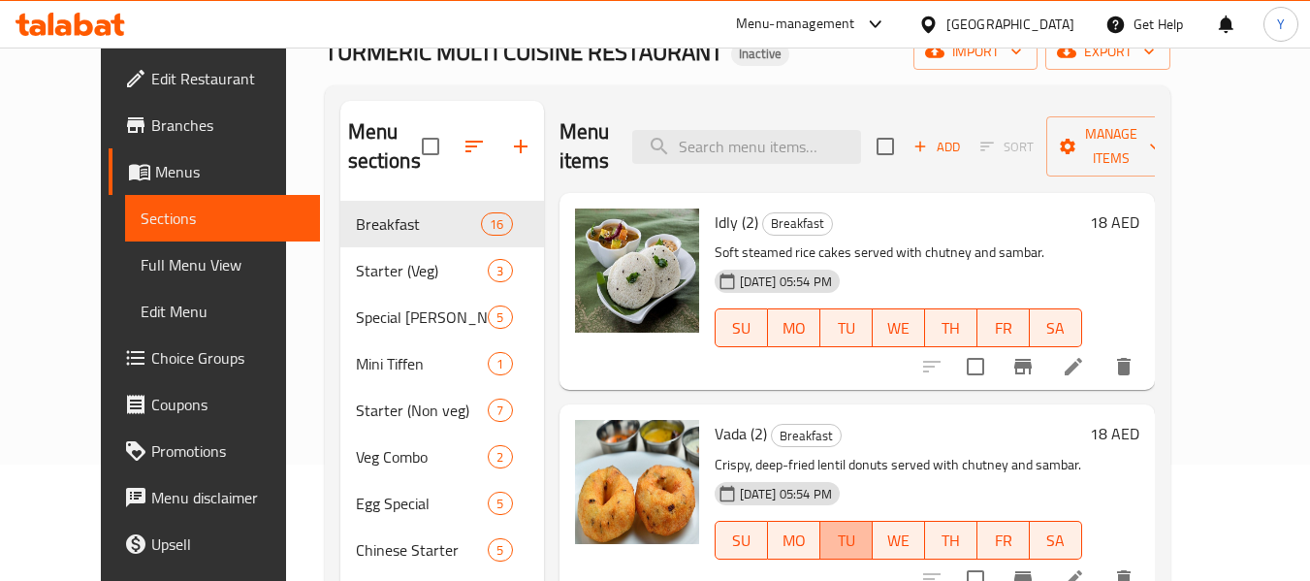
click at [859, 557] on button "TU" at bounding box center [846, 540] width 52 height 39
click at [789, 130] on input "search" at bounding box center [746, 147] width 229 height 34
paste input "Chicken Mancha soup"
type input "Chicken Mancha soup"
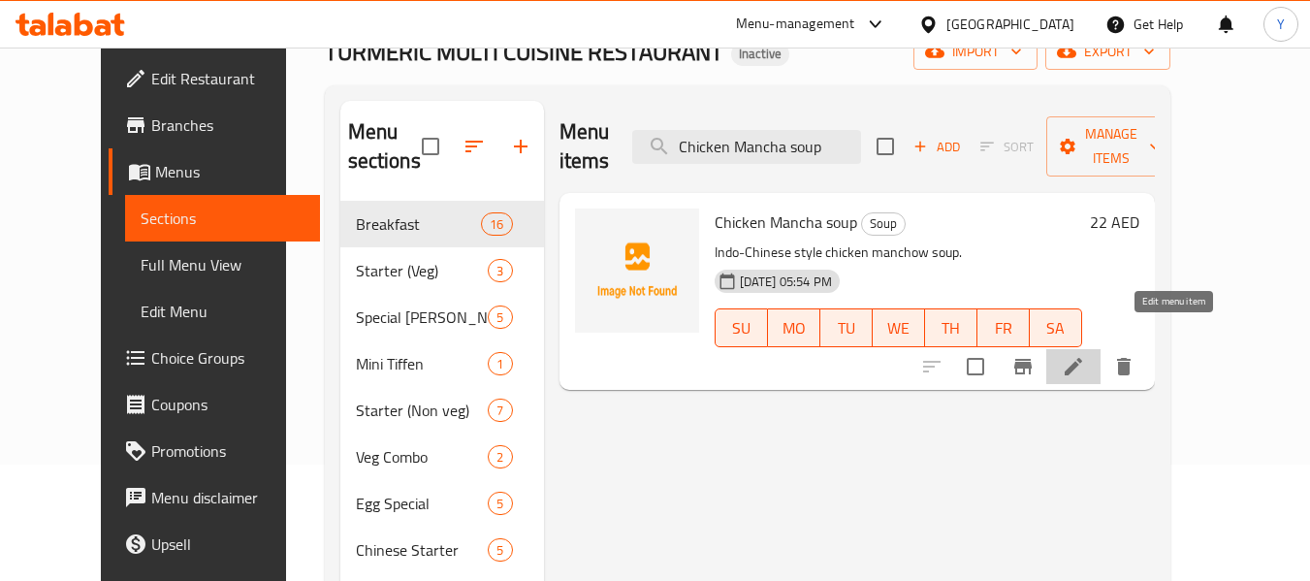
click at [1082, 358] on icon at bounding box center [1072, 366] width 17 height 17
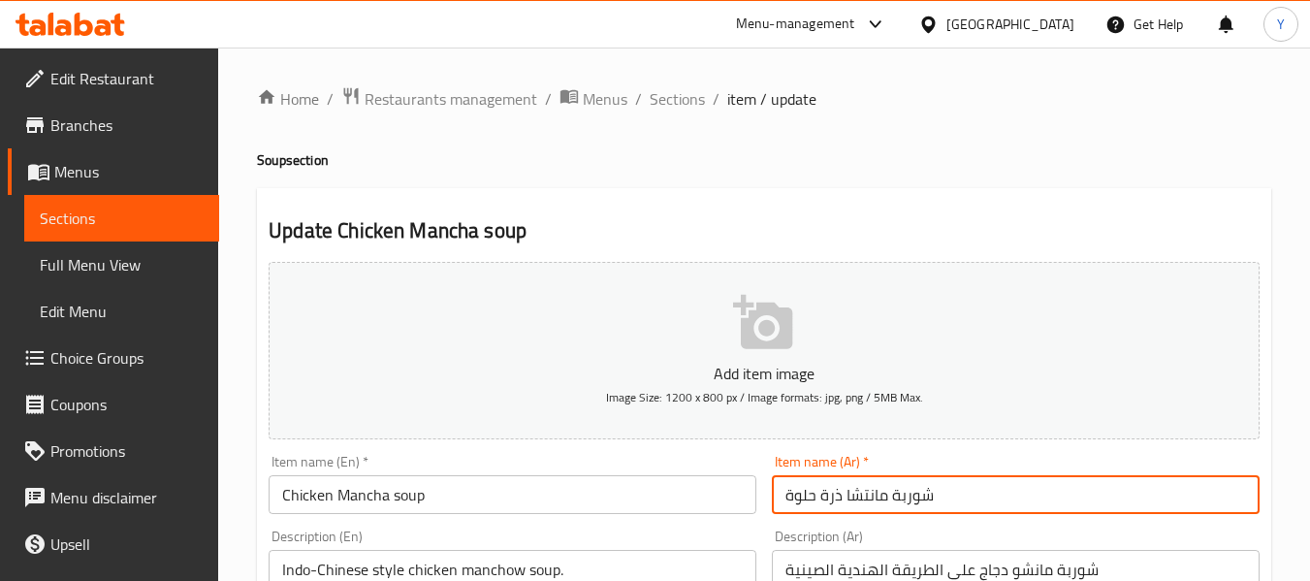
drag, startPoint x: 841, startPoint y: 491, endPoint x: 747, endPoint y: 500, distance: 93.6
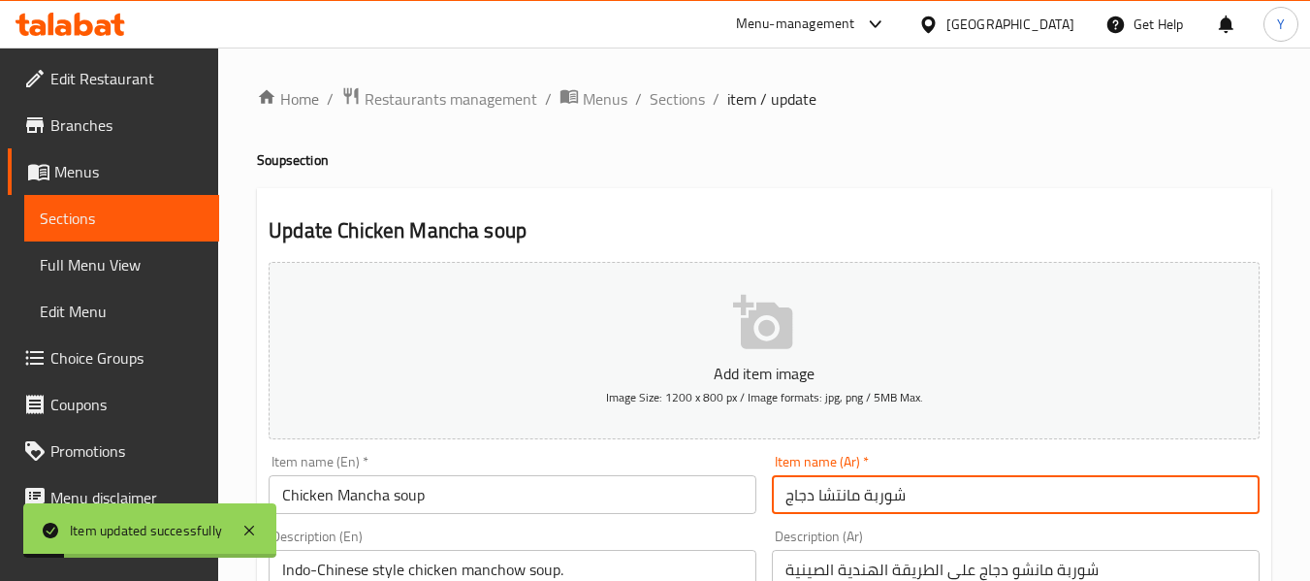
click at [836, 500] on input "شوربة مانتشا دجاج" at bounding box center [1016, 494] width 488 height 39
type input "شوربة مانشا دجاج"
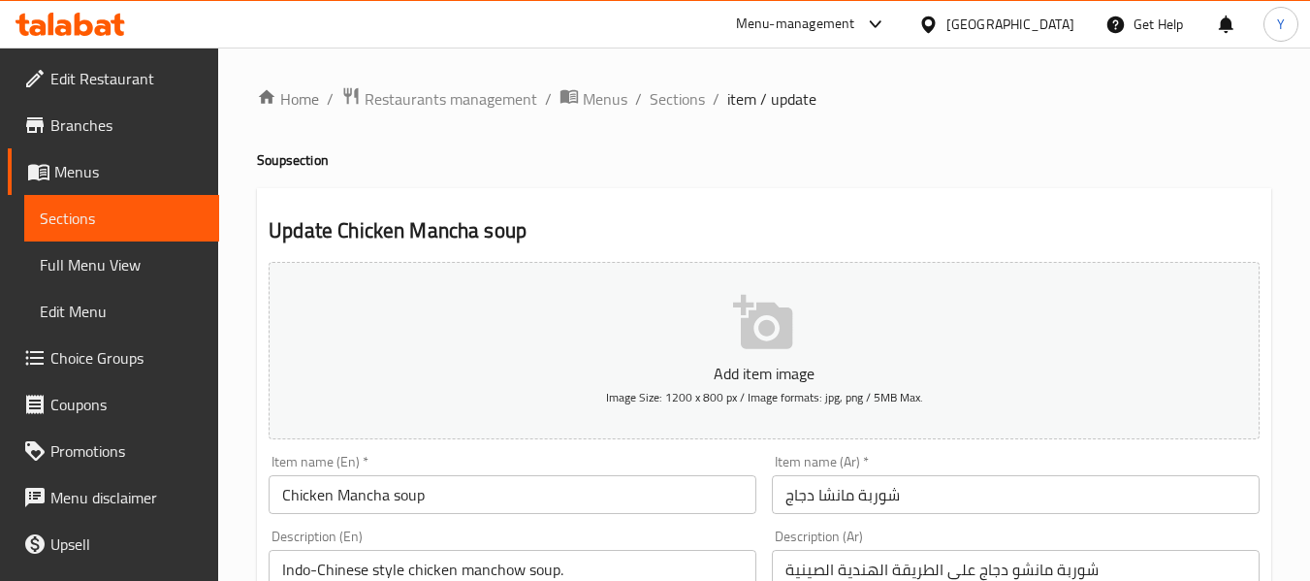
click at [679, 105] on span "Sections" at bounding box center [677, 98] width 55 height 23
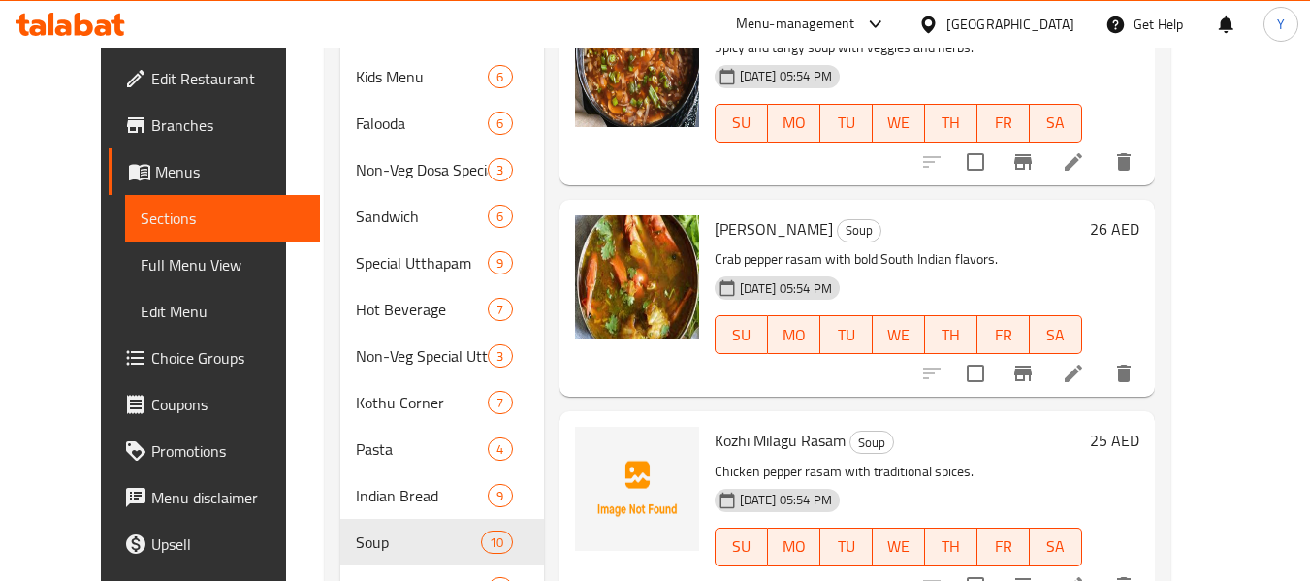
scroll to position [1474, 0]
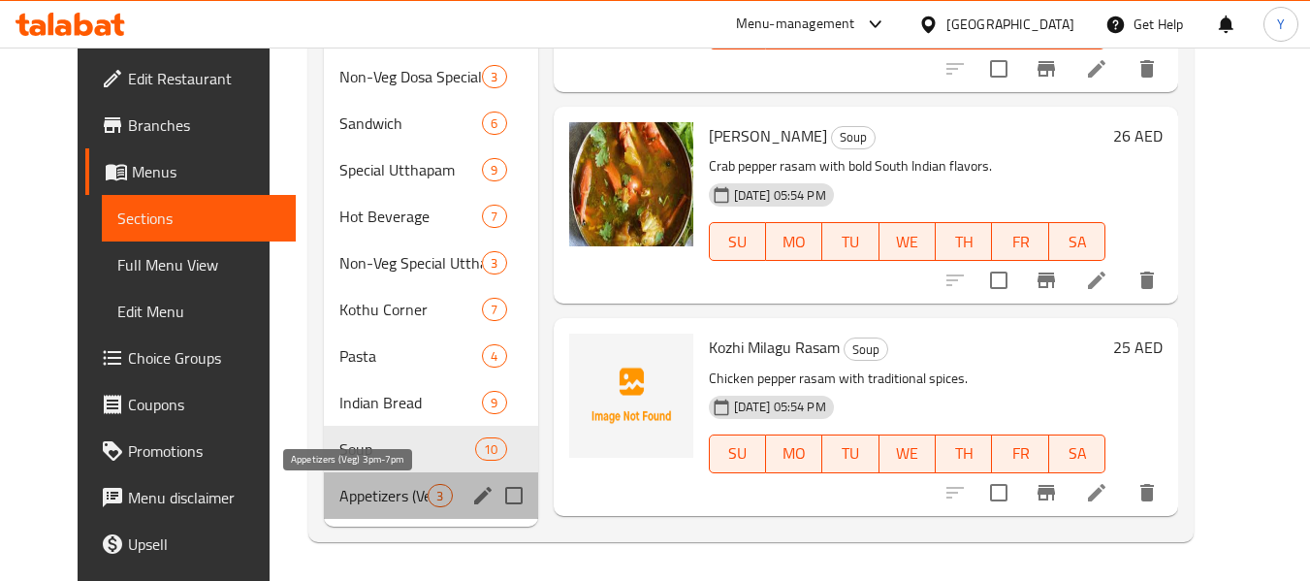
click at [339, 493] on span "Appetizers (Veg) 3pm-7pm" at bounding box center [383, 495] width 88 height 23
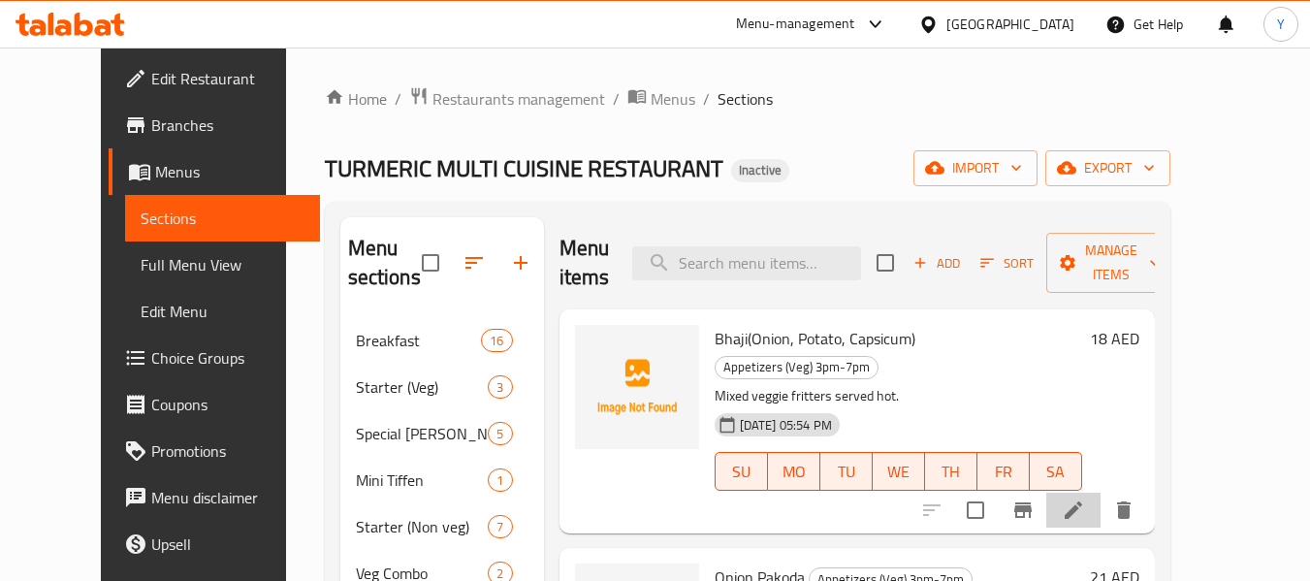
click at [1100, 492] on li at bounding box center [1073, 509] width 54 height 35
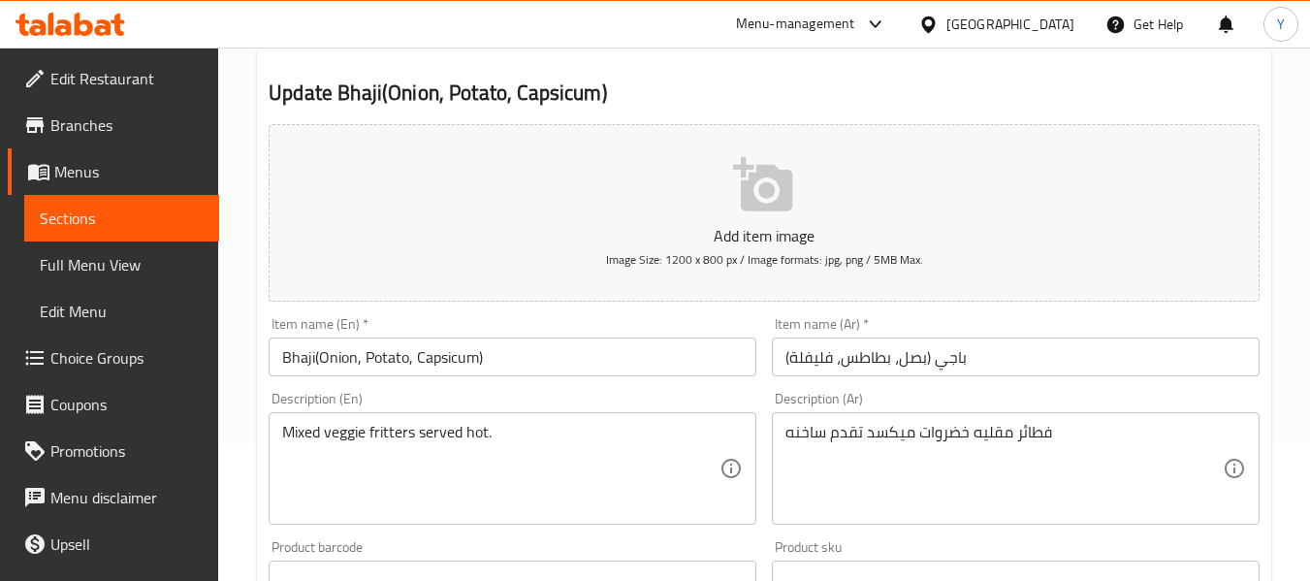
scroll to position [48, 0]
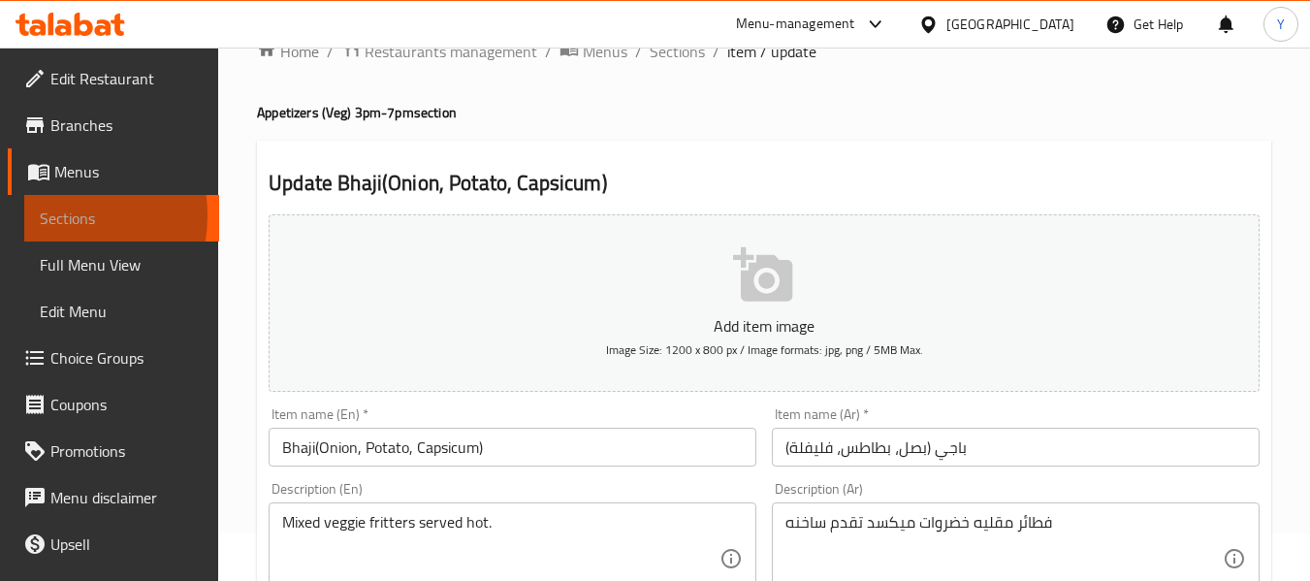
click at [46, 215] on span "Sections" at bounding box center [122, 217] width 164 height 23
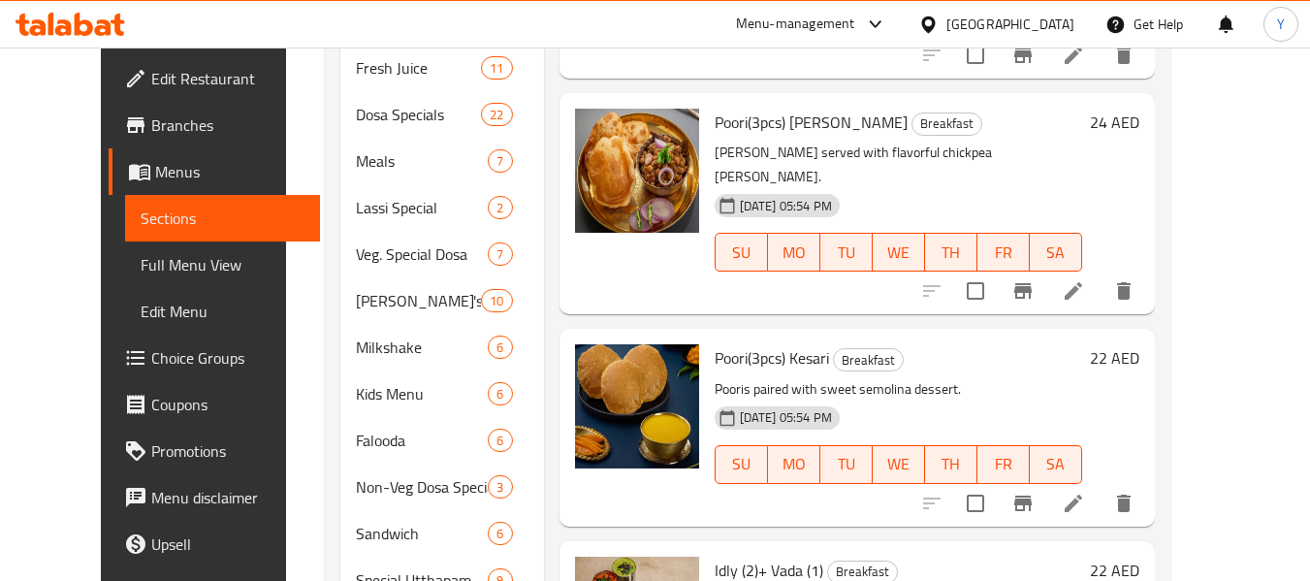
scroll to position [1474, 0]
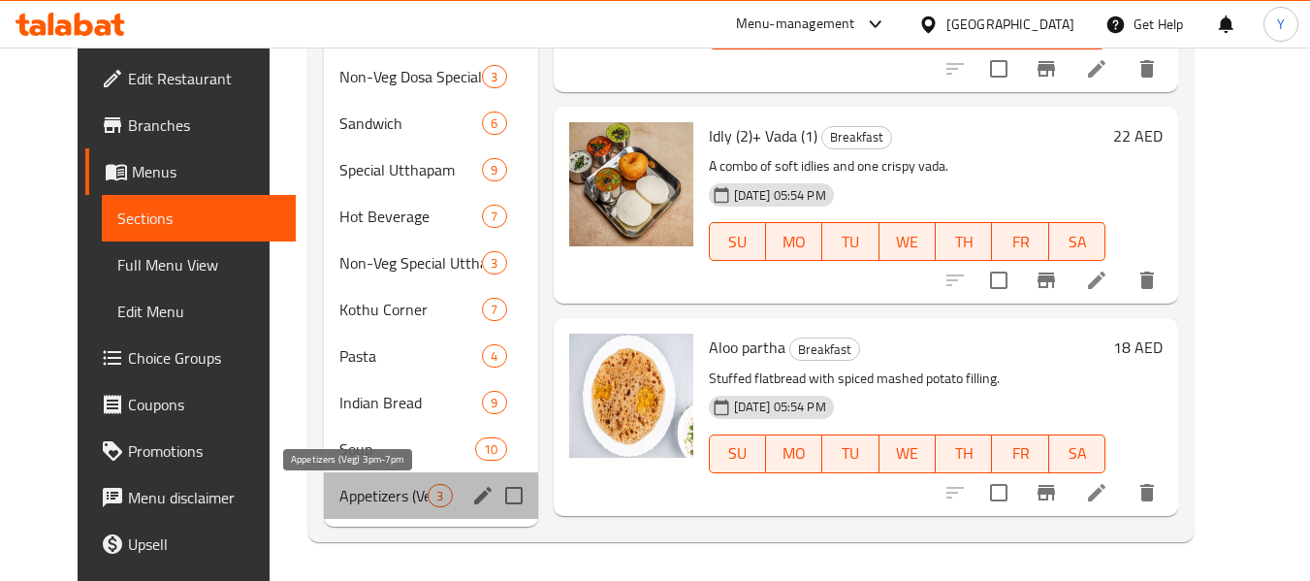
click at [366, 489] on span "Appetizers (Veg) 3pm-7pm" at bounding box center [383, 495] width 88 height 23
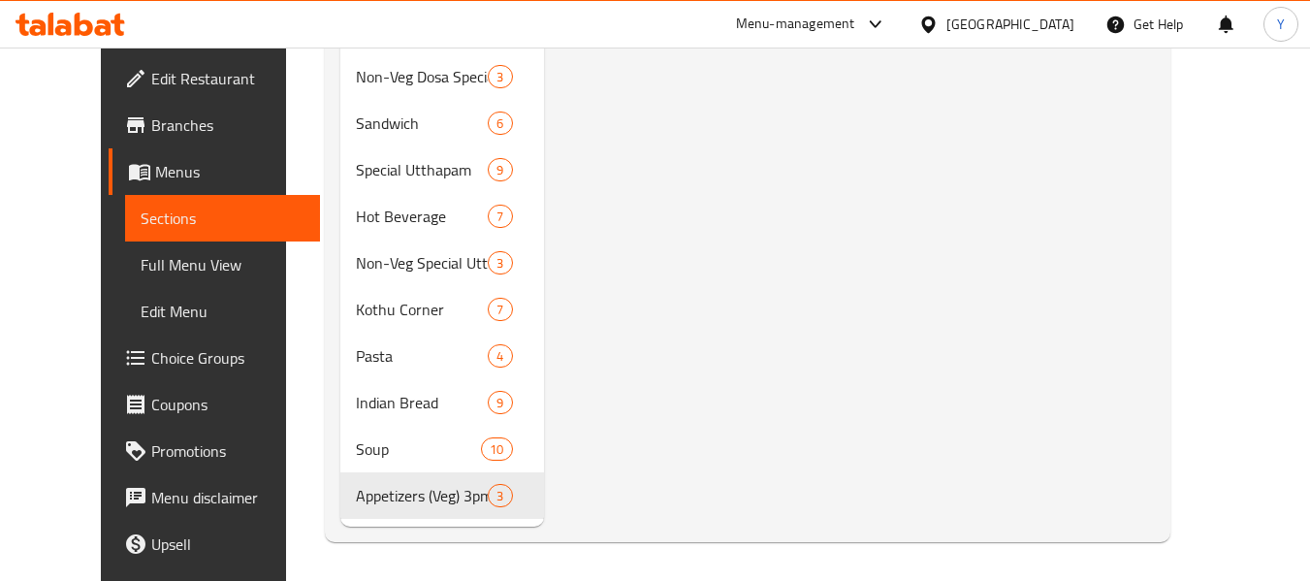
drag, startPoint x: 1239, startPoint y: 367, endPoint x: 1323, endPoint y: 301, distance: 107.7
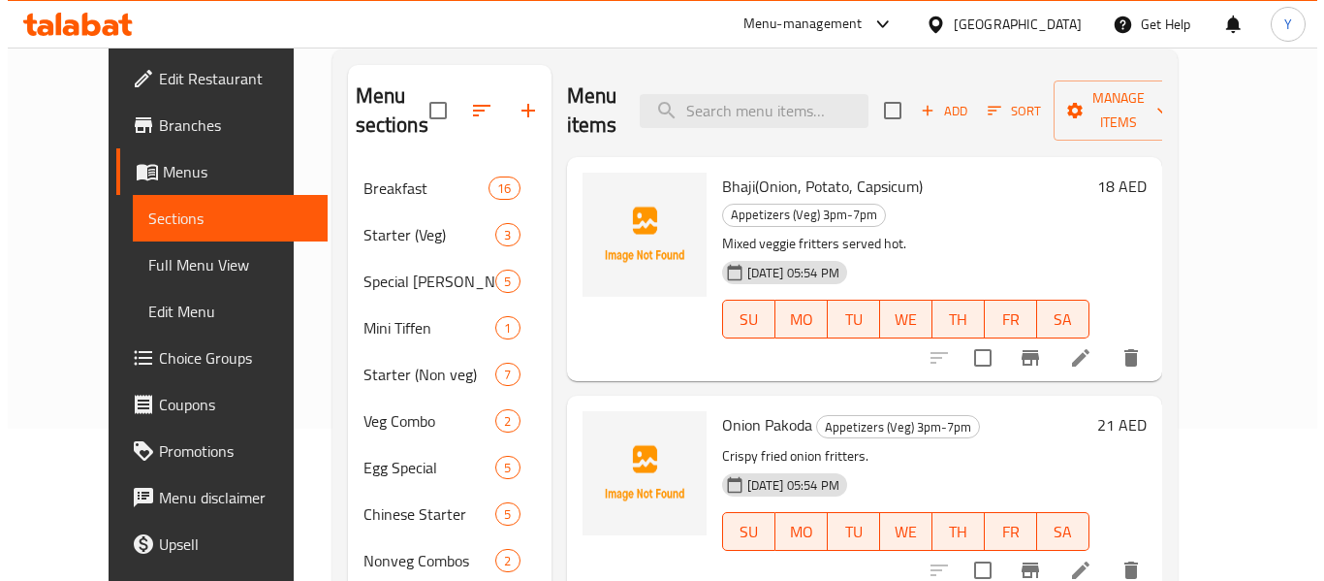
scroll to position [156, 0]
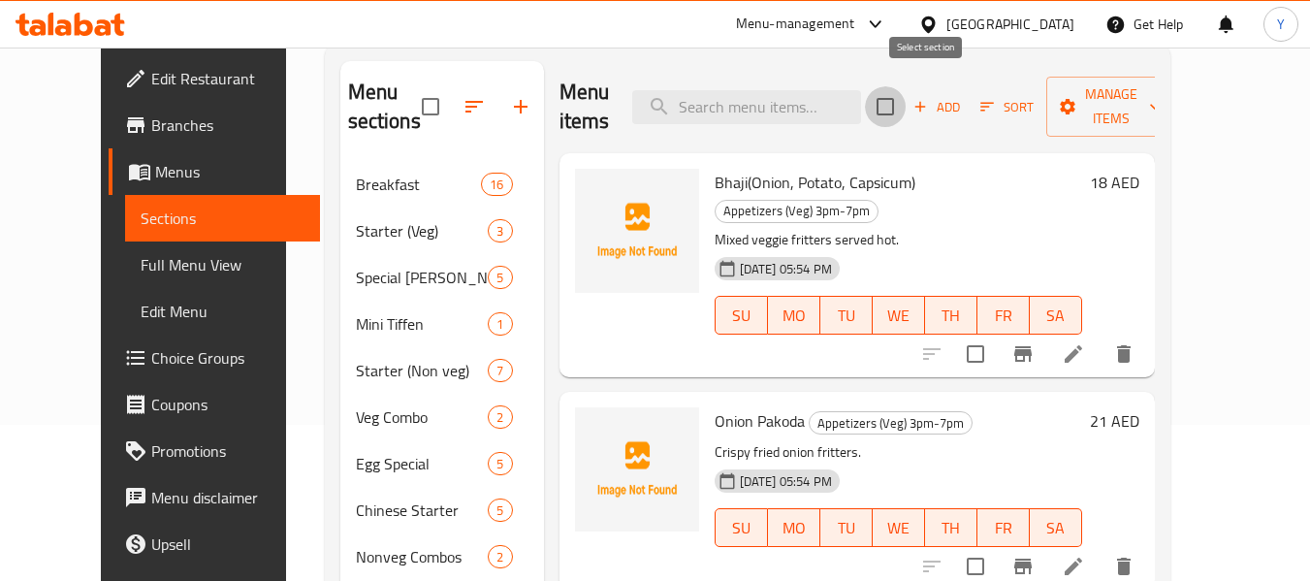
click at [905, 89] on input "checkbox" at bounding box center [885, 106] width 41 height 41
checkbox input "true"
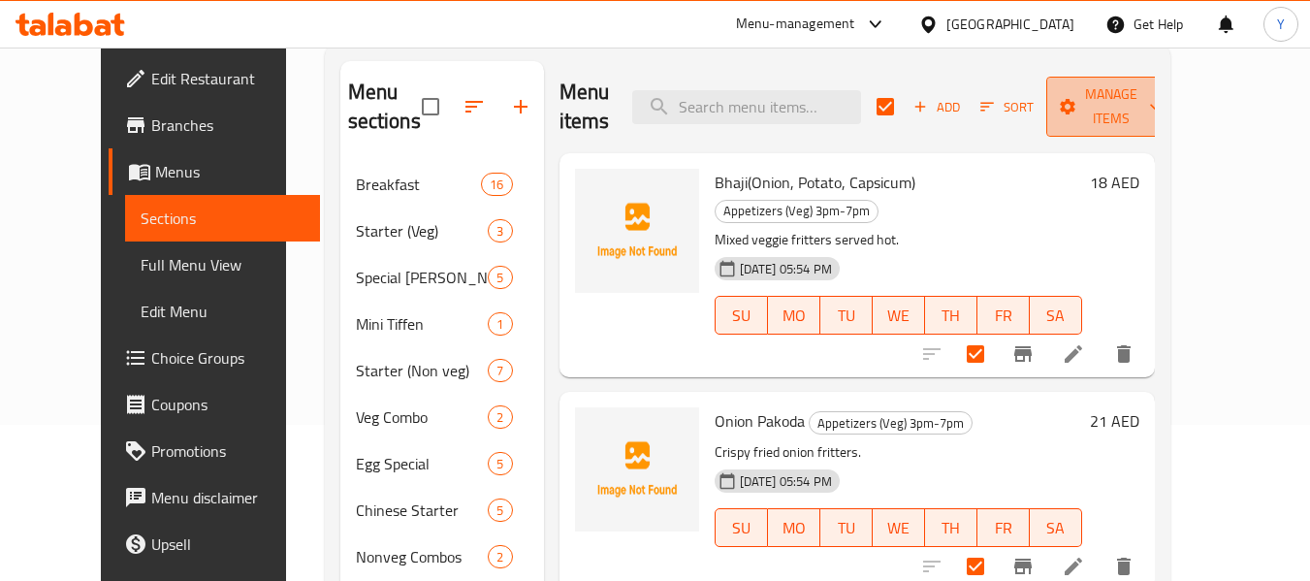
click at [1160, 86] on span "Manage items" at bounding box center [1111, 106] width 99 height 48
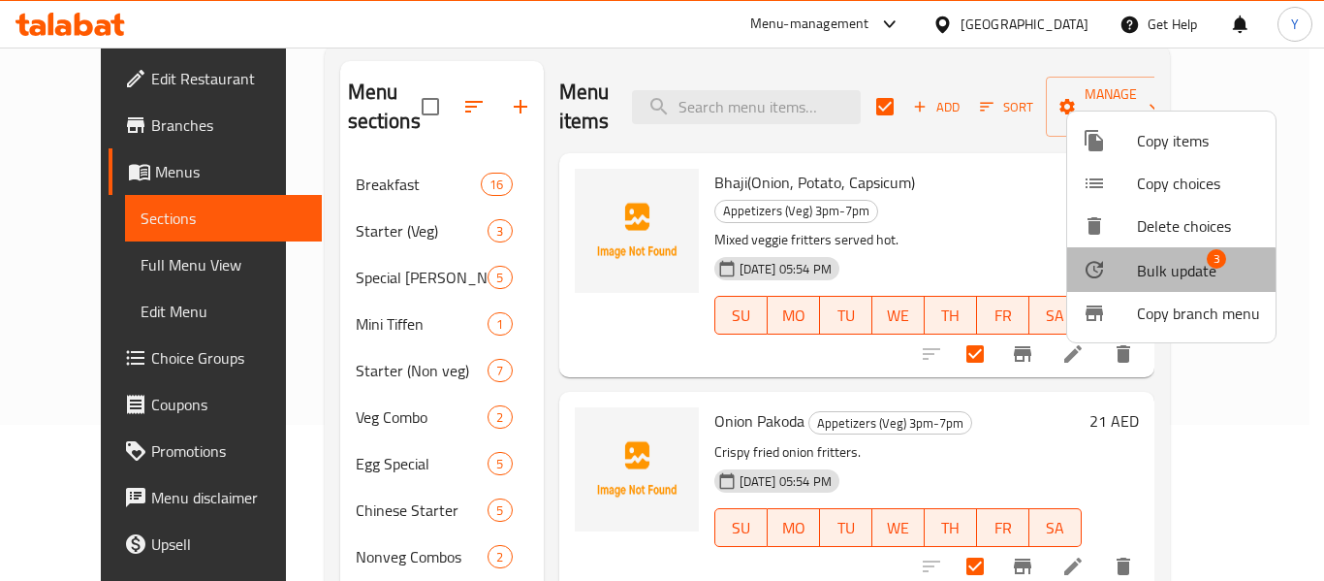
click at [1148, 271] on span "Bulk update" at bounding box center [1176, 270] width 79 height 23
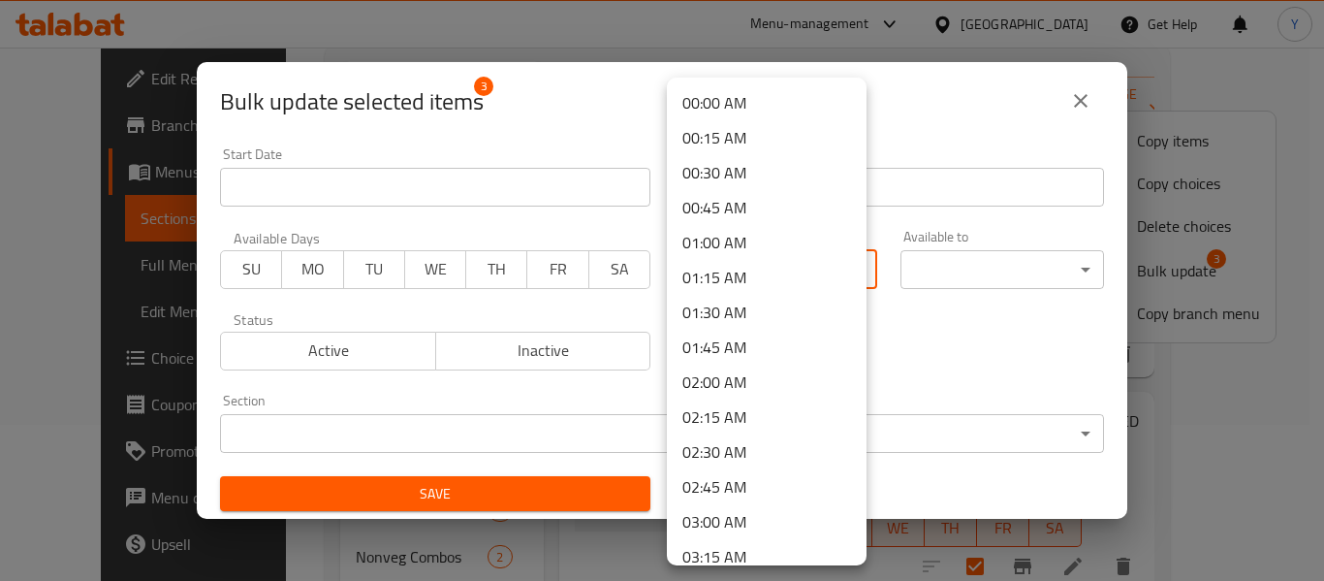
click at [784, 260] on body "​ Menu-management United Arab Emirates Get Help Y Edit Restaurant Branches Menu…" at bounding box center [662, 157] width 1324 height 533
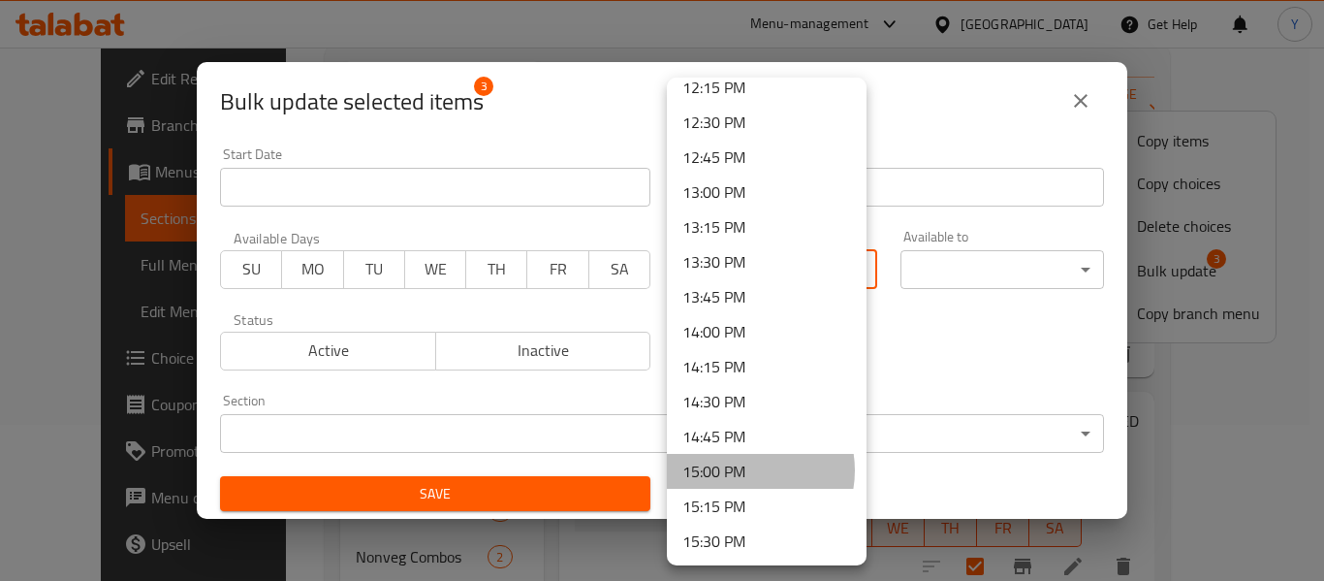
click at [746, 470] on li "15:00 PM" at bounding box center [767, 471] width 200 height 35
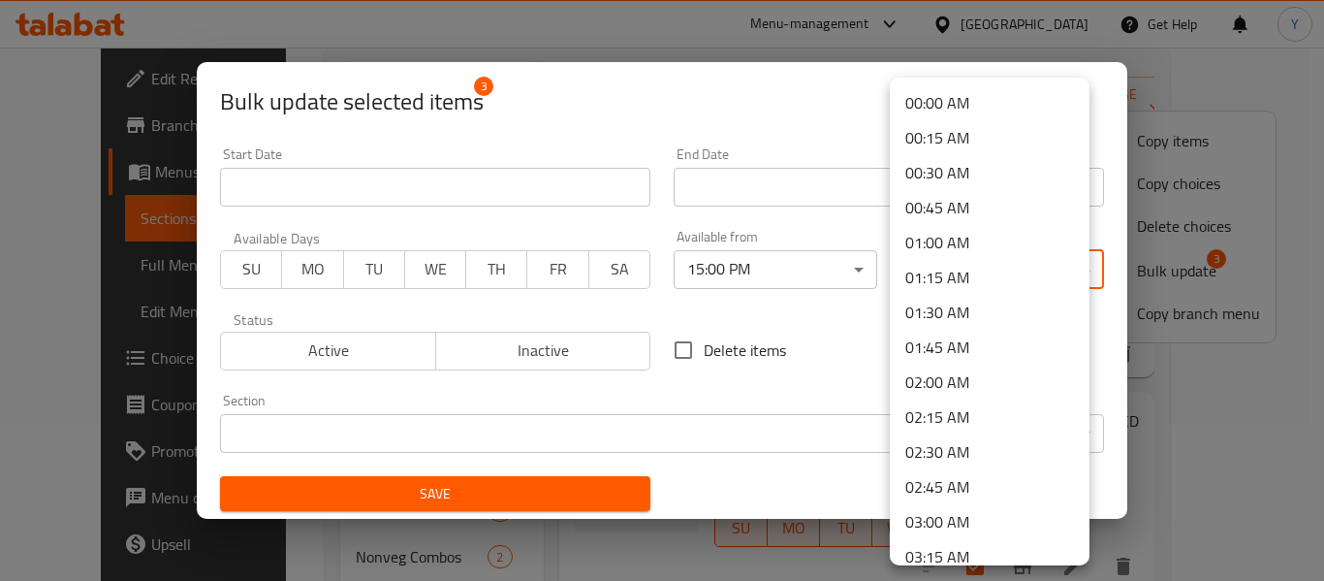
click at [980, 285] on body "​ Menu-management United Arab Emirates Get Help Y Edit Restaurant Branches Menu…" at bounding box center [662, 157] width 1324 height 533
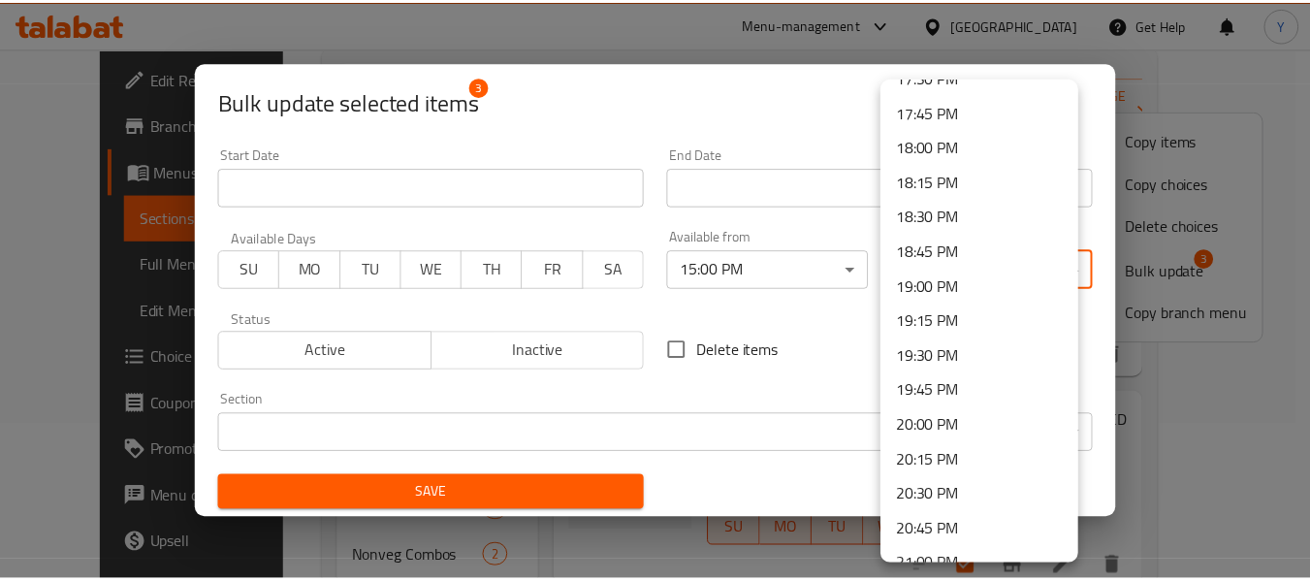
scroll to position [2476, 0]
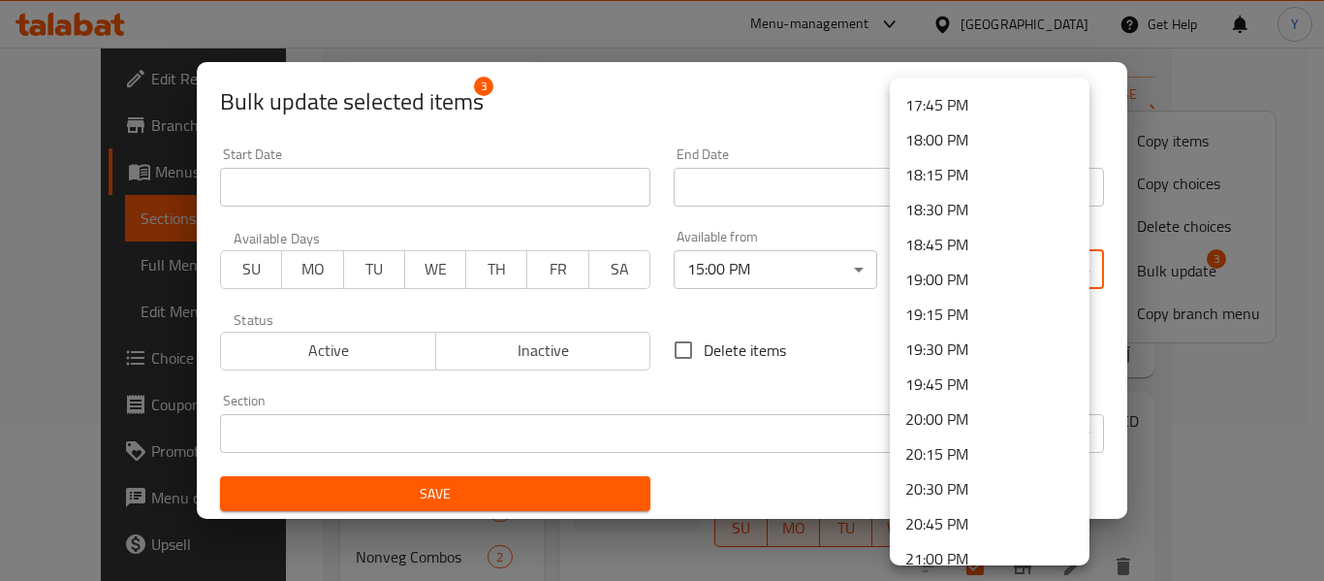
click at [995, 282] on li "19:00 PM" at bounding box center [990, 279] width 200 height 35
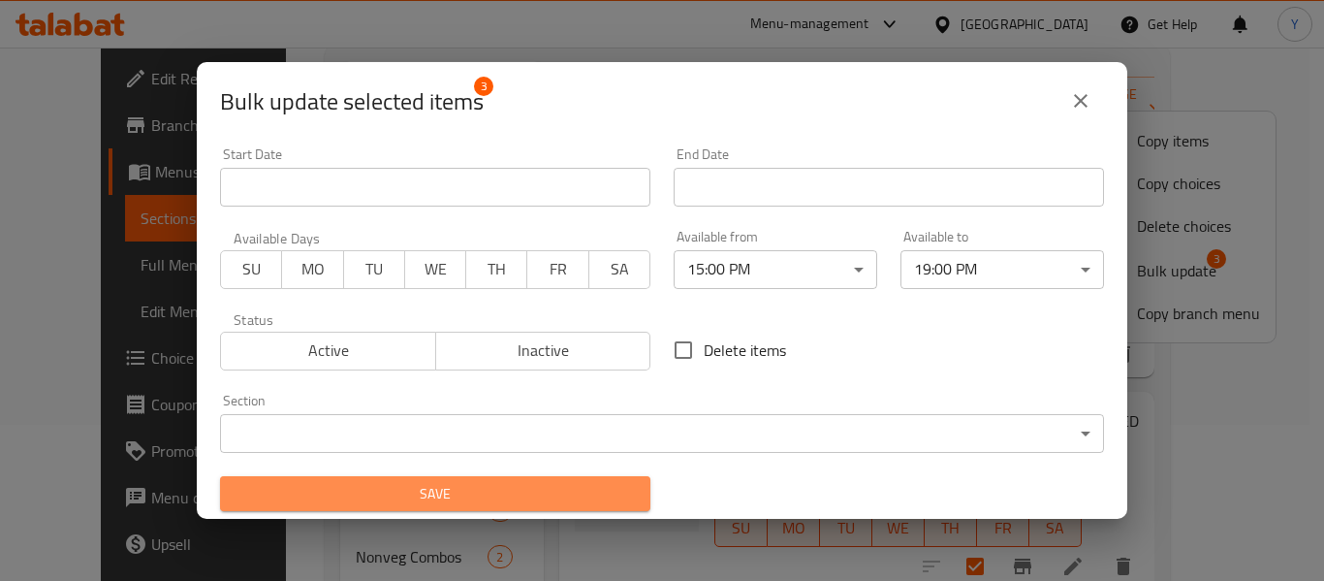
click at [543, 486] on span "Save" at bounding box center [435, 494] width 399 height 24
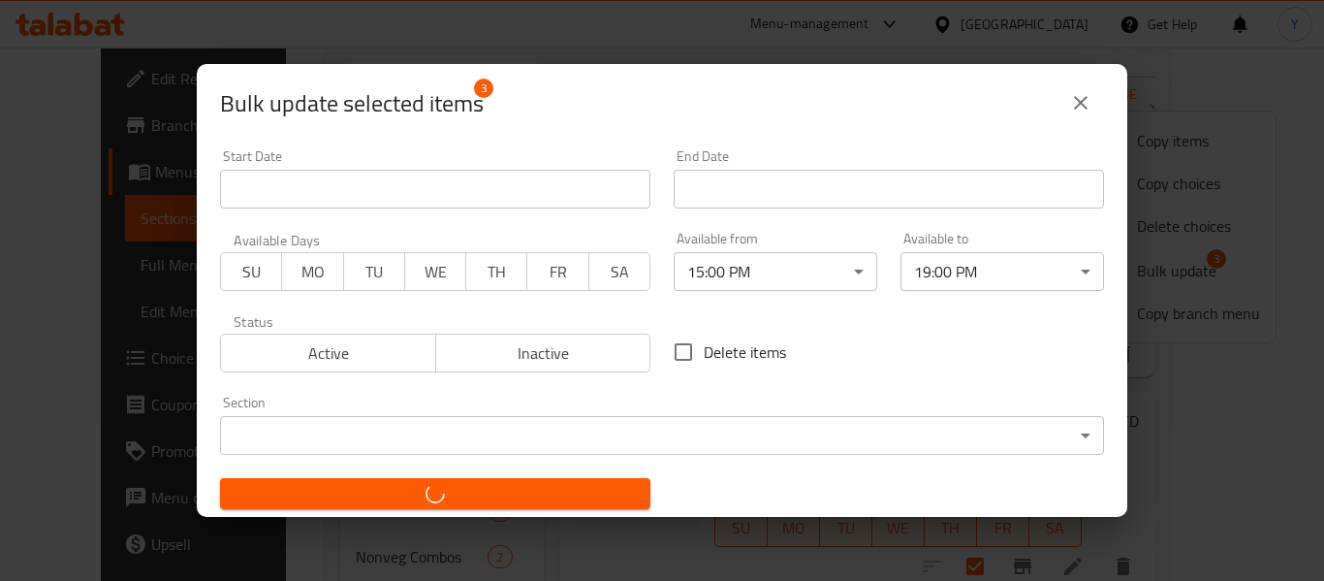
checkbox input "false"
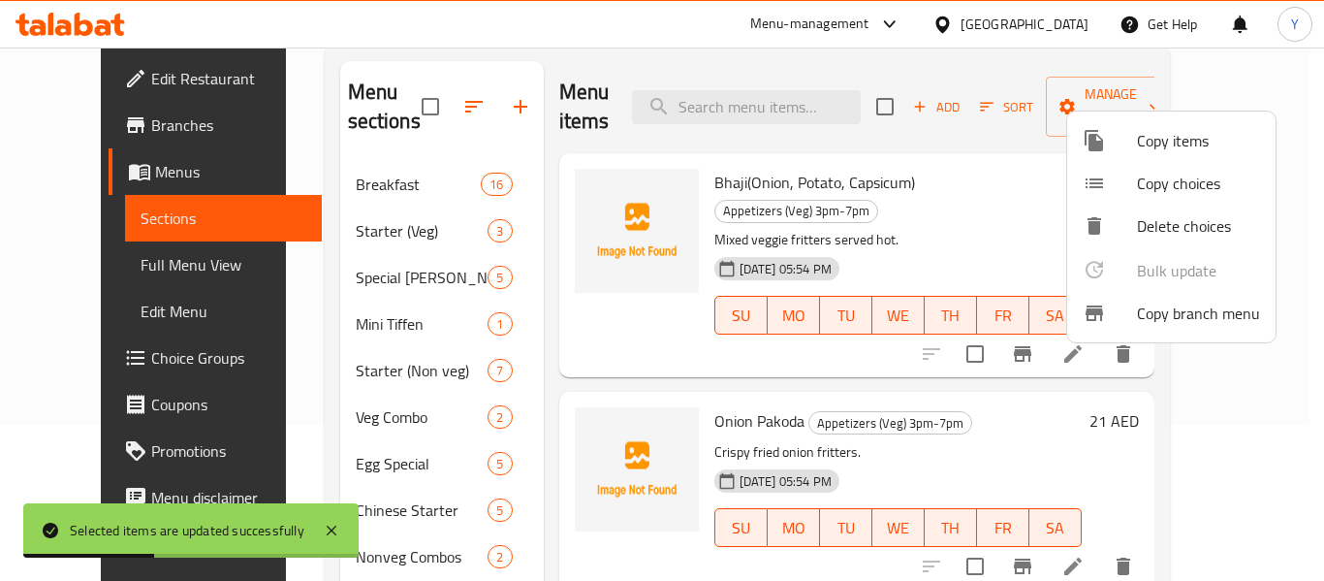
click at [778, 179] on div at bounding box center [662, 290] width 1324 height 581
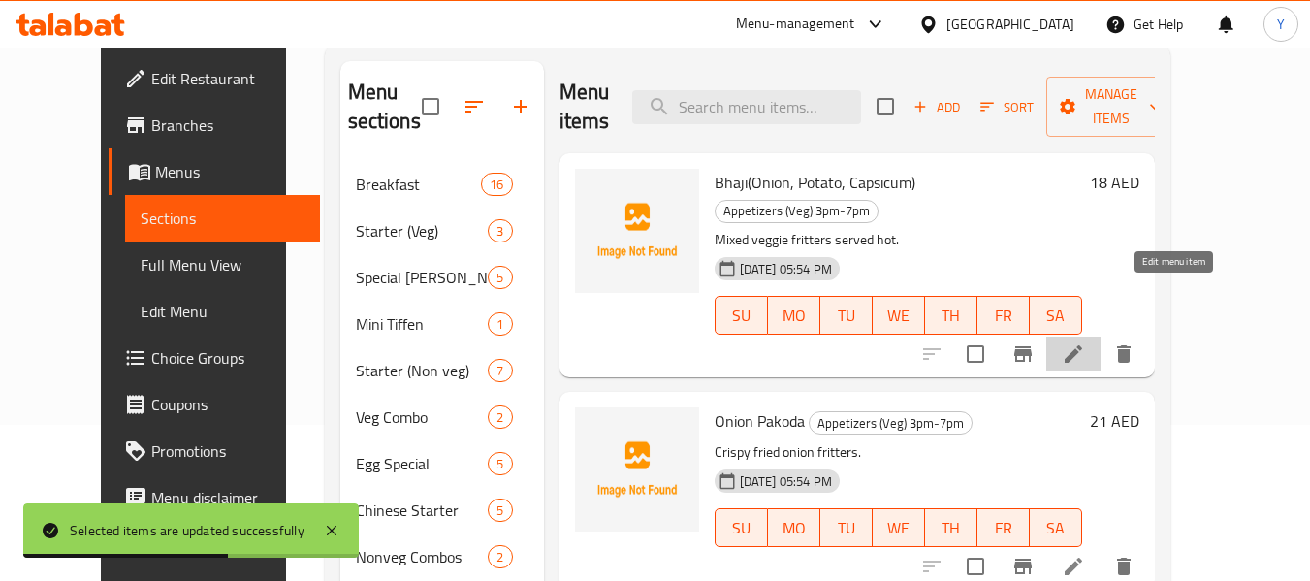
click at [1082, 345] on icon at bounding box center [1072, 353] width 17 height 17
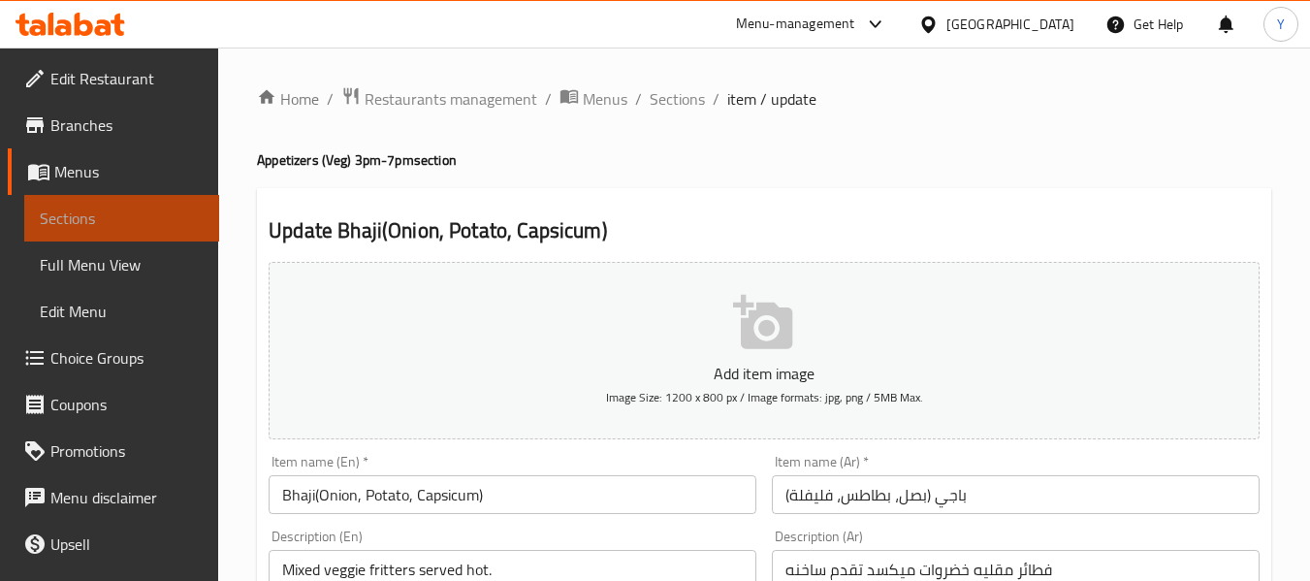
click at [135, 228] on span "Sections" at bounding box center [122, 217] width 164 height 23
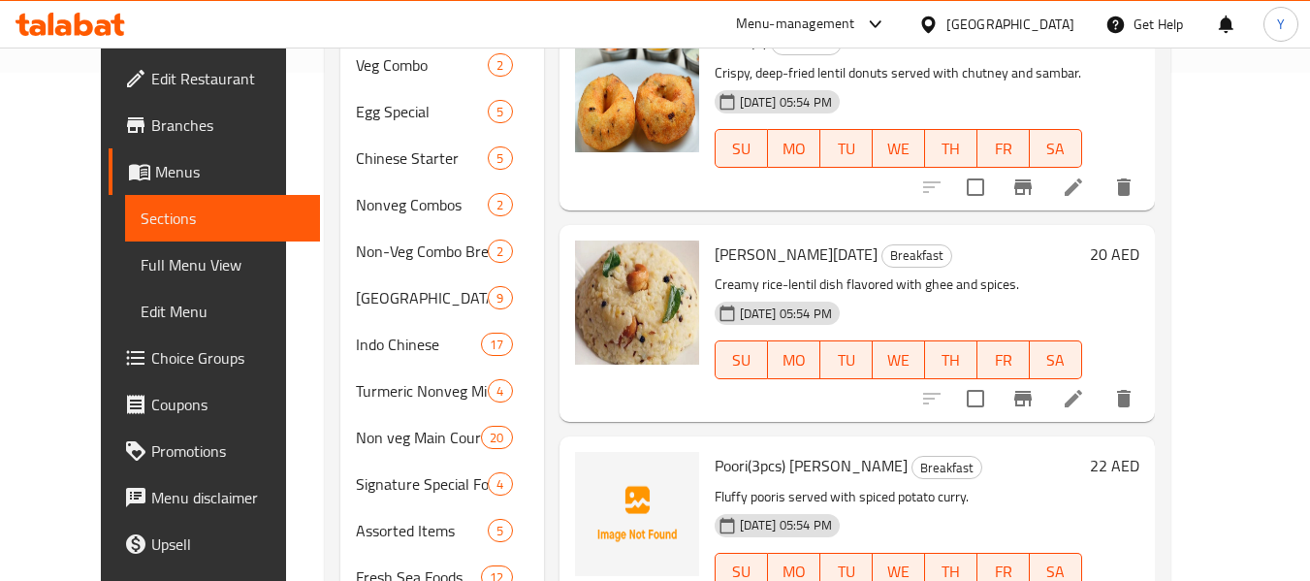
scroll to position [1474, 0]
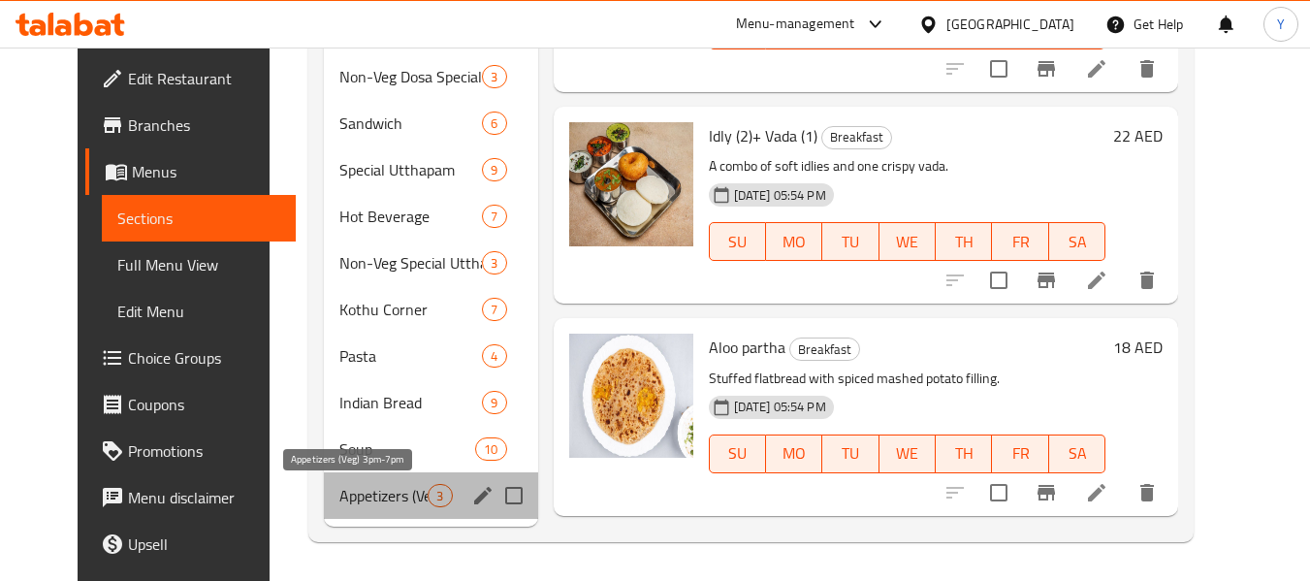
click at [351, 492] on span "Appetizers (Veg) 3pm-7pm" at bounding box center [383, 495] width 88 height 23
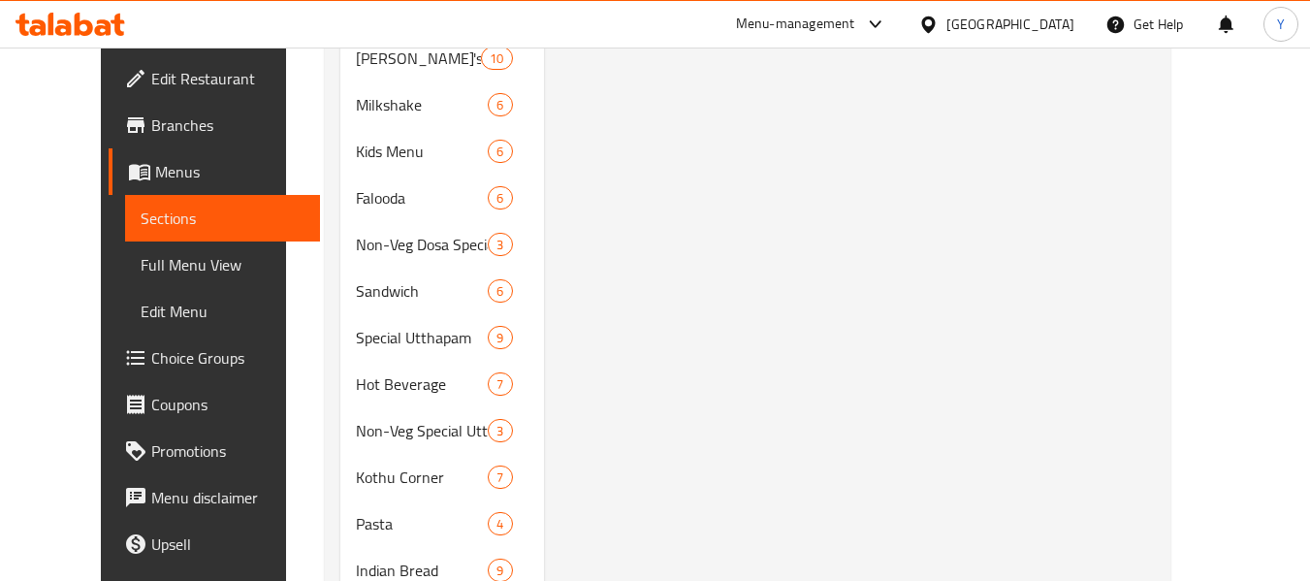
scroll to position [1474, 0]
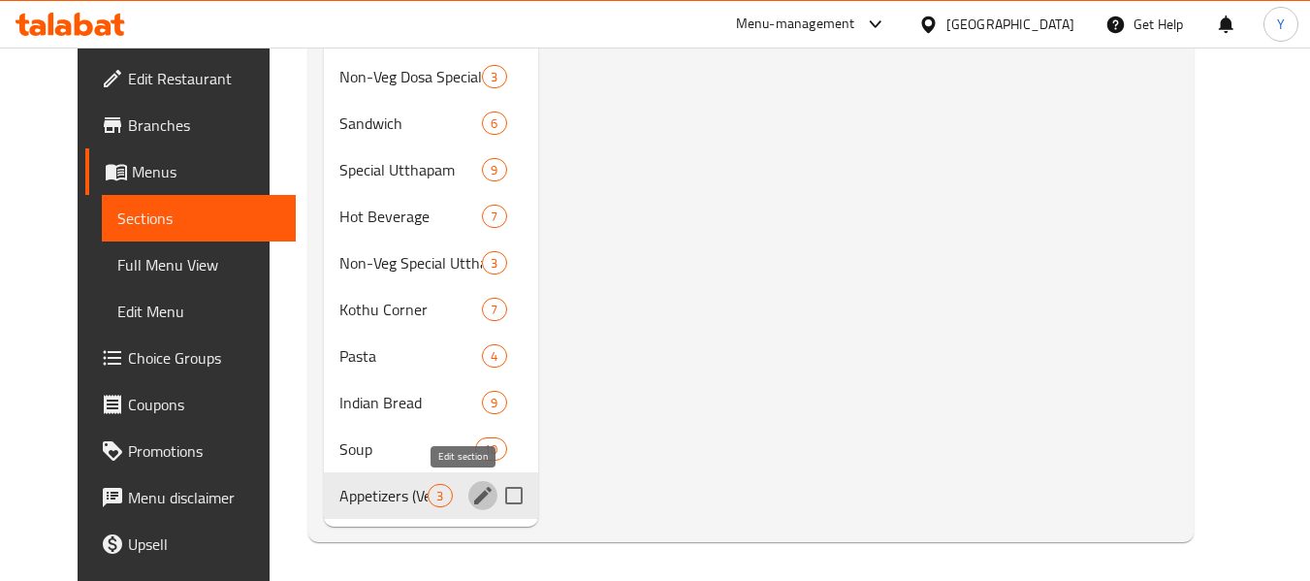
click at [471, 499] on icon "edit" at bounding box center [482, 495] width 23 height 23
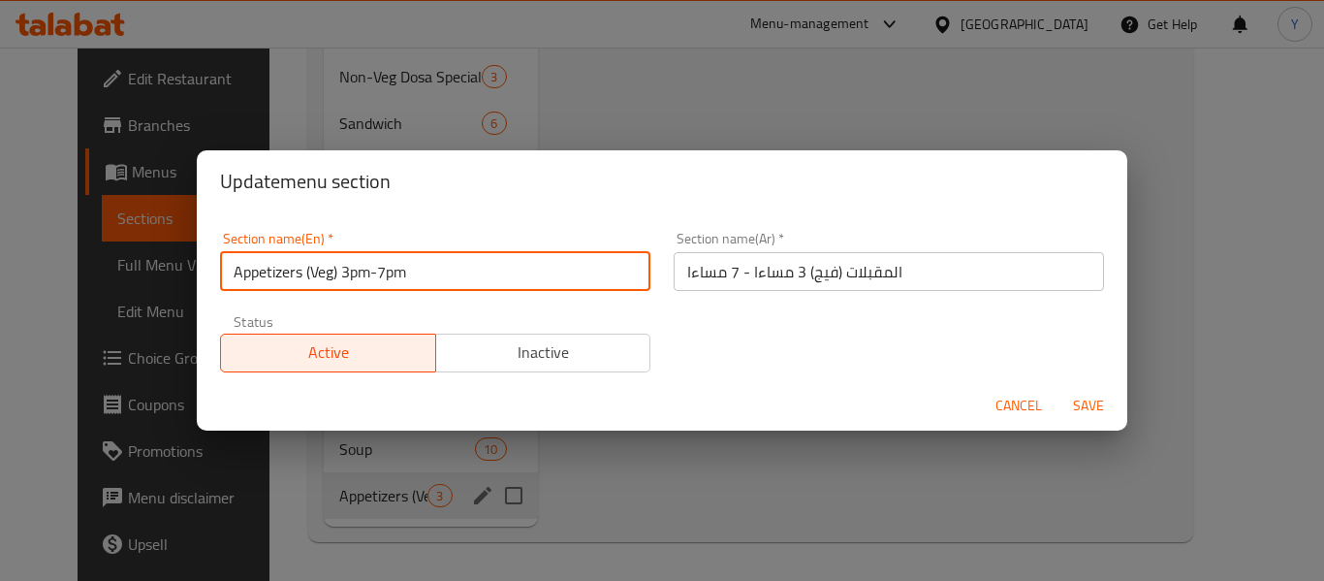
click at [454, 273] on input "Appetizers (Veg) 3pm-7pm" at bounding box center [435, 271] width 430 height 39
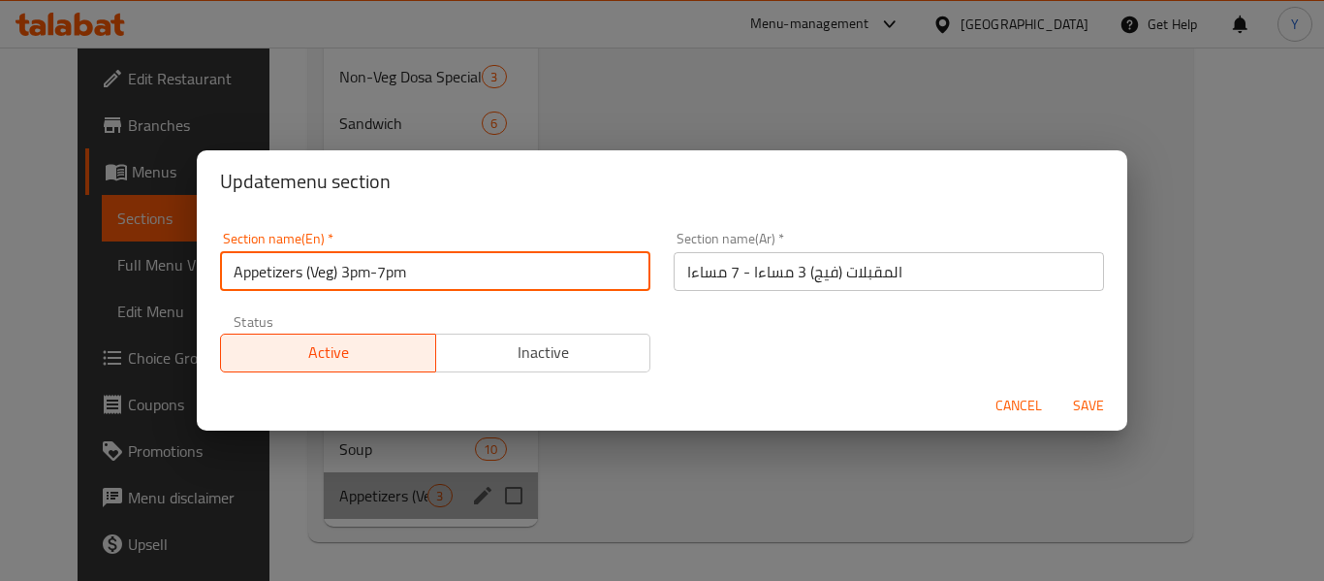
click at [454, 273] on input "Appetizers (Veg) 3pm-7pm" at bounding box center [435, 271] width 430 height 39
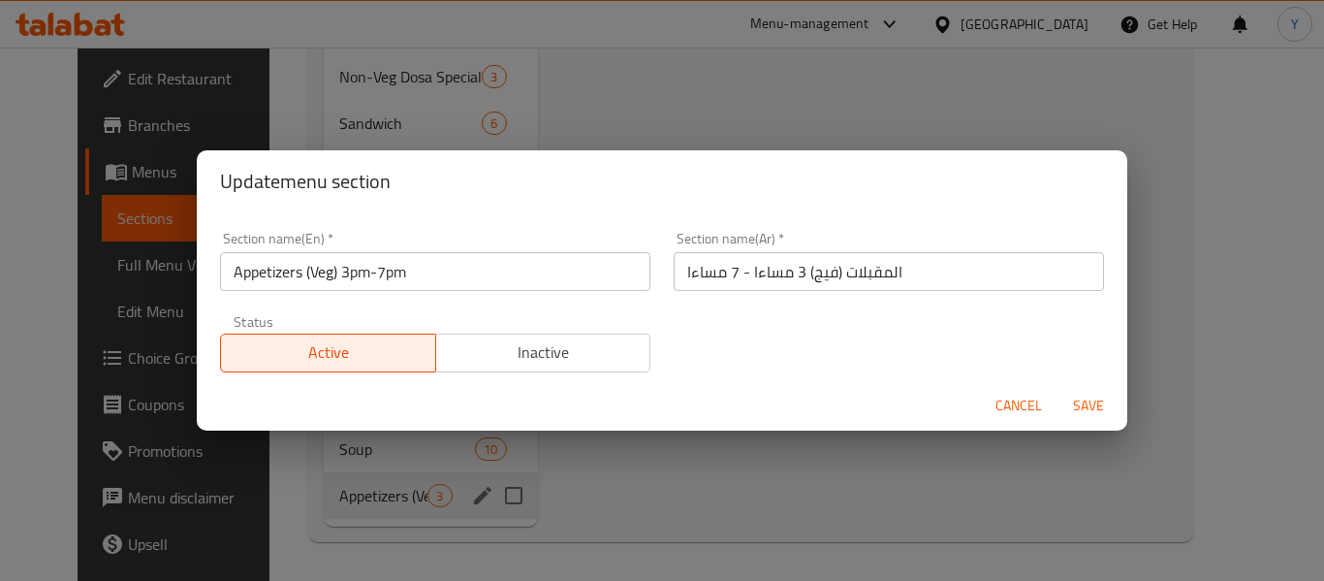
click at [627, 563] on div "Update menu section Section name(En)   * Appetizers (Veg) 3pm-7pm Section name(…" at bounding box center [662, 290] width 1324 height 581
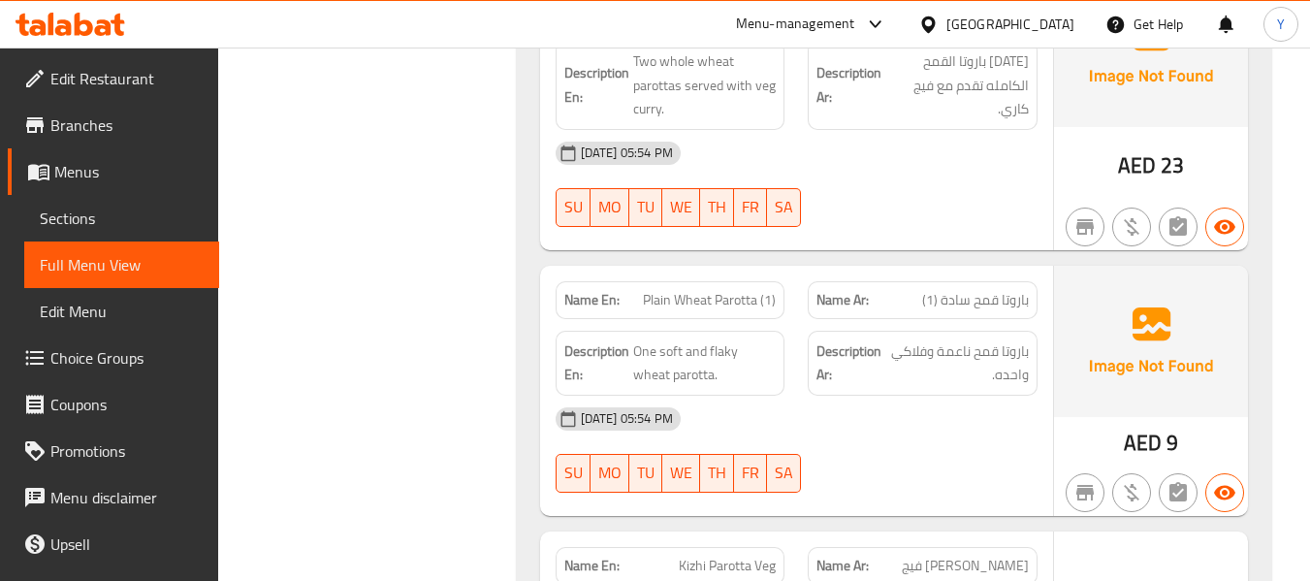
scroll to position [78986, 0]
